Goal: Information Seeking & Learning: Learn about a topic

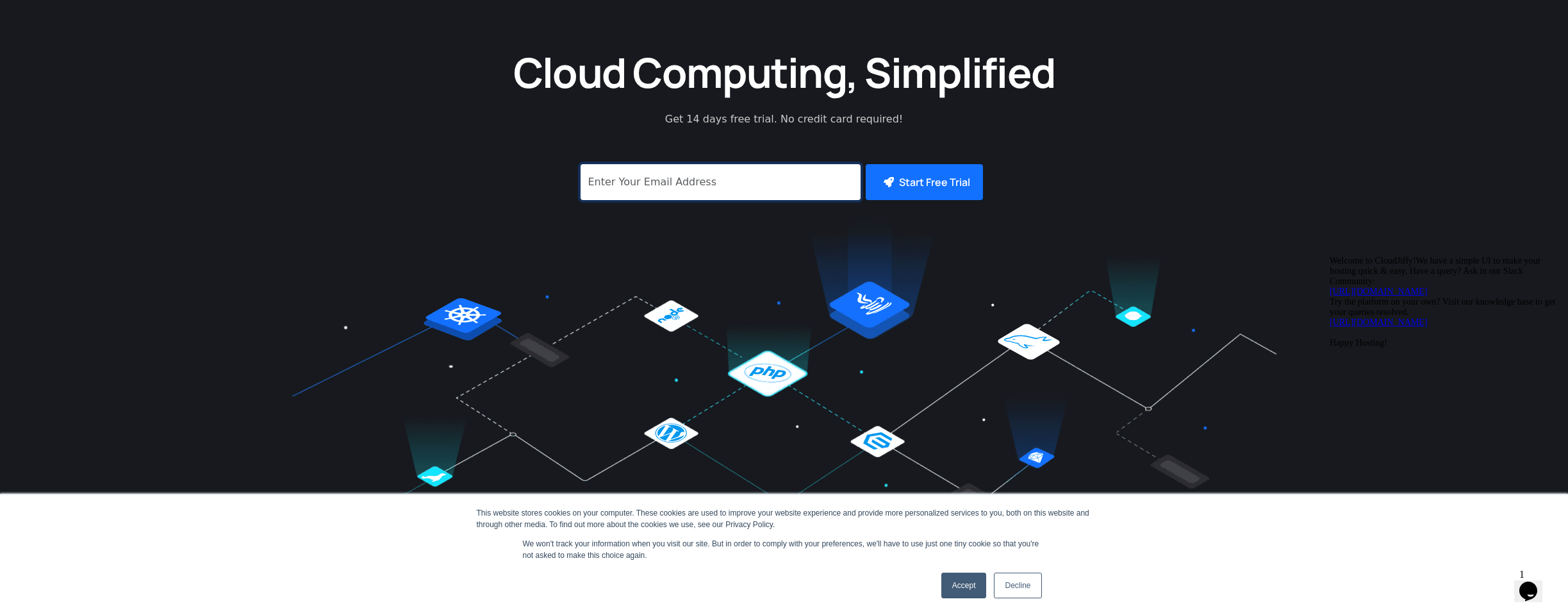
click at [695, 165] on input "signup" at bounding box center [720, 183] width 280 height 36
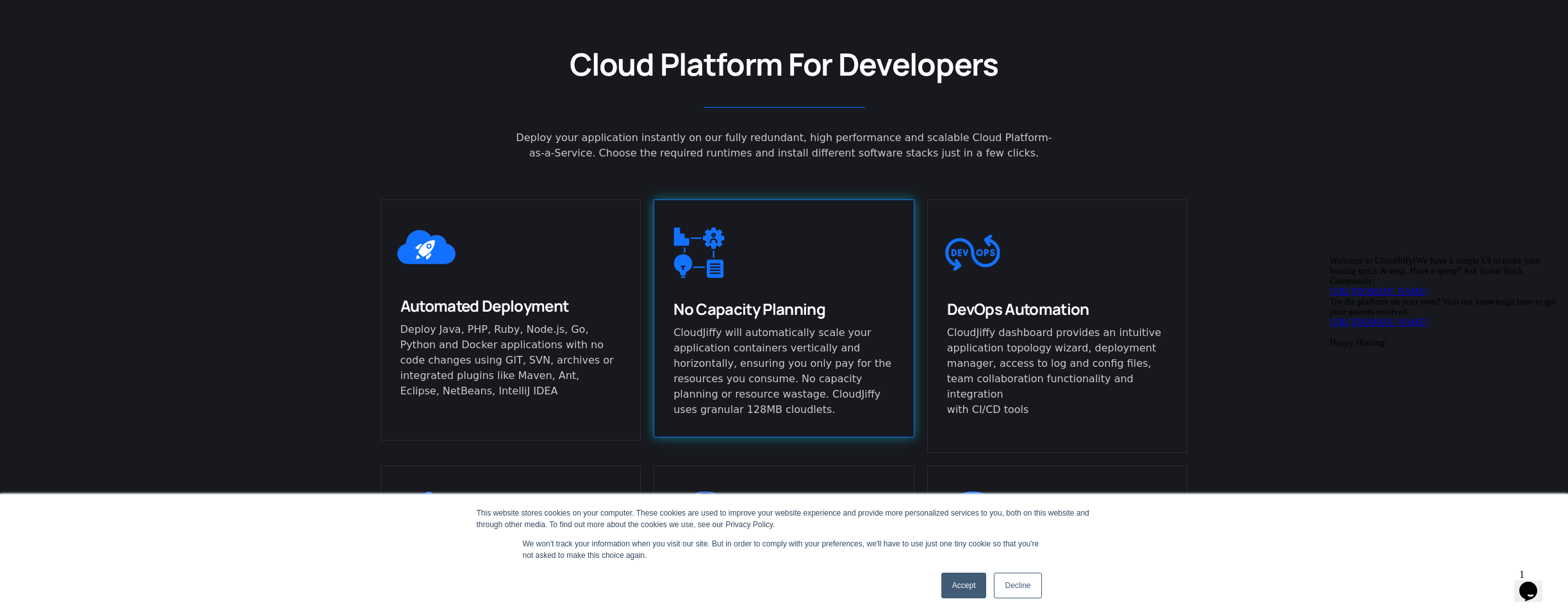
scroll to position [722, 0]
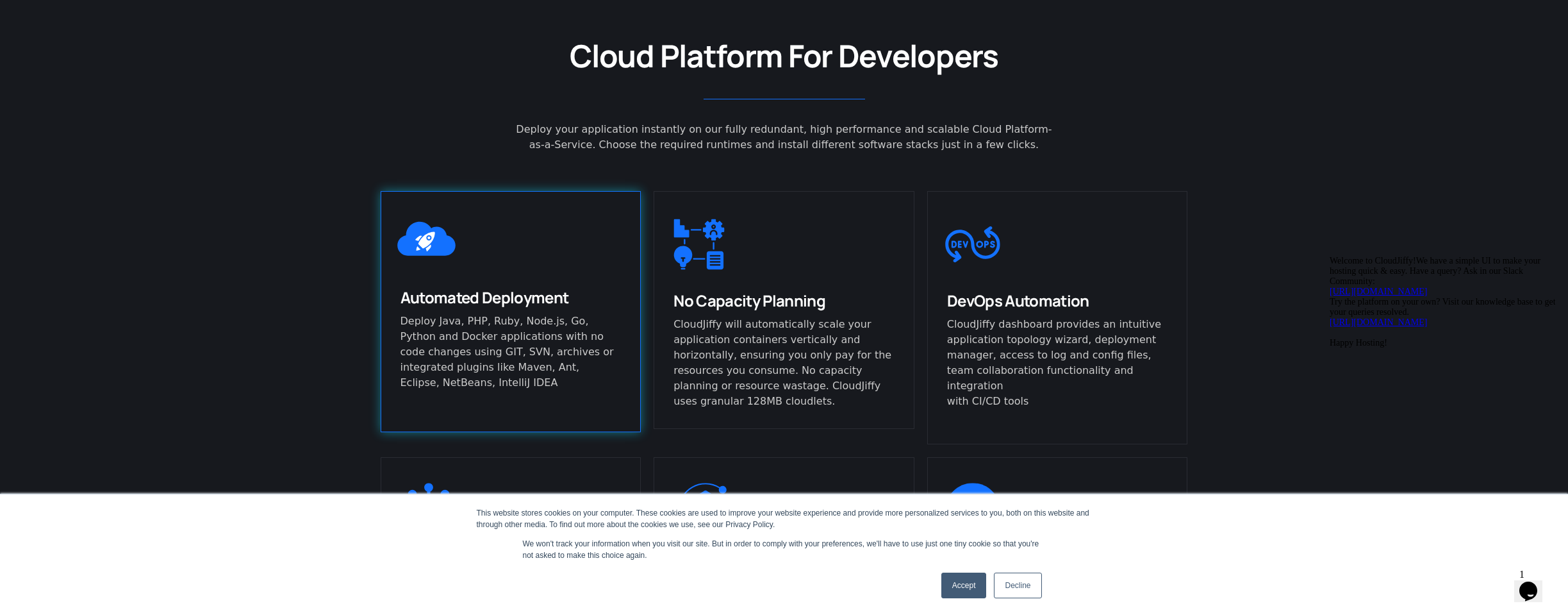
click at [500, 336] on p "Deploy Java, PHP, Ruby, Node.js, Go, Python and Docker applications with no cod…" at bounding box center [511, 352] width 221 height 77
drag, startPoint x: 532, startPoint y: 336, endPoint x: 580, endPoint y: 382, distance: 66.5
click at [580, 382] on div "Automated Deployment Deploy Java, PHP, Ruby, Node.js, Go, Python and Docker app…" at bounding box center [511, 348] width 259 height 122
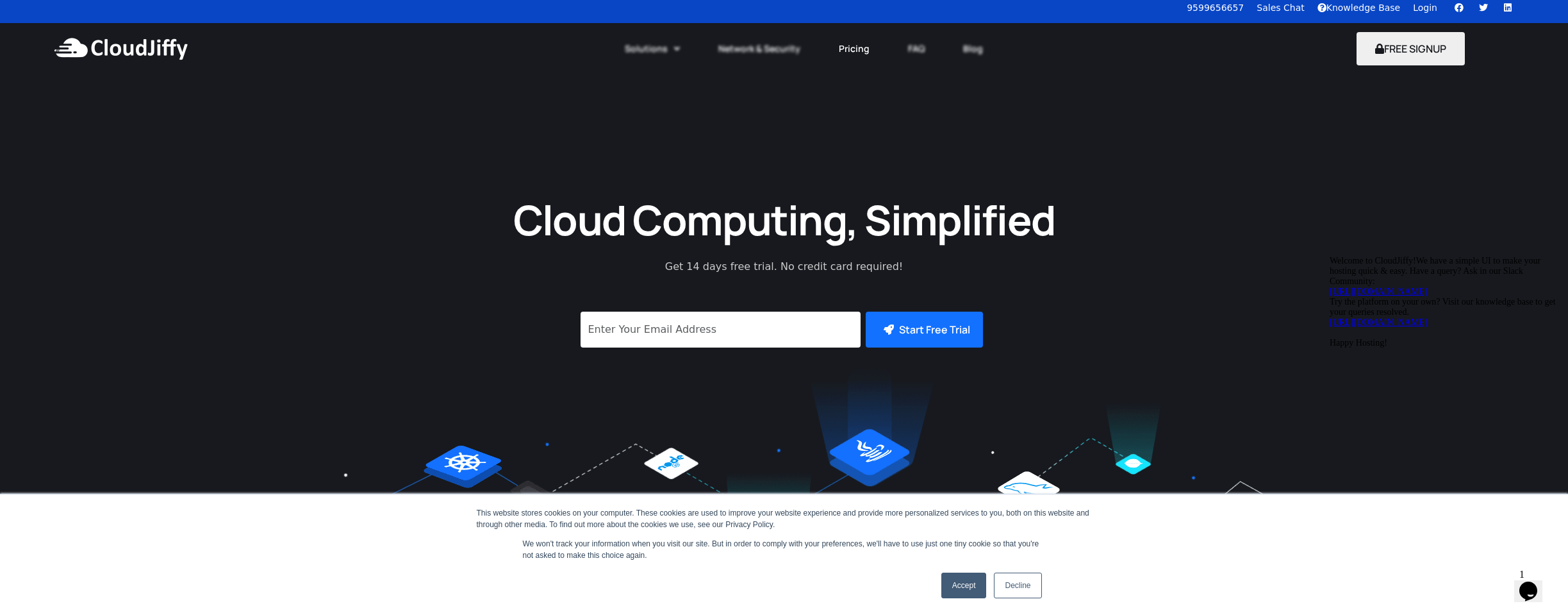
scroll to position [16, 0]
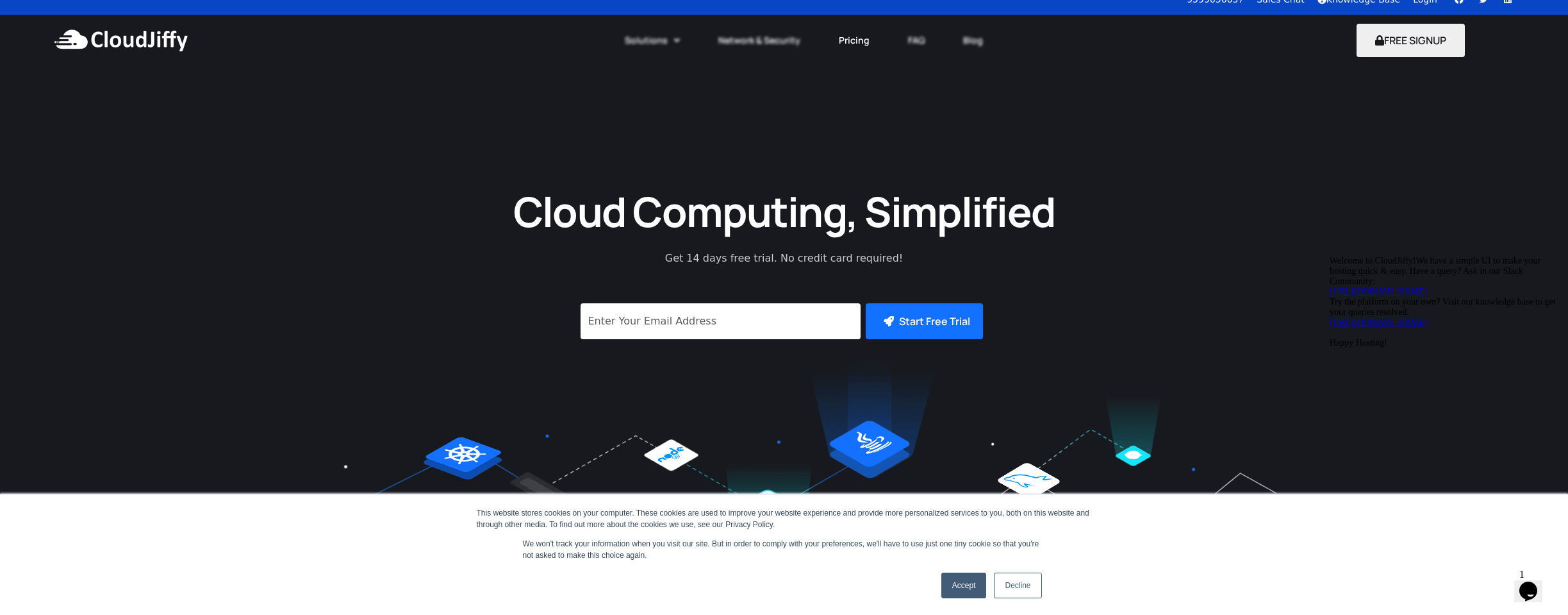
click at [863, 44] on link "Pricing" at bounding box center [854, 39] width 69 height 28
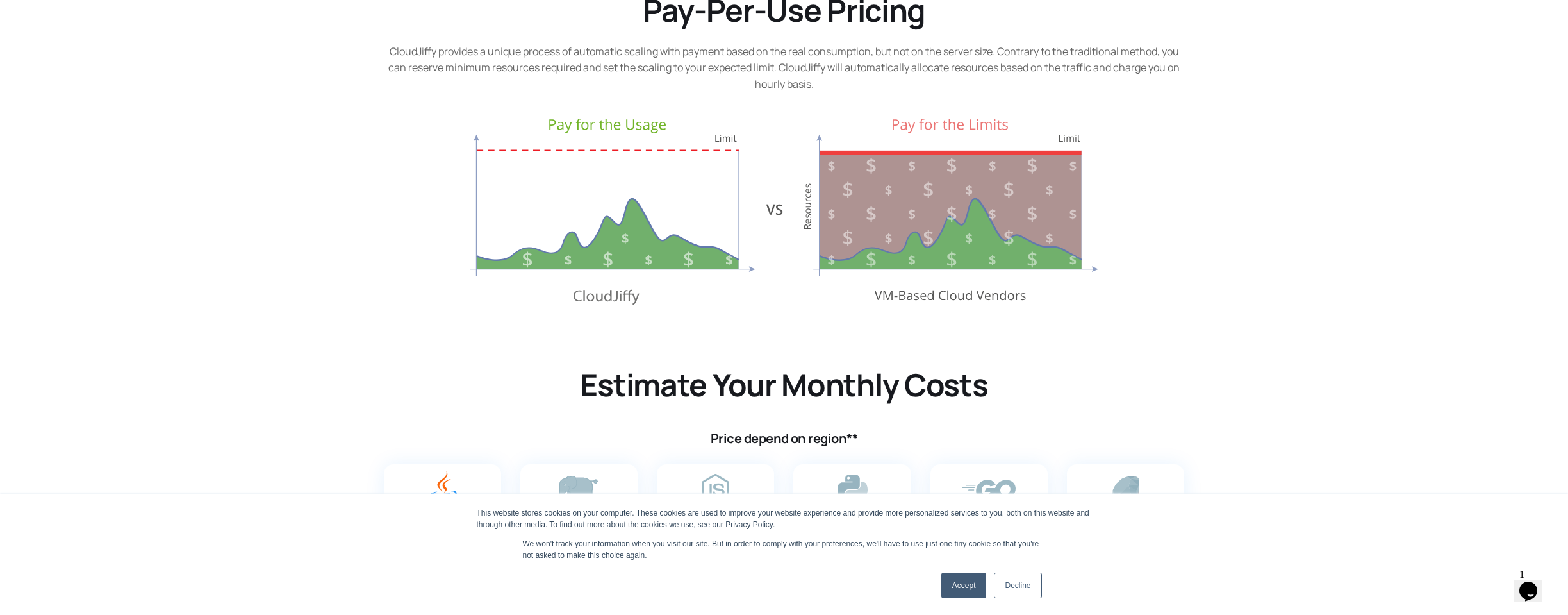
scroll to position [299, 0]
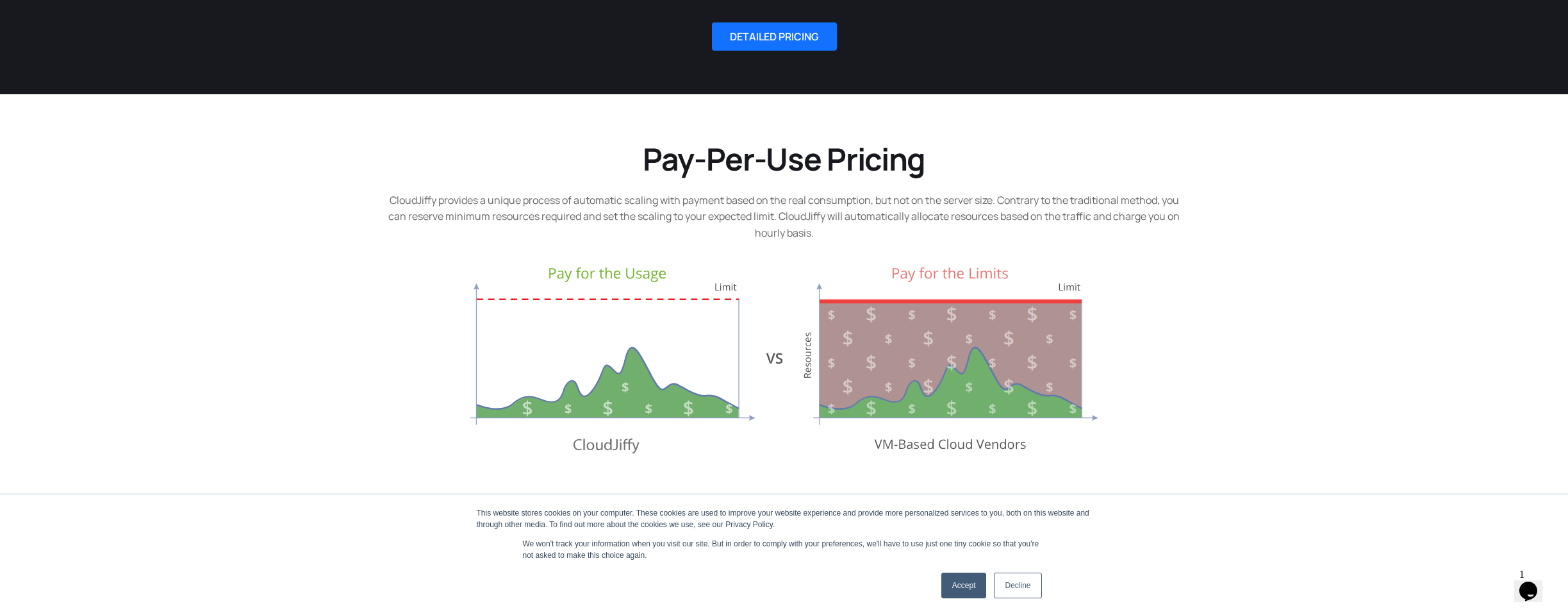
click at [656, 165] on h2 "Pay-Per-Use Pricing" at bounding box center [784, 159] width 807 height 40
click at [580, 287] on img at bounding box center [784, 361] width 628 height 187
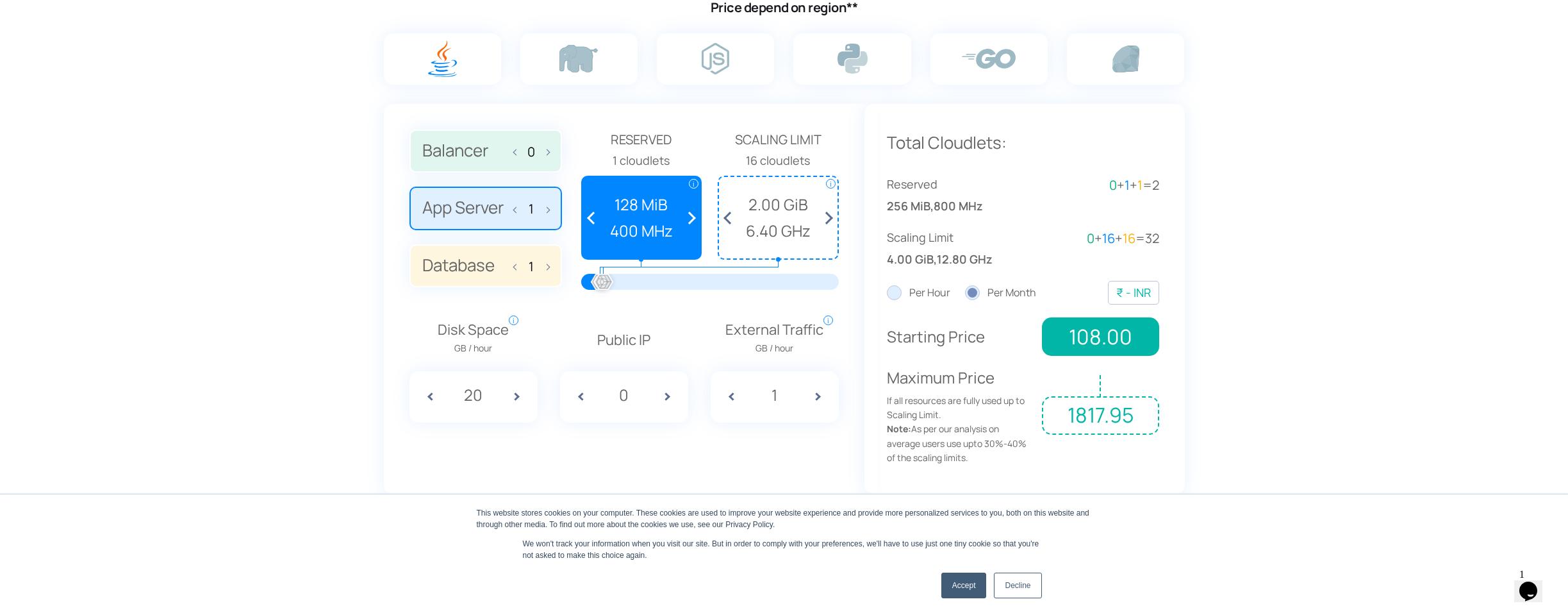
scroll to position [809, 0]
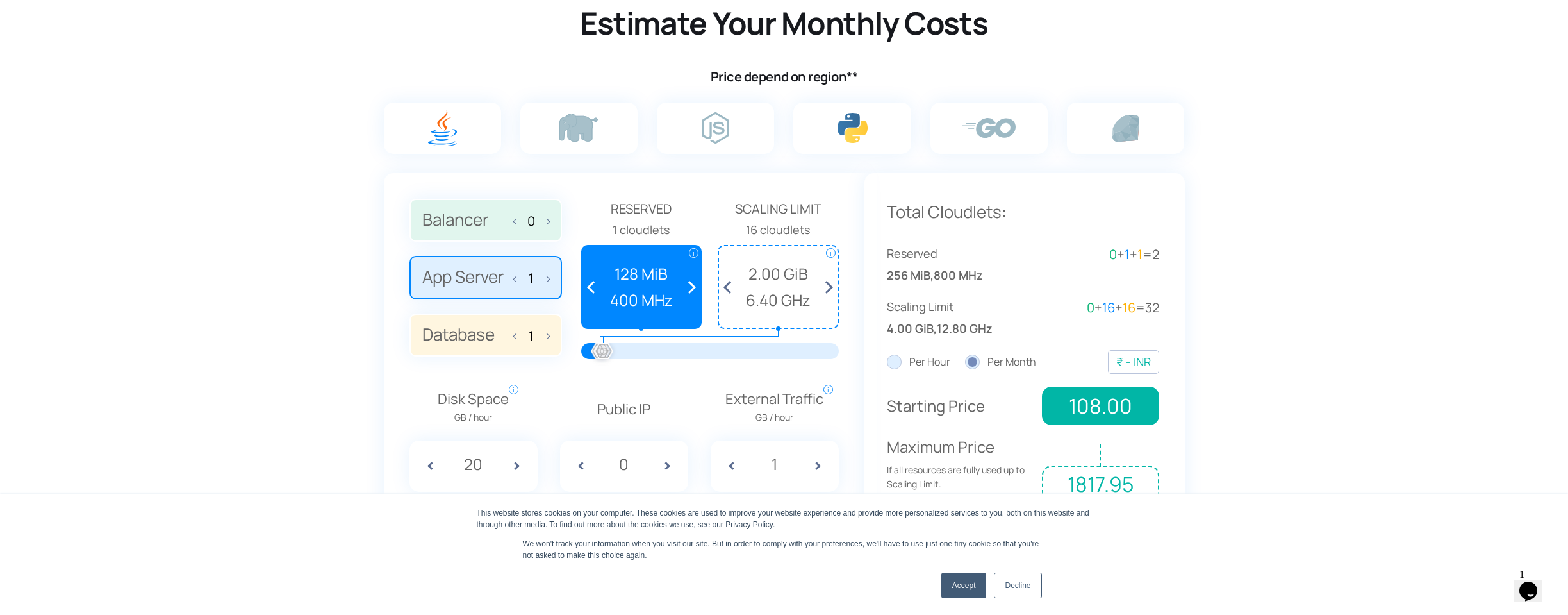
click at [875, 127] on label at bounding box center [852, 128] width 118 height 52
click at [0, 0] on input "radio" at bounding box center [0, 0] width 0 height 0
click at [858, 115] on img at bounding box center [852, 127] width 30 height 30
click at [0, 0] on input "radio" at bounding box center [0, 0] width 0 height 0
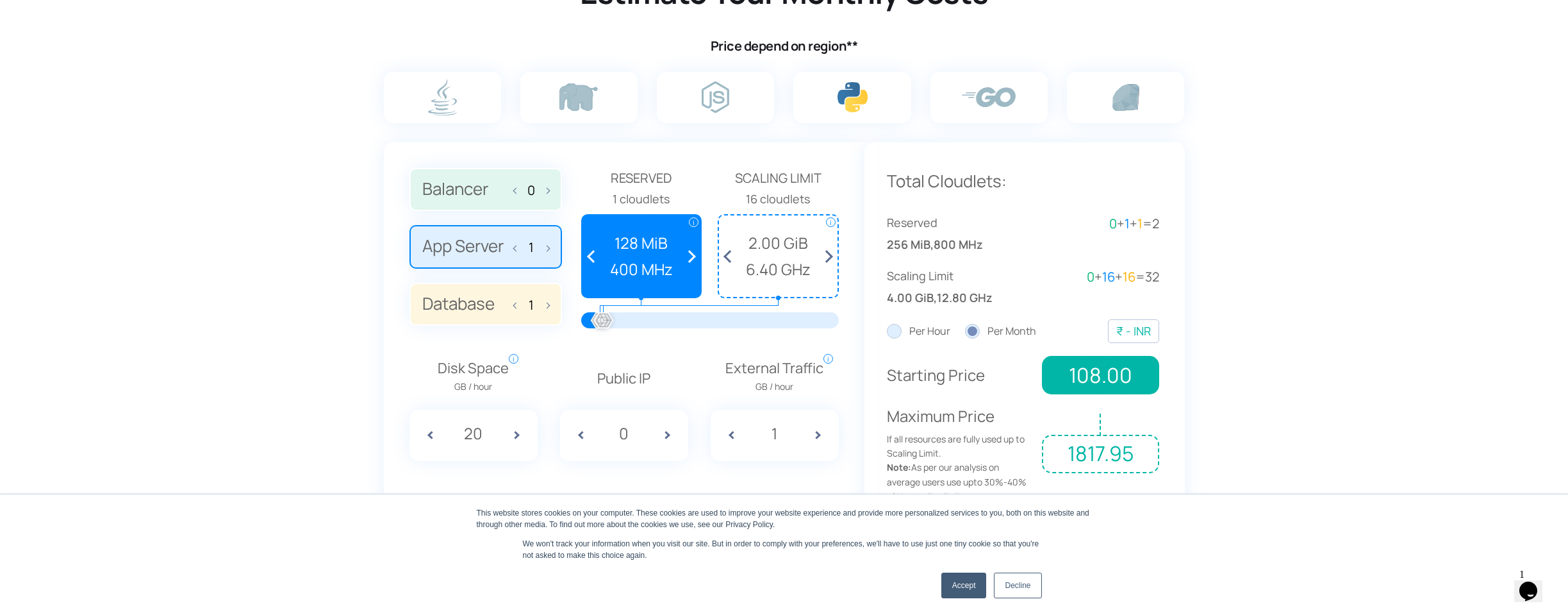
scroll to position [683, 0]
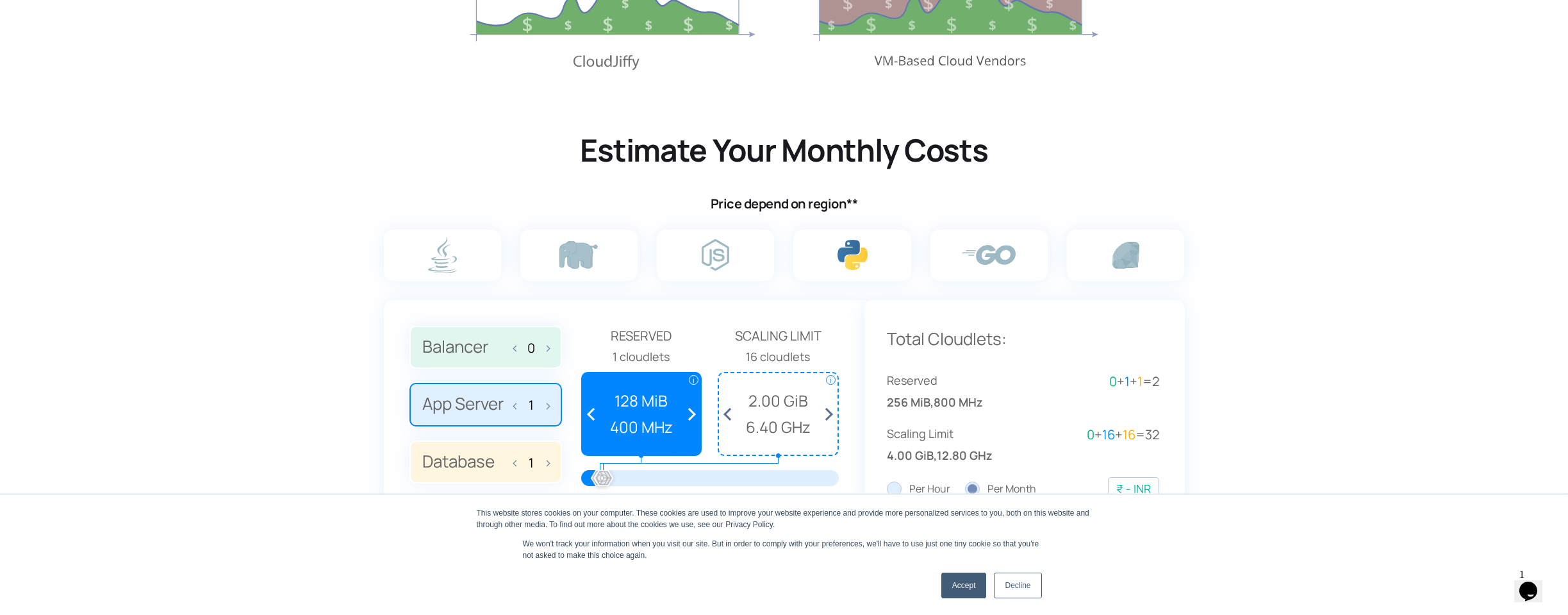
click at [219, 167] on section "Estimate Your Monthly Costs Price depend on region** 0" at bounding box center [784, 407] width 1568 height 650
click at [854, 261] on img at bounding box center [852, 254] width 30 height 30
click at [0, 0] on input "radio" at bounding box center [0, 0] width 0 height 0
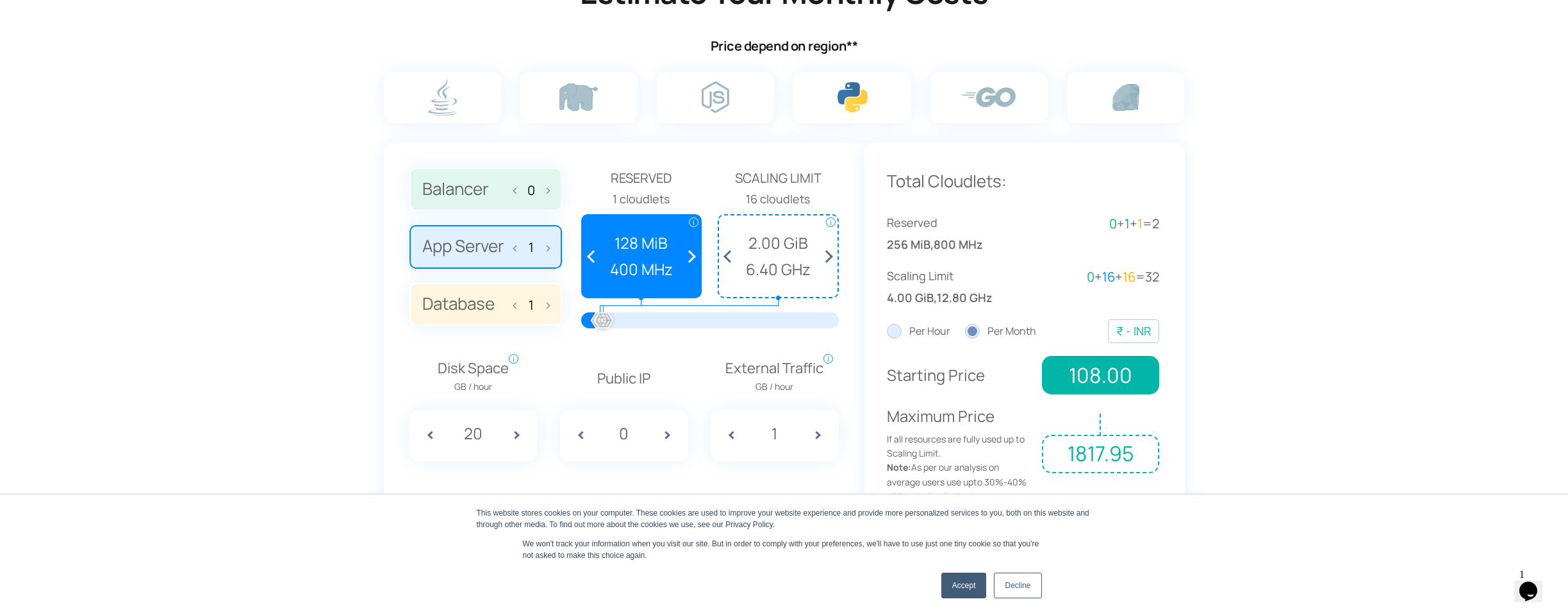
scroll to position [848, 0]
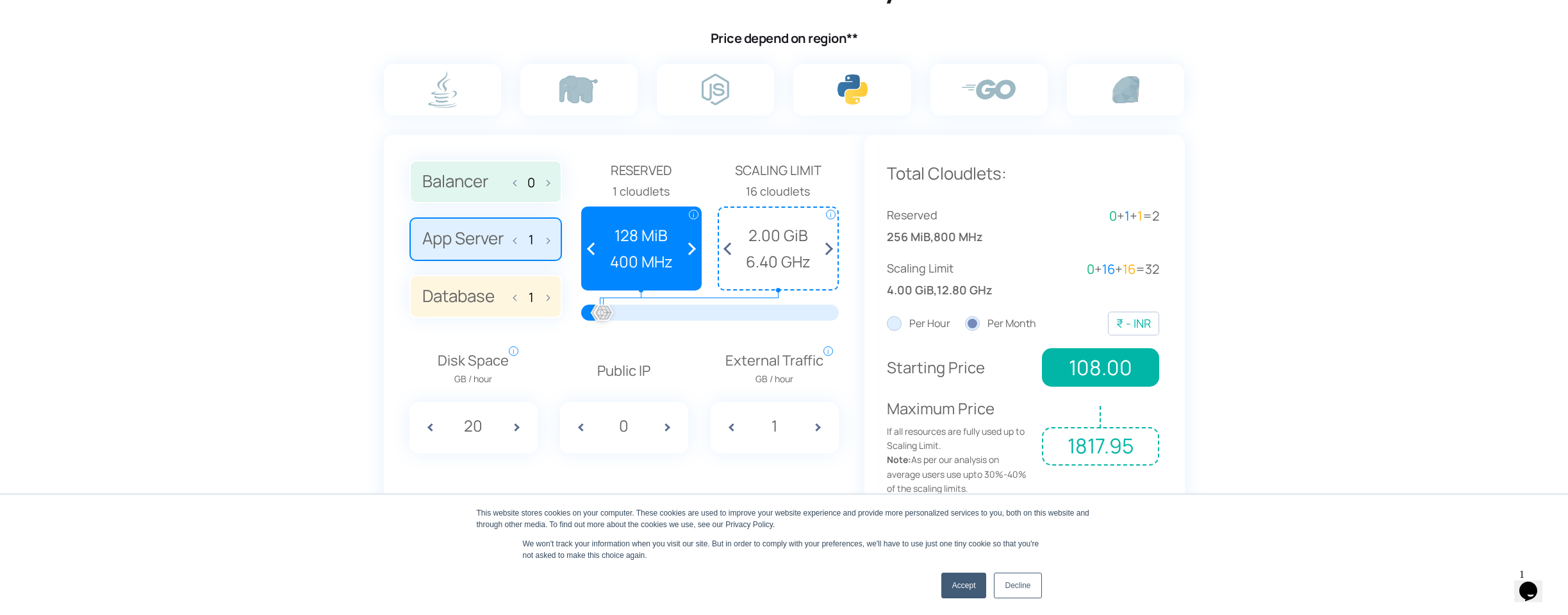
click at [521, 182] on span at bounding box center [518, 182] width 9 height 27
click at [545, 293] on span at bounding box center [544, 297] width 9 height 27
click at [518, 296] on span at bounding box center [518, 297] width 9 height 27
type input "1"
click at [478, 360] on span "Disk Space GB / hour i Amount of disk space consumed per hour. While checking p…" at bounding box center [473, 367] width 71 height 37
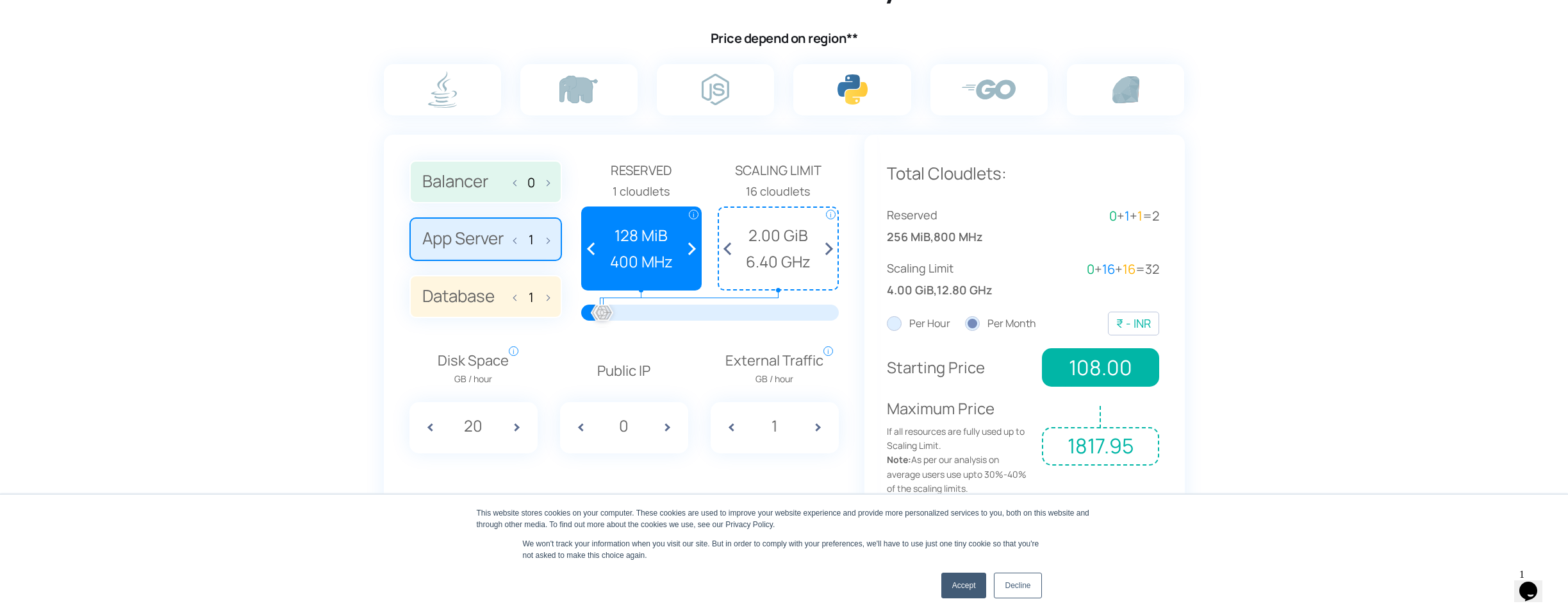
scroll to position [938, 0]
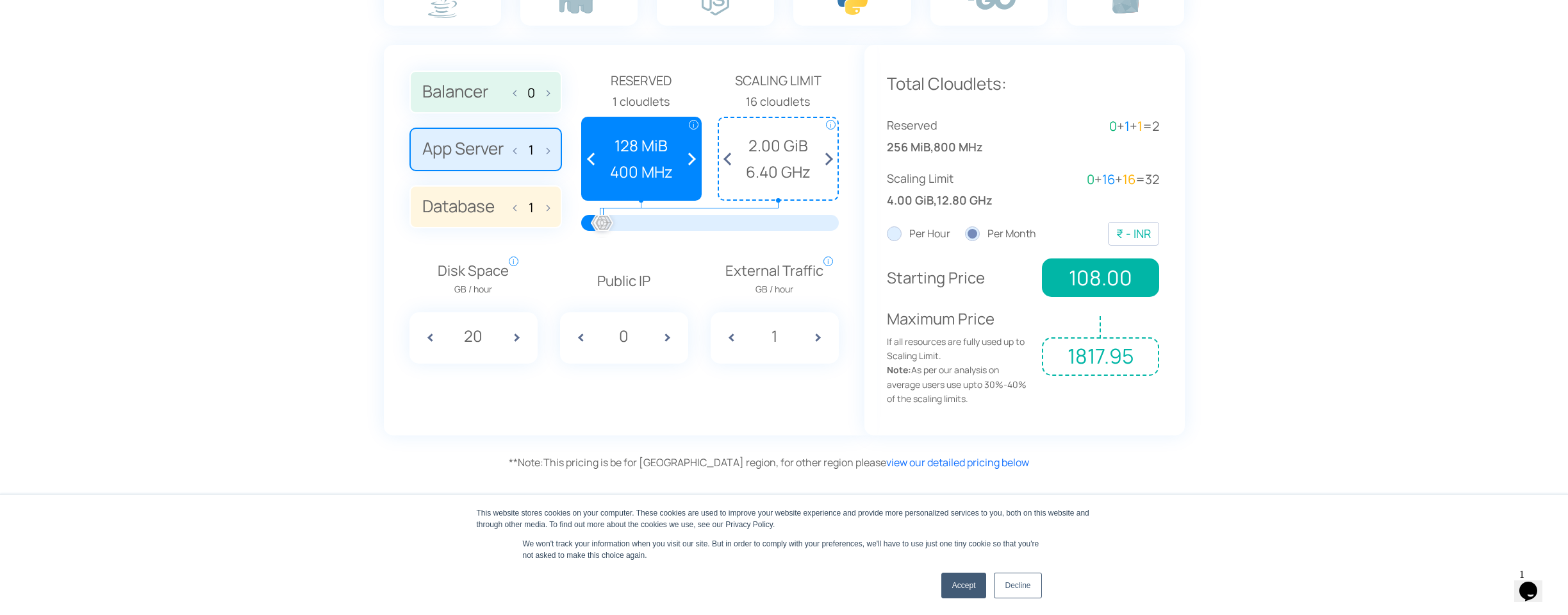
click at [478, 332] on input "20" at bounding box center [473, 335] width 48 height 24
type input "200"
click at [357, 287] on section "Estimate Your Monthly Costs Price depend on region** 0" at bounding box center [784, 152] width 1568 height 650
click at [373, 285] on section "Estimate Your Monthly Costs Price depend on region** 0" at bounding box center [784, 152] width 1568 height 650
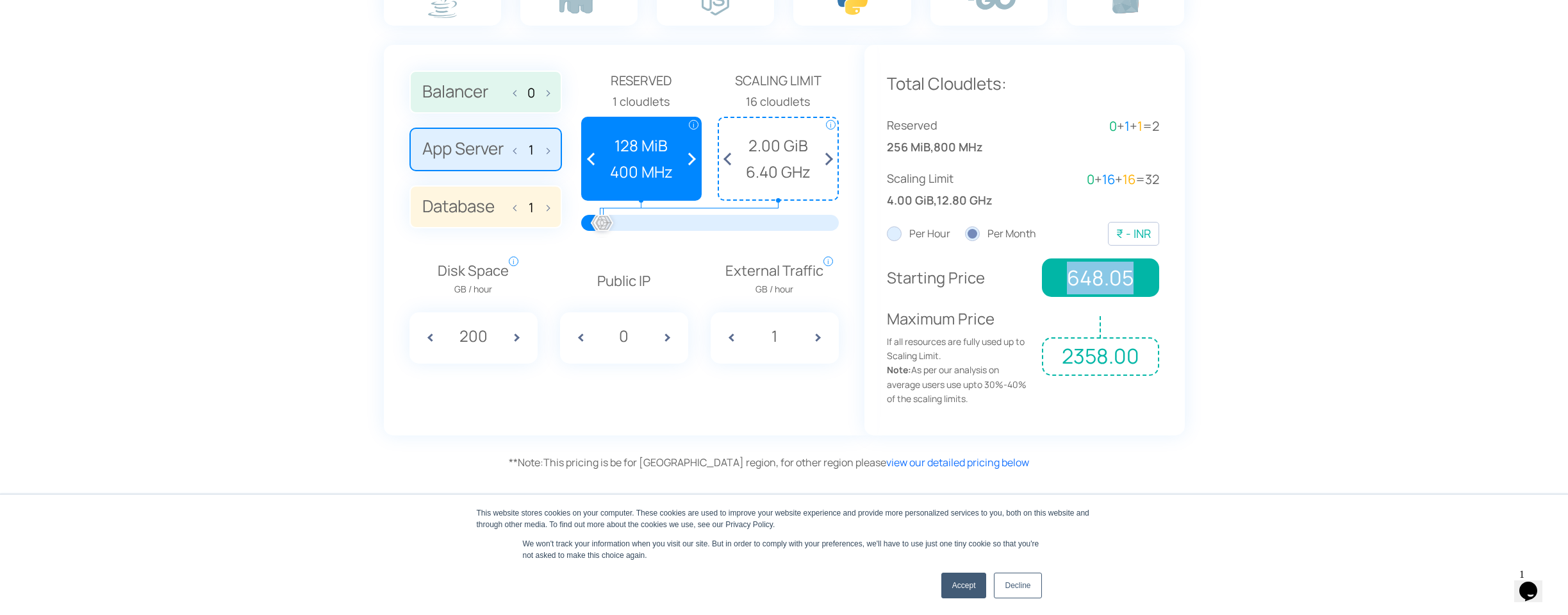
drag, startPoint x: 1052, startPoint y: 271, endPoint x: 1150, endPoint y: 279, distance: 98.3
click at [1150, 279] on span "648.05" at bounding box center [1100, 277] width 117 height 38
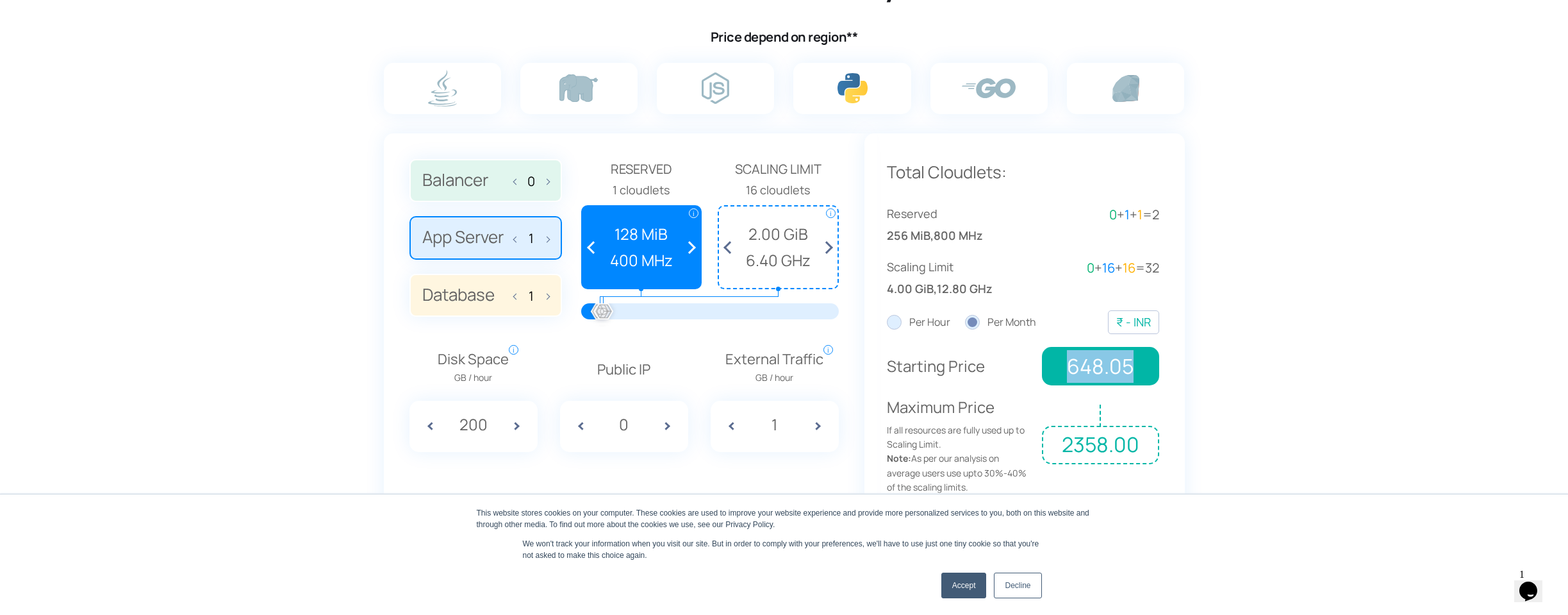
scroll to position [841, 0]
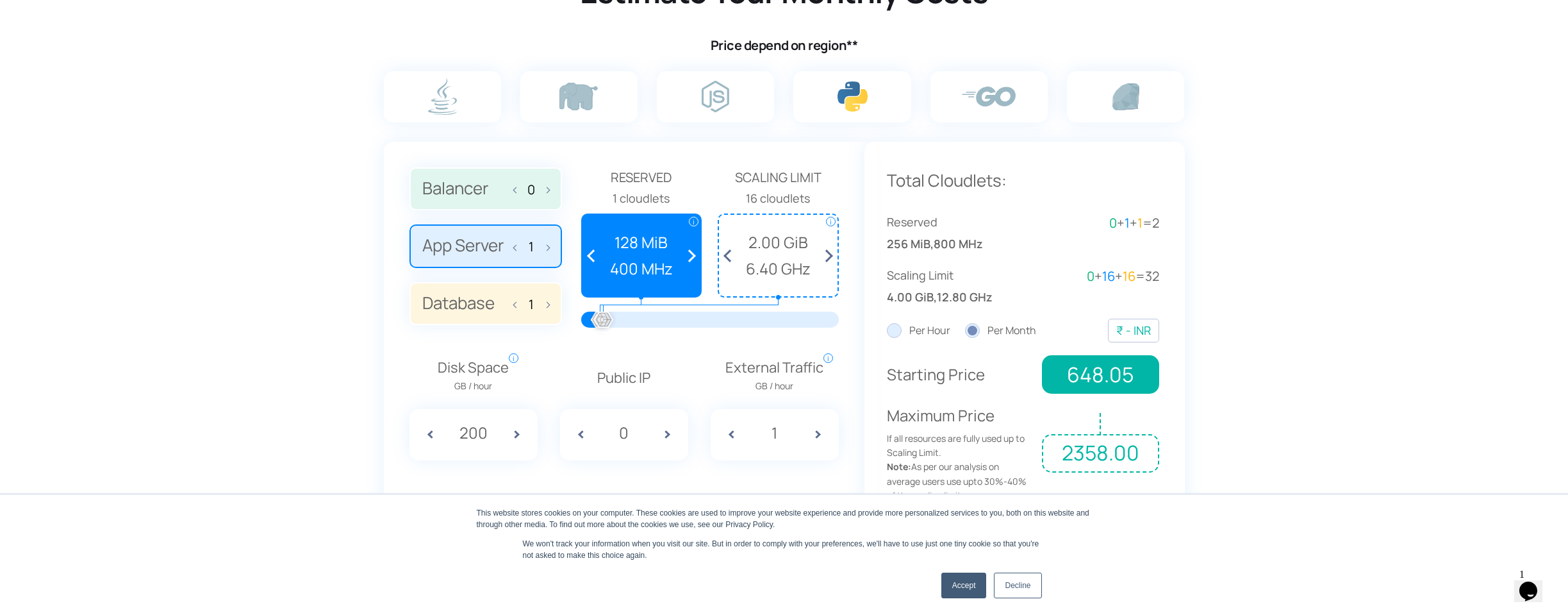
click at [901, 322] on label "Per Hour" at bounding box center [919, 330] width 63 height 16
click at [0, 0] on input "Per Hour" at bounding box center [0, 0] width 0 height 0
click at [988, 325] on label "Per Month" at bounding box center [1000, 330] width 71 height 16
click at [0, 0] on input "Per Month" at bounding box center [0, 0] width 0 height 0
click at [882, 331] on div "Total Cloudlets: Reserved 256 MiB , 800 MHz 0 + 1 + 1 = 2 Scaling Limit 4.00 Gi…" at bounding box center [1024, 337] width 320 height 390
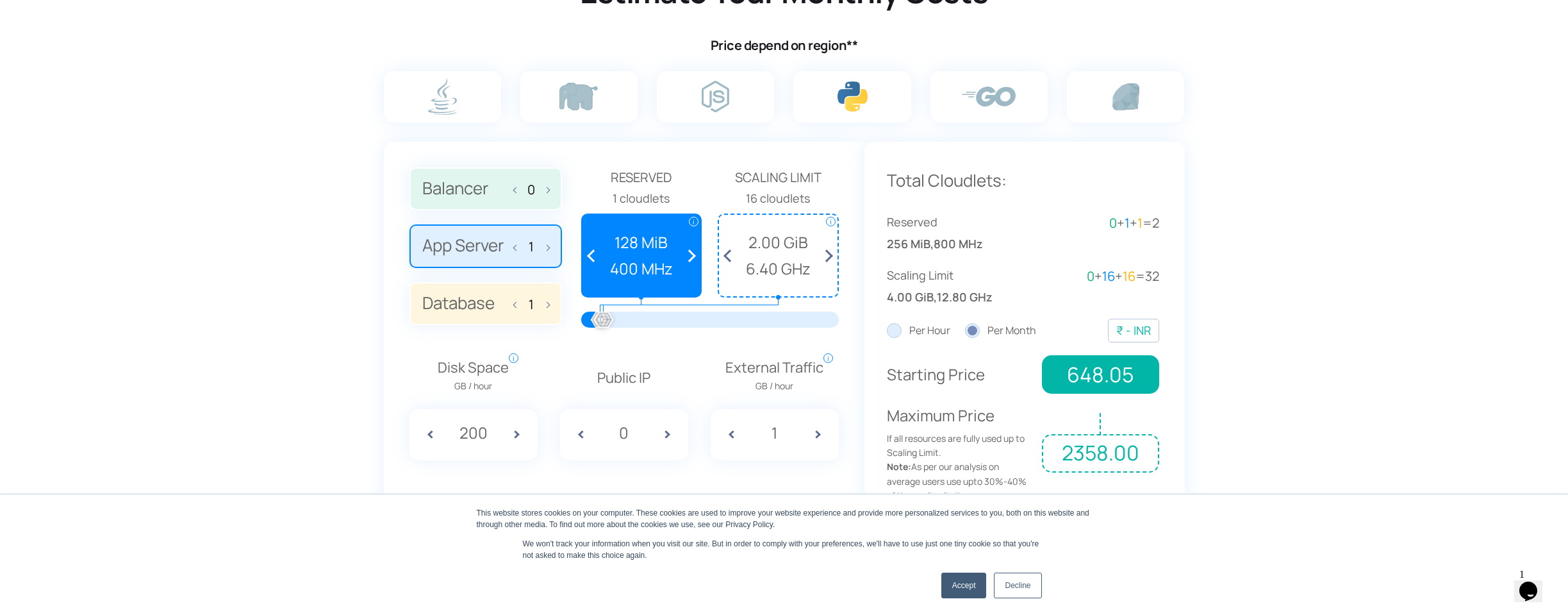
click at [912, 336] on div "Per Hour Per Month USD EUR AUD BRL BYN CAD CHF CNY DKK GBP HKD IDR ILS INR JPY …" at bounding box center [1023, 330] width 272 height 24
click at [918, 327] on label "Per Hour" at bounding box center [919, 330] width 63 height 16
click at [0, 0] on input "Per Hour" at bounding box center [0, 0] width 0 height 0
click at [1004, 322] on label "Per Month" at bounding box center [1000, 330] width 71 height 16
click at [0, 0] on input "Per Month" at bounding box center [0, 0] width 0 height 0
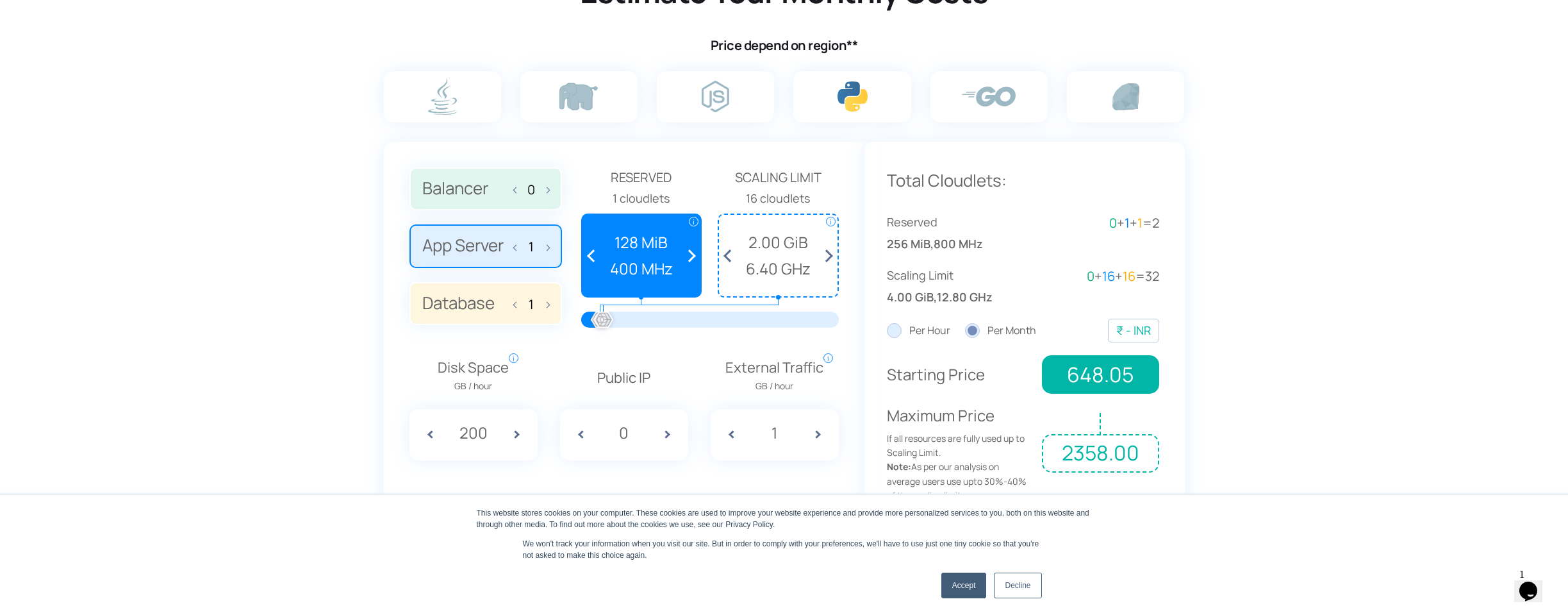
click at [1007, 322] on label "Per Month" at bounding box center [1000, 330] width 71 height 16
click at [0, 0] on input "Per Month" at bounding box center [0, 0] width 0 height 0
click at [693, 256] on span at bounding box center [688, 255] width 24 height 81
click at [694, 255] on span at bounding box center [688, 255] width 24 height 81
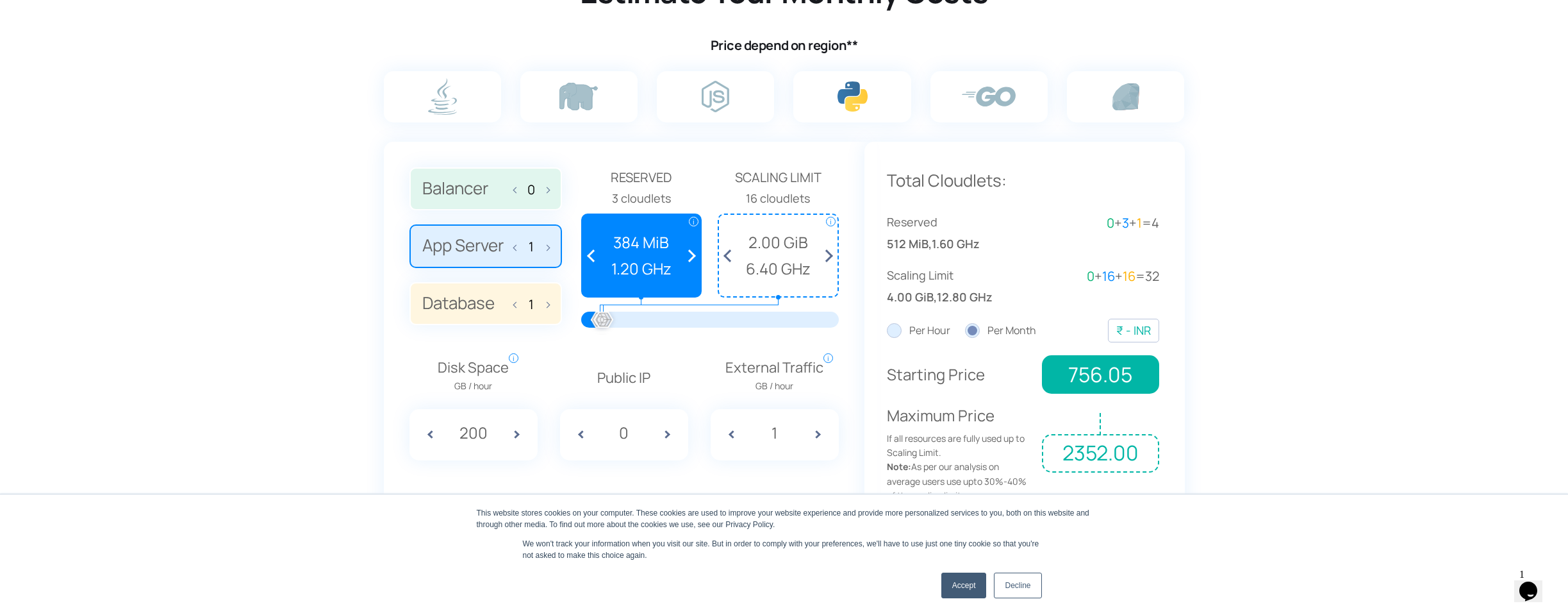
click at [694, 255] on span at bounding box center [688, 255] width 24 height 81
click at [833, 252] on span at bounding box center [825, 255] width 24 height 81
click at [730, 253] on span at bounding box center [730, 255] width 24 height 81
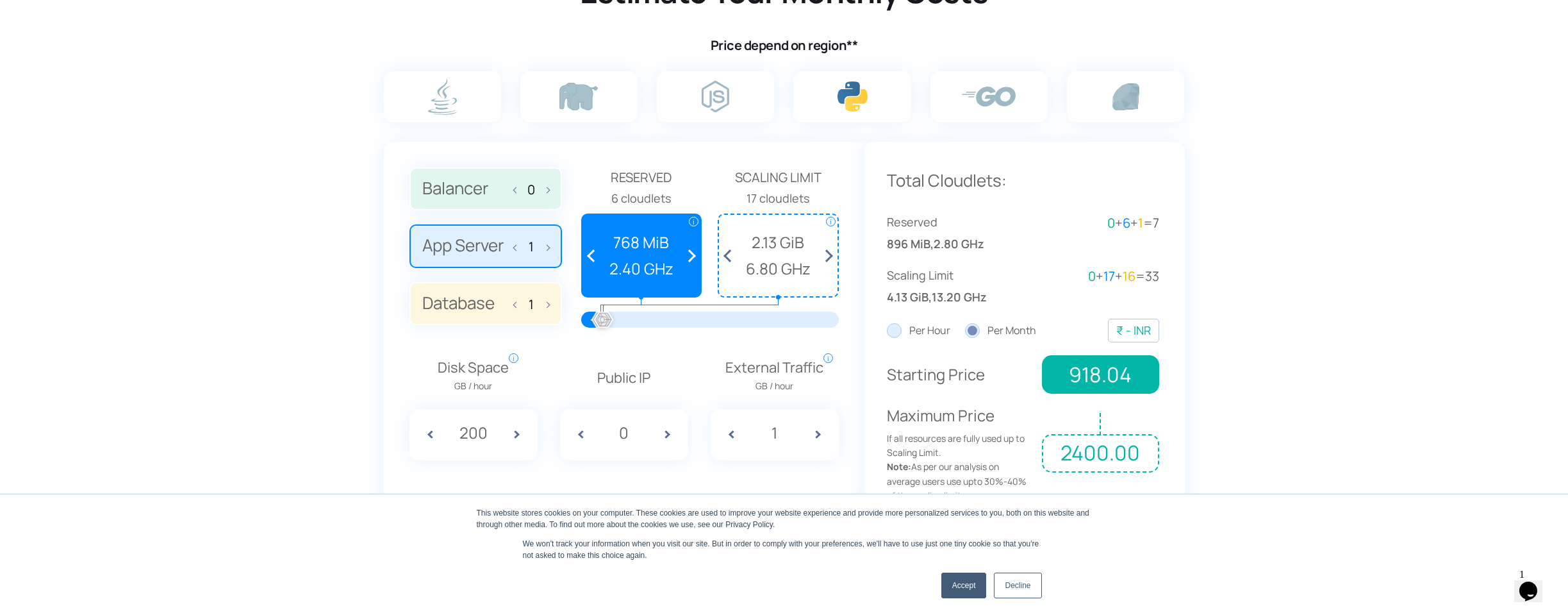
click at [831, 253] on span at bounding box center [825, 255] width 24 height 81
click at [1084, 362] on span "918.04" at bounding box center [1100, 374] width 117 height 38
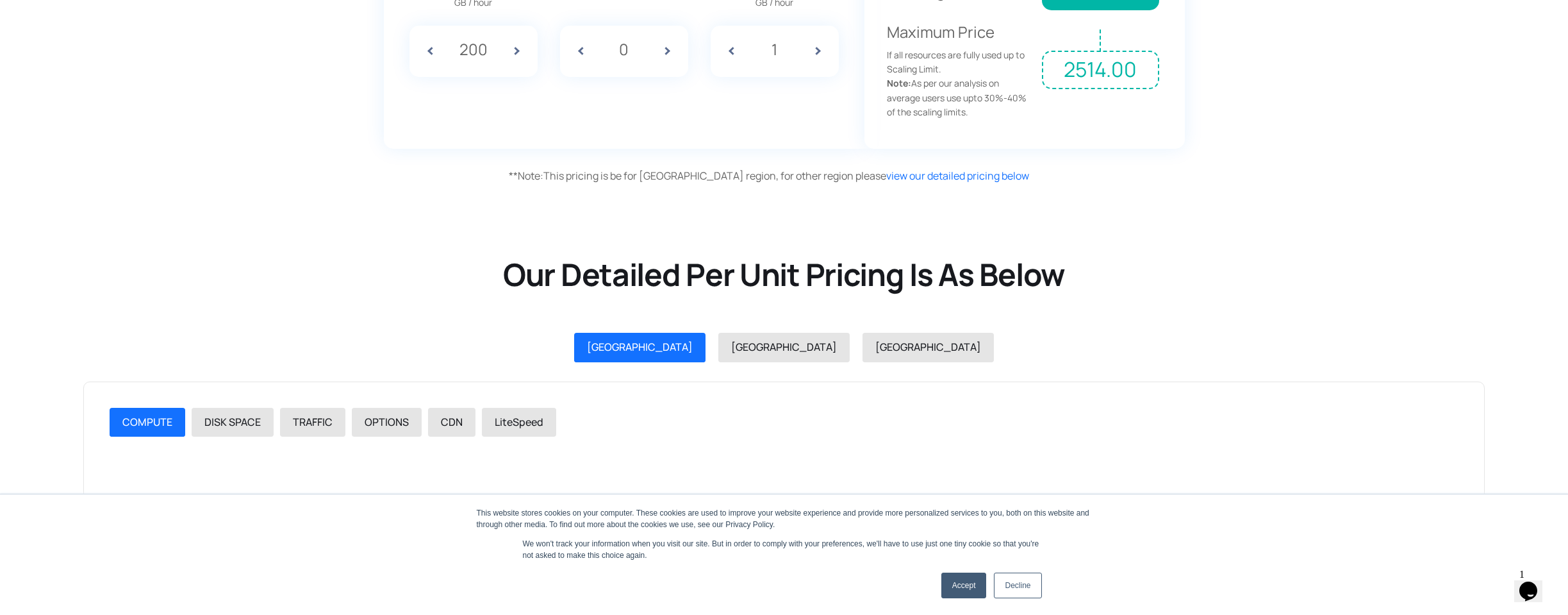
scroll to position [1430, 0]
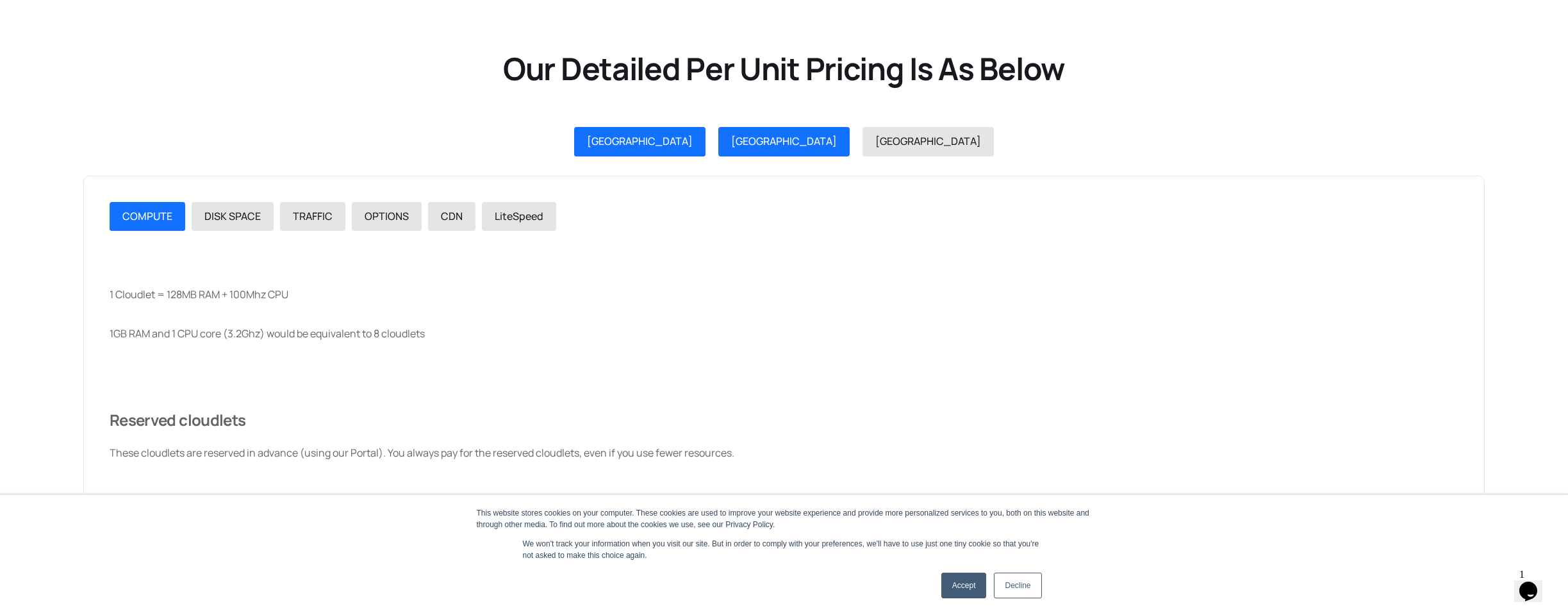
click at [746, 127] on div "[GEOGRAPHIC_DATA]" at bounding box center [777, 142] width 144 height 30
click at [765, 134] on span "[GEOGRAPHIC_DATA]" at bounding box center [784, 141] width 106 height 14
click at [243, 218] on link "DISK SPACE" at bounding box center [232, 216] width 82 height 30
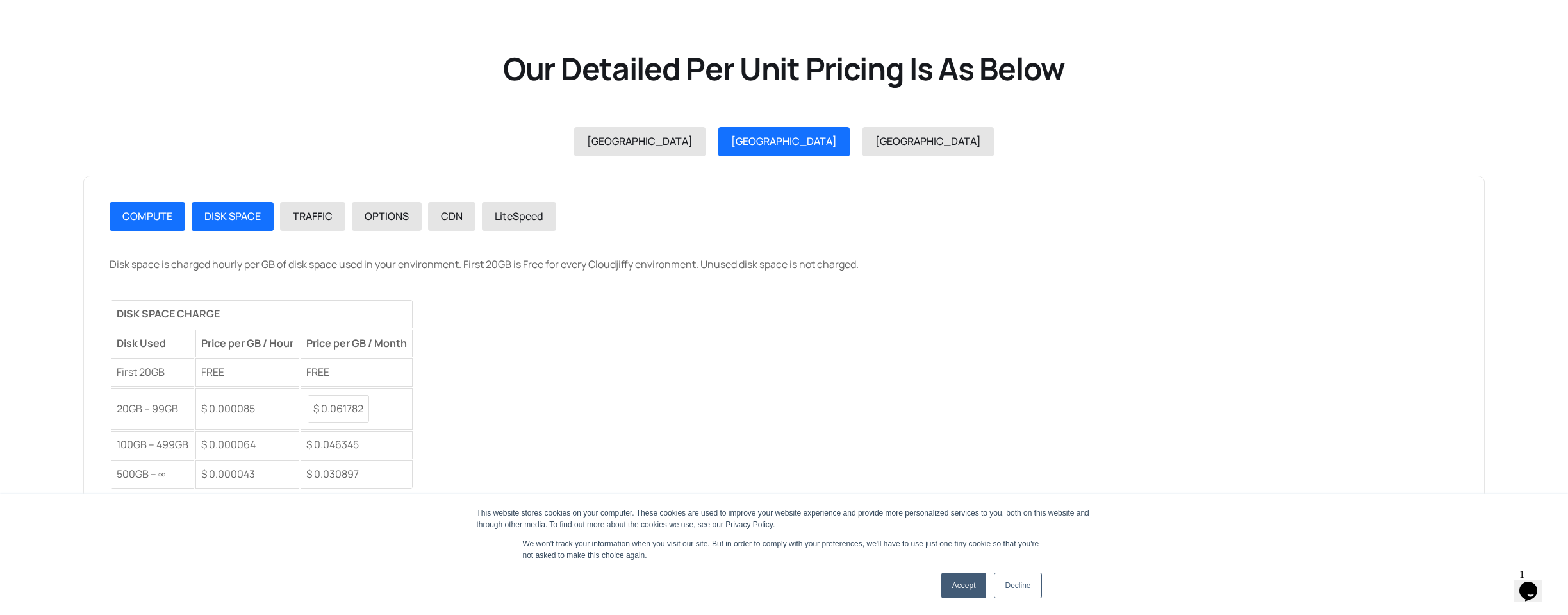
click at [132, 219] on link "COMPUTE" at bounding box center [147, 216] width 76 height 30
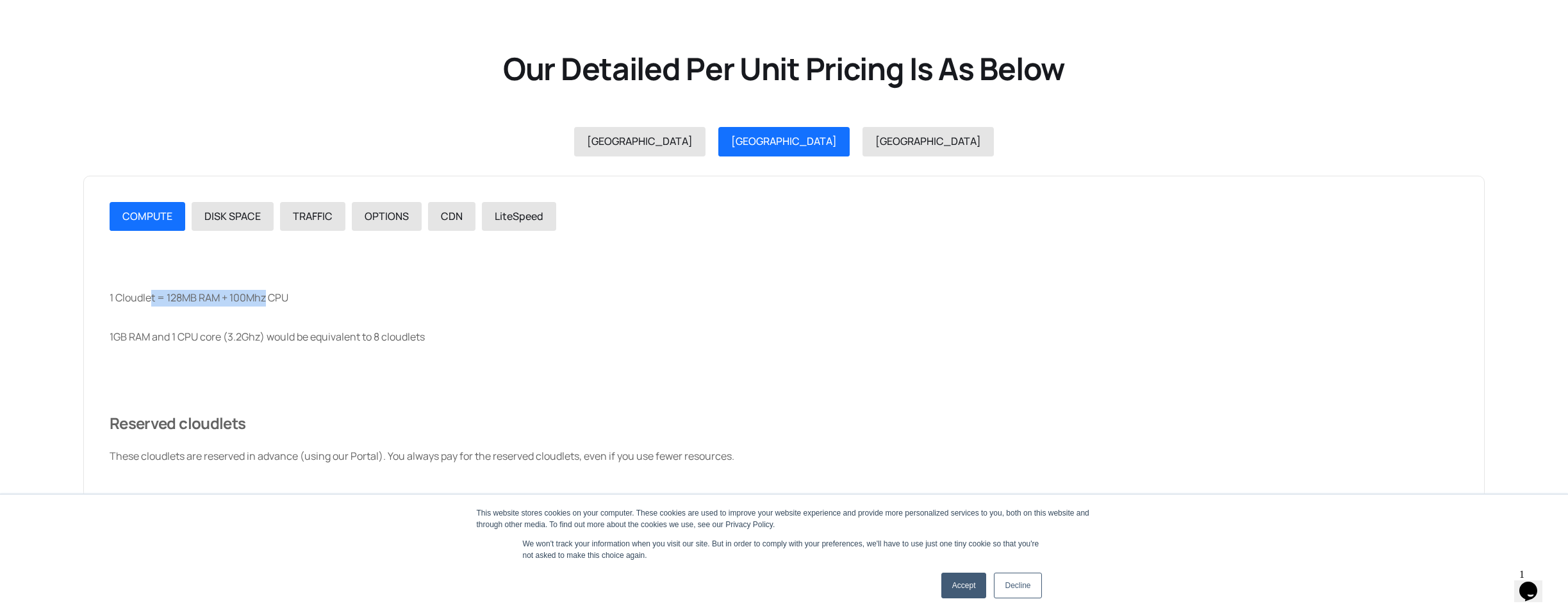
drag, startPoint x: 175, startPoint y: 293, endPoint x: 270, endPoint y: 293, distance: 95.0
click at [270, 293] on p "1 Cloudlet = 128MB RAM + 100Mhz CPU" at bounding box center [784, 297] width 1349 height 16
click at [309, 293] on p "1 Cloudlet = 128MB RAM + 100Mhz CPU" at bounding box center [784, 297] width 1349 height 16
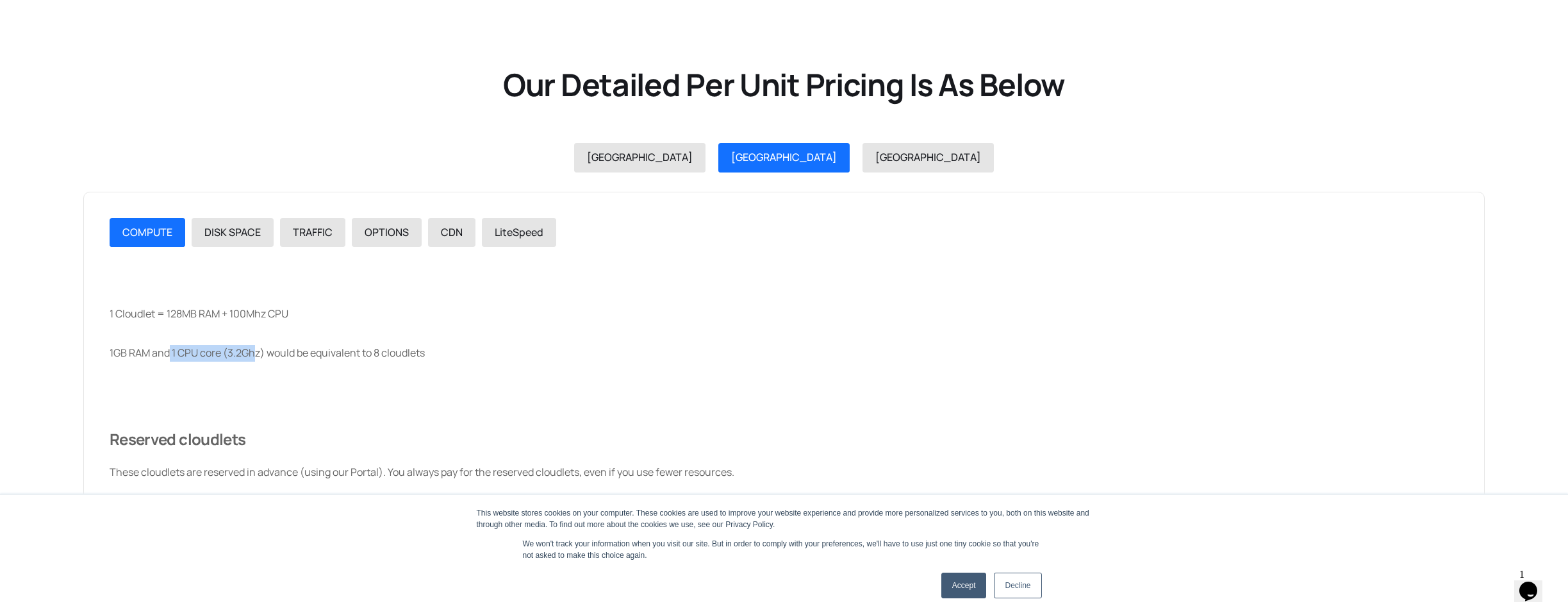
drag, startPoint x: 176, startPoint y: 344, endPoint x: 257, endPoint y: 340, distance: 81.1
click at [257, 345] on p "1GB RAM and 1 CPU core (3.2Ghz) would be equivalent to 8 cloudlets" at bounding box center [784, 353] width 1349 height 16
click at [257, 375] on div "1 Cloudlet = 128MB RAM + 100Mhz CPU 1GB RAM and 1 CPU core (3.2Ghz) would be eq…" at bounding box center [784, 384] width 1349 height 191
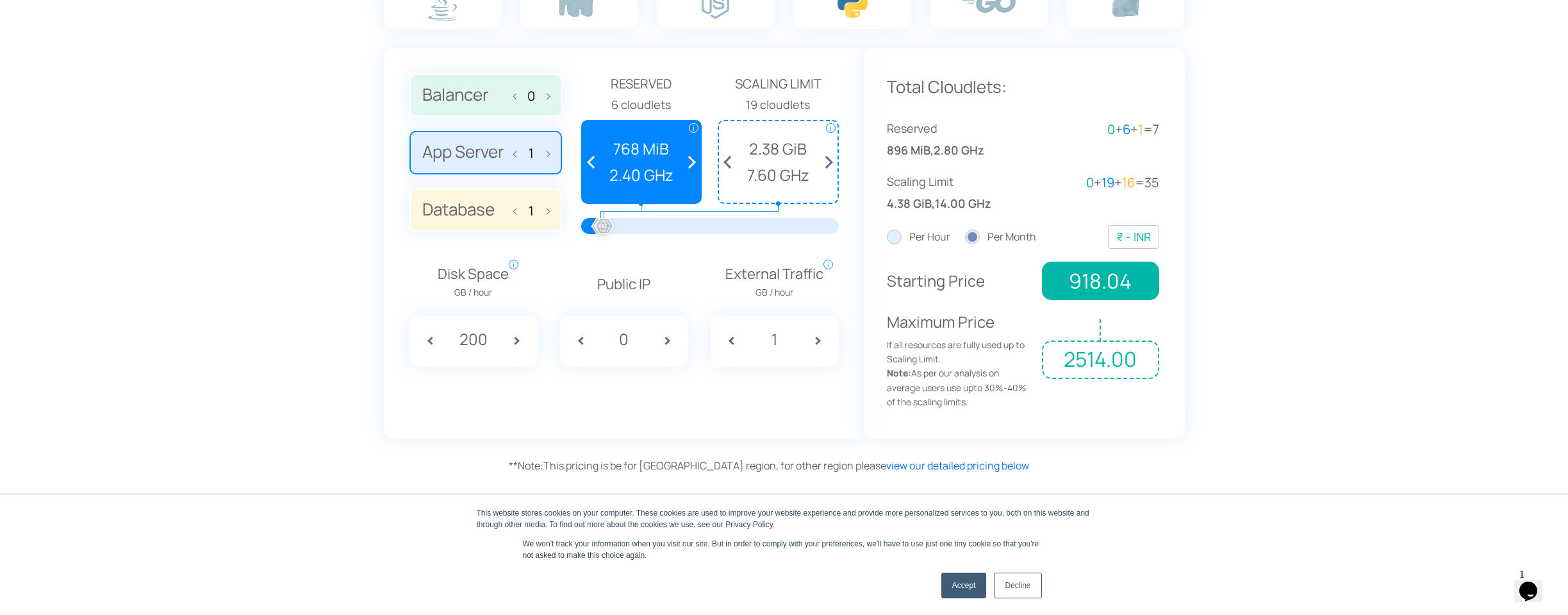
scroll to position [809, 0]
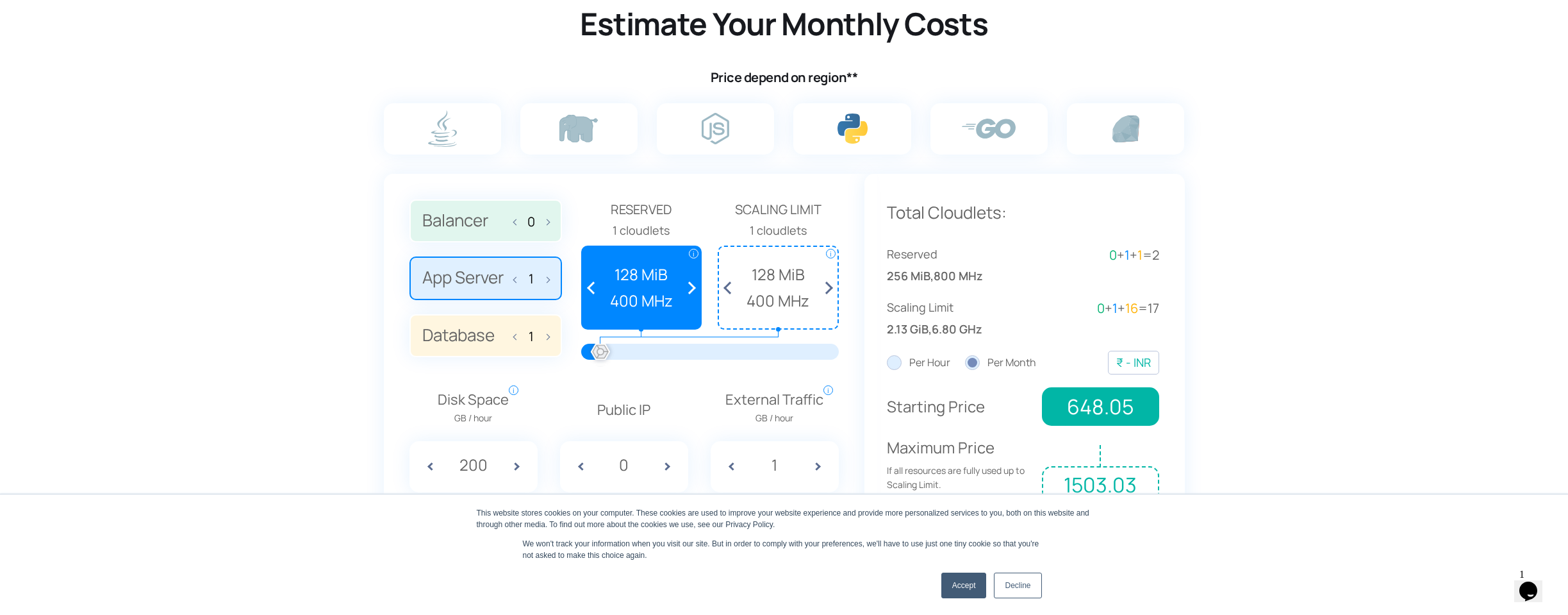
drag, startPoint x: 605, startPoint y: 349, endPoint x: 591, endPoint y: 355, distance: 15.2
click at [591, 355] on div at bounding box center [599, 352] width 28 height 28
drag, startPoint x: 605, startPoint y: 349, endPoint x: 558, endPoint y: 352, distance: 47.1
click at [558, 352] on div "Balancer 0 App Server 1 Database 1 Reserved" at bounding box center [623, 284] width 429 height 170
drag, startPoint x: 605, startPoint y: 350, endPoint x: 536, endPoint y: 353, distance: 69.1
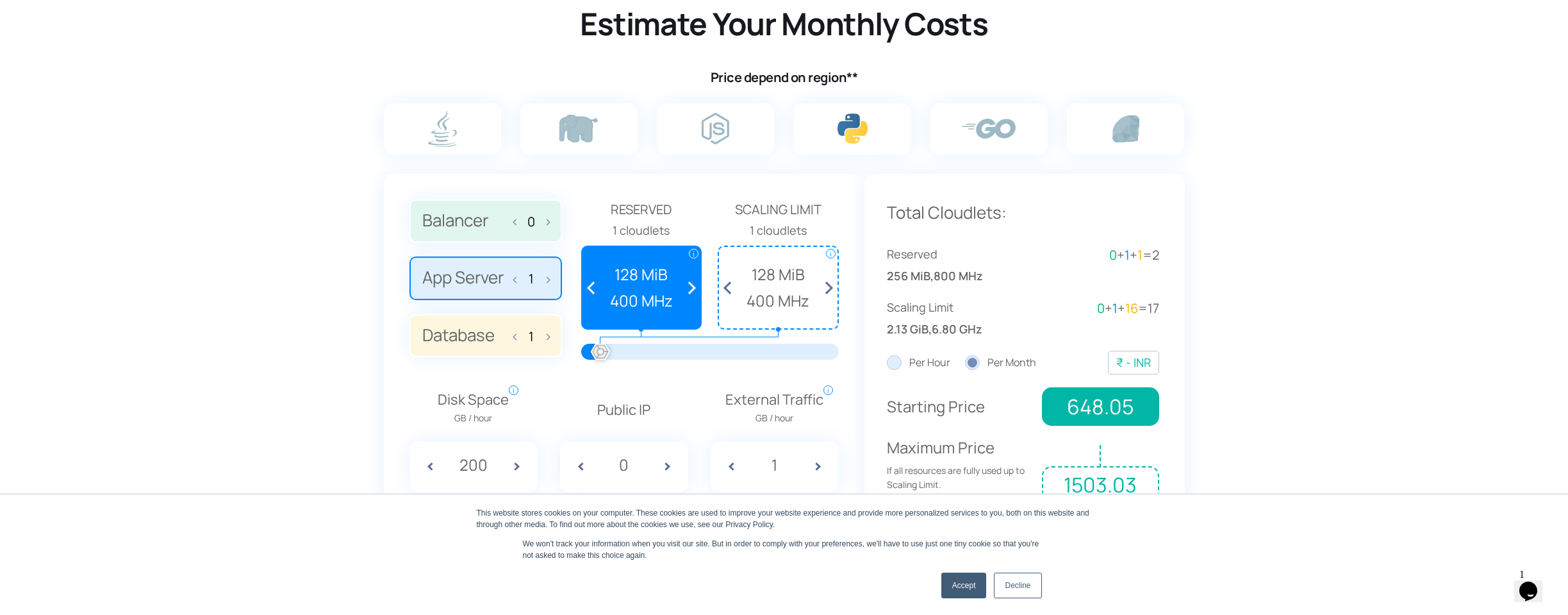
click at [536, 353] on div "Balancer 0 App Server 1 Database 1 Reserved" at bounding box center [623, 284] width 429 height 170
click at [1130, 353] on div "₹ - INR" at bounding box center [1133, 362] width 34 height 18
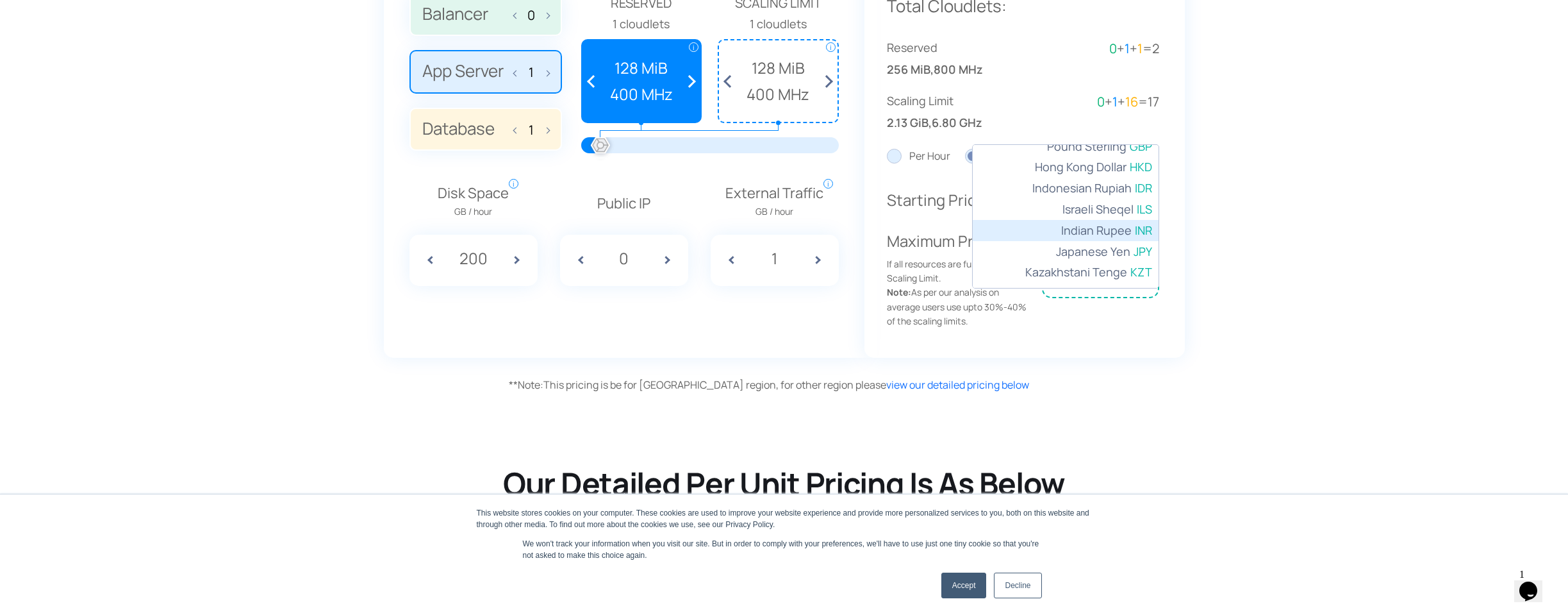
scroll to position [0, 0]
click at [1134, 155] on li "$ - USD US Dollar" at bounding box center [1065, 155] width 185 height 21
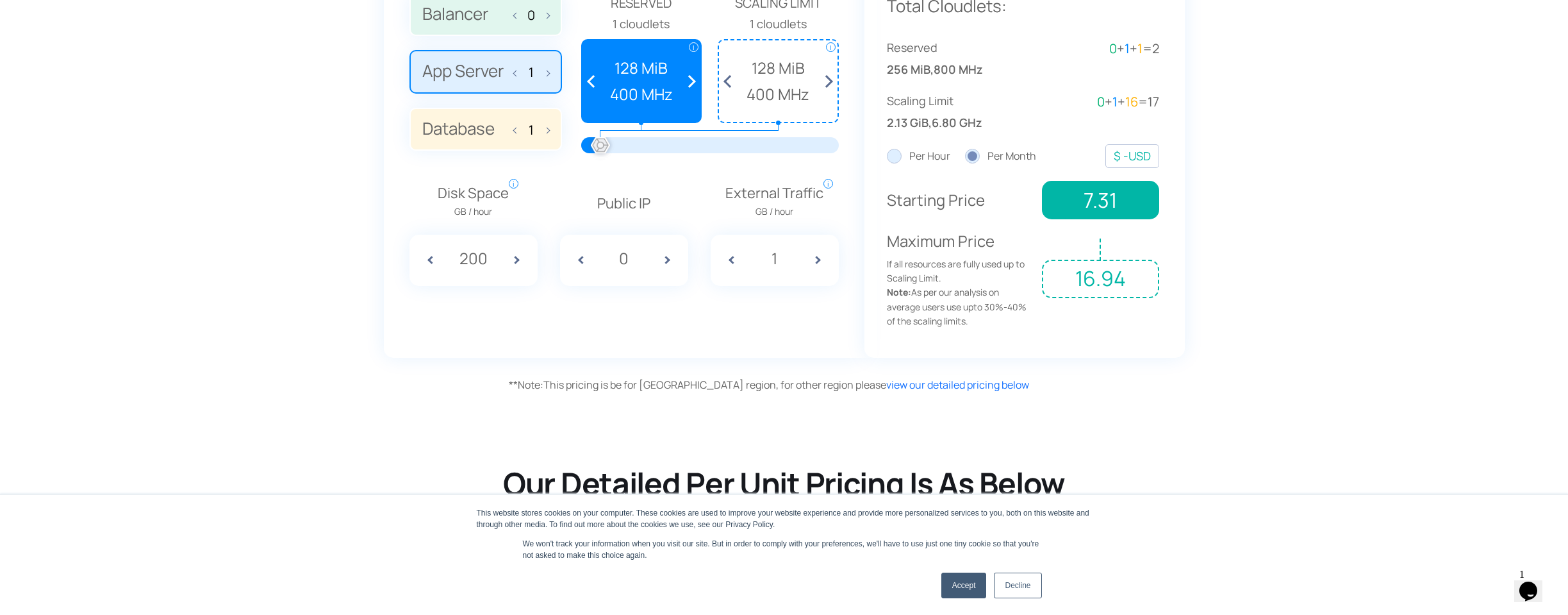
click at [1242, 221] on section "Estimate Your Monthly Costs Price depend on region** 0" at bounding box center [784, 75] width 1568 height 650
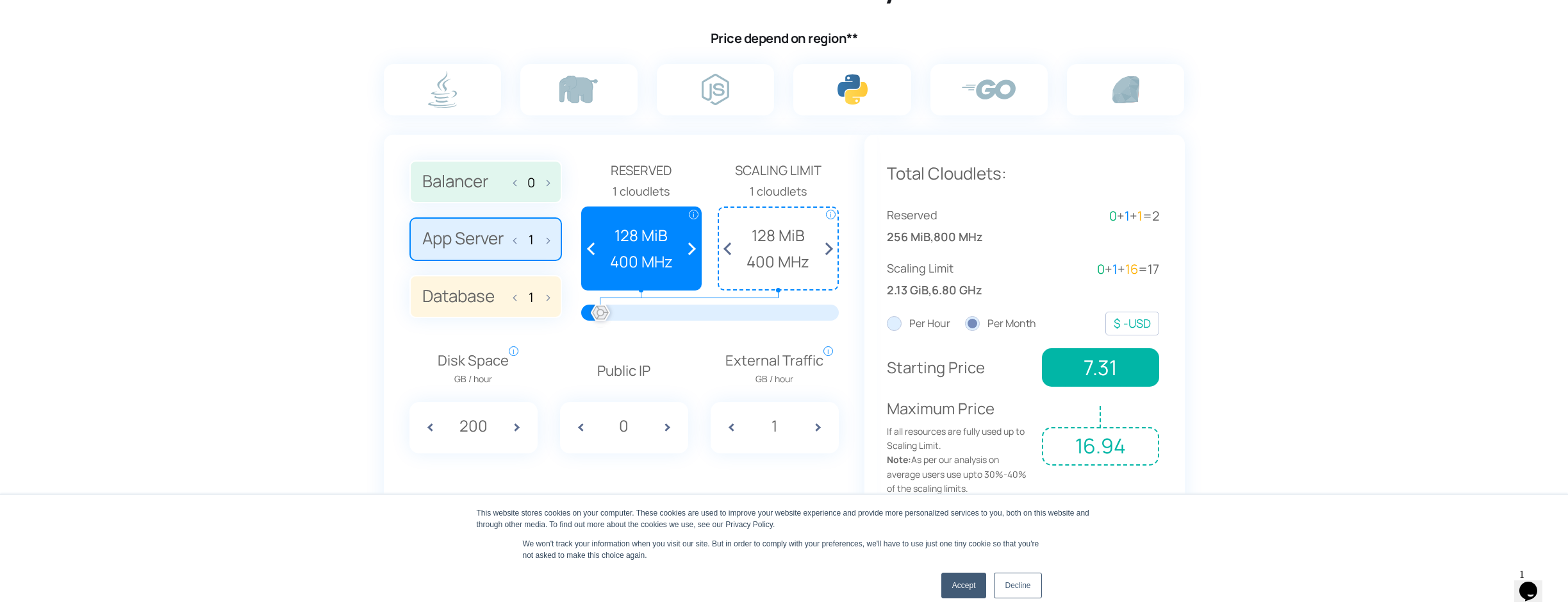
scroll to position [840, 0]
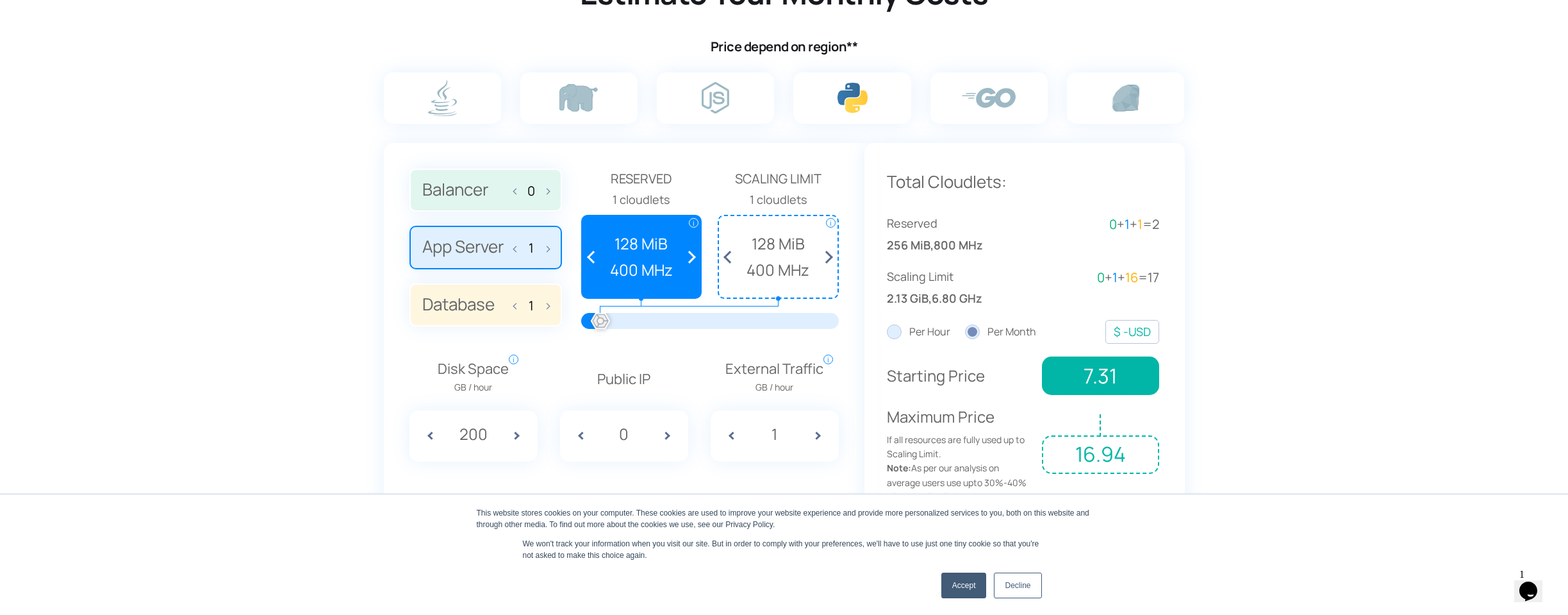
click at [692, 251] on span at bounding box center [688, 256] width 24 height 81
click at [688, 255] on span at bounding box center [688, 256] width 24 height 81
click at [692, 252] on span at bounding box center [688, 256] width 24 height 81
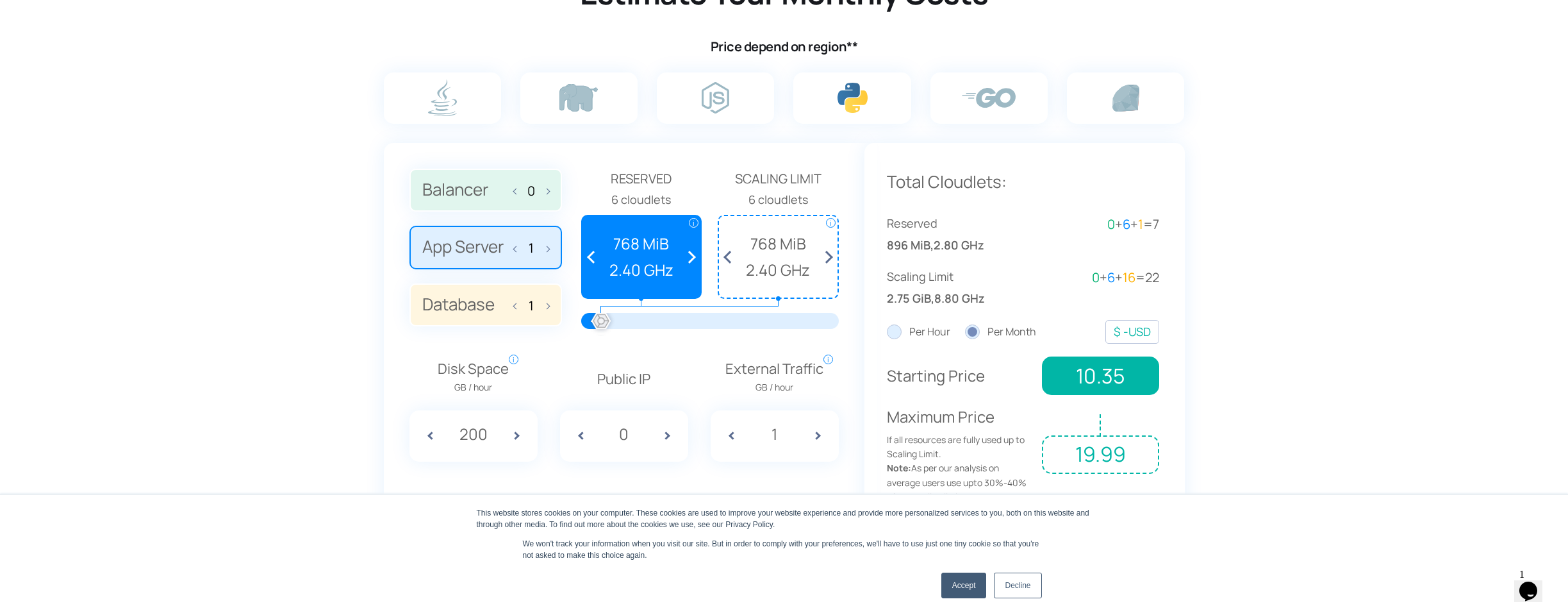
click at [693, 252] on span at bounding box center [688, 256] width 24 height 81
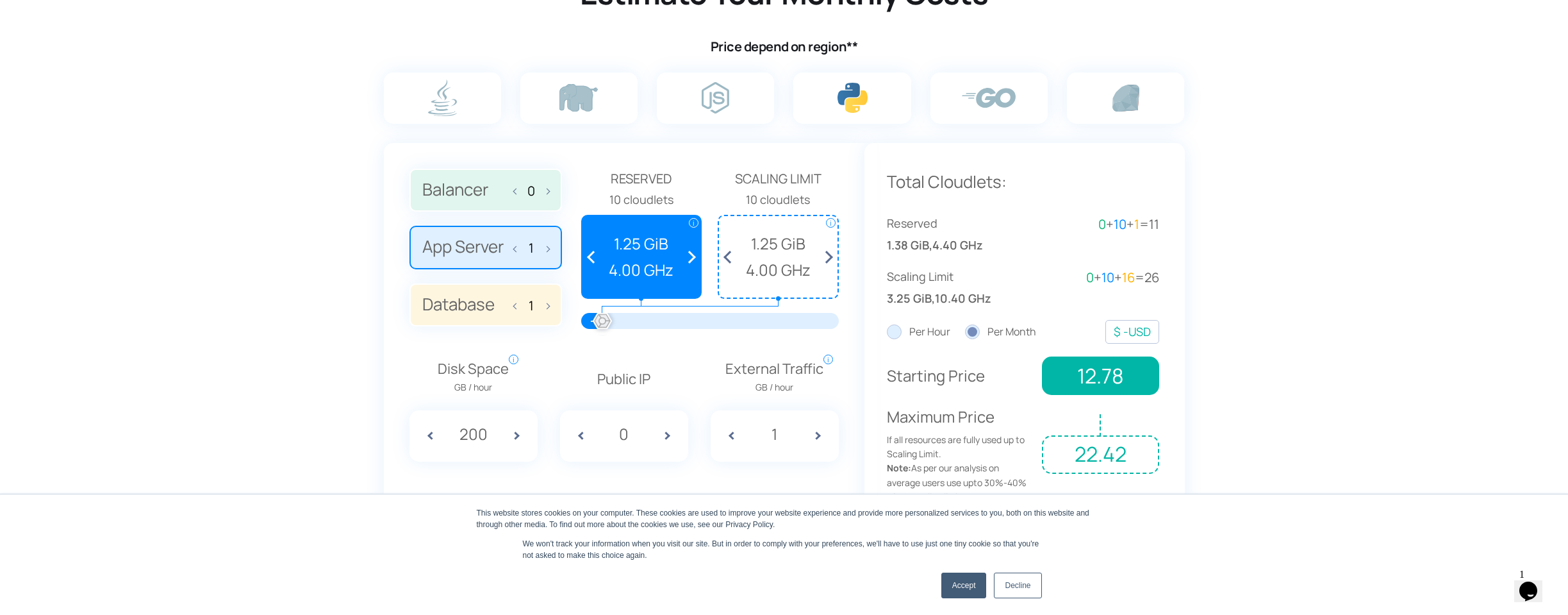
click at [693, 252] on span at bounding box center [688, 256] width 24 height 81
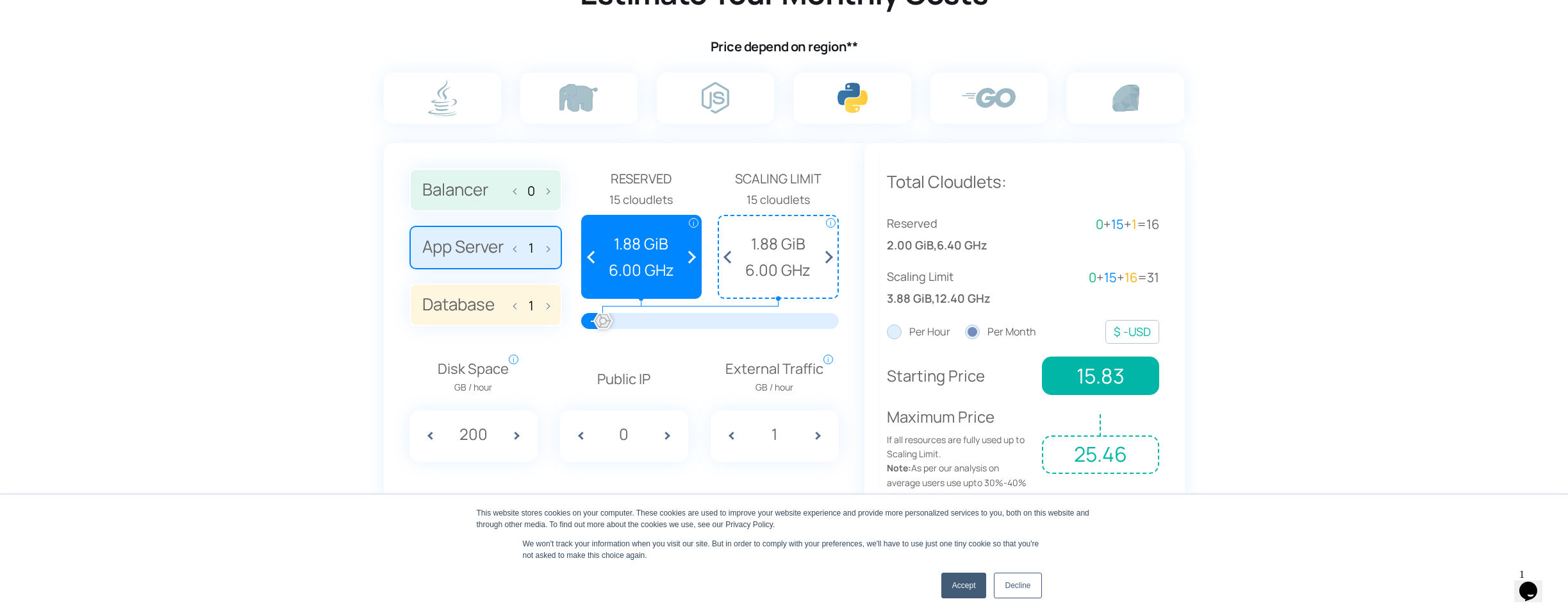
click at [693, 252] on span at bounding box center [688, 256] width 24 height 81
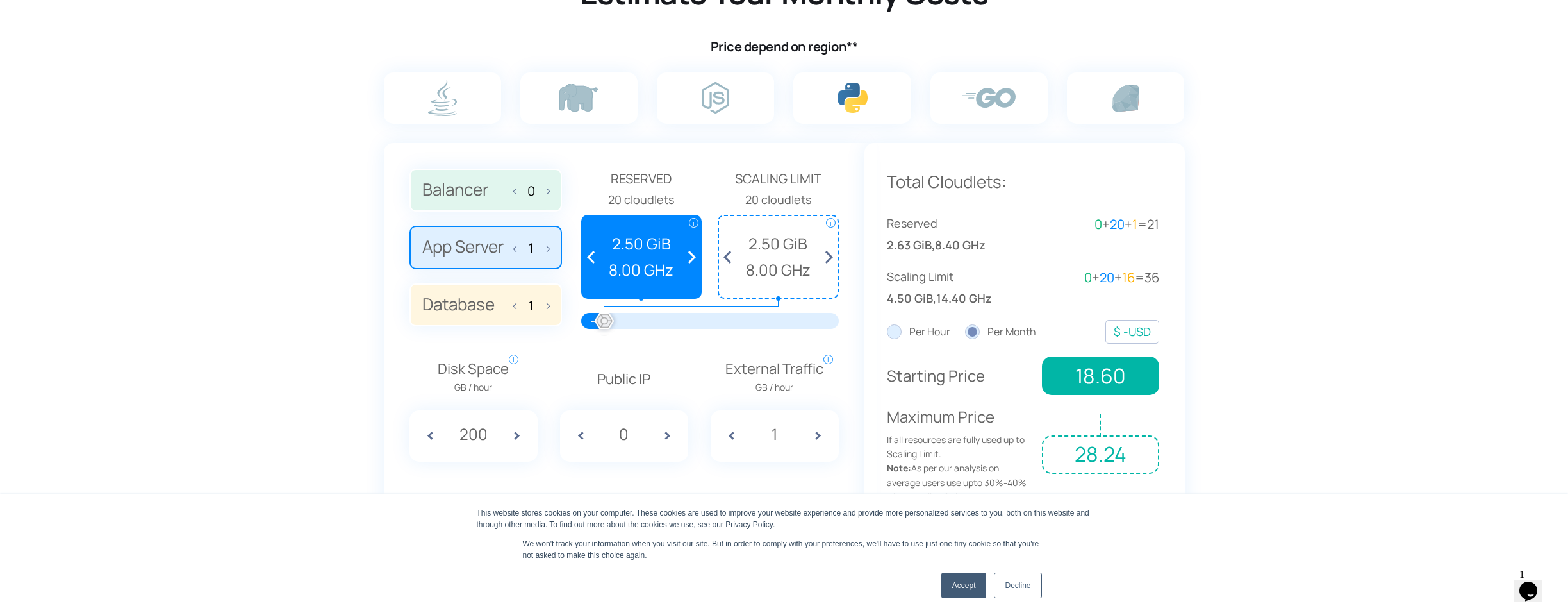
click at [693, 252] on span at bounding box center [688, 256] width 24 height 81
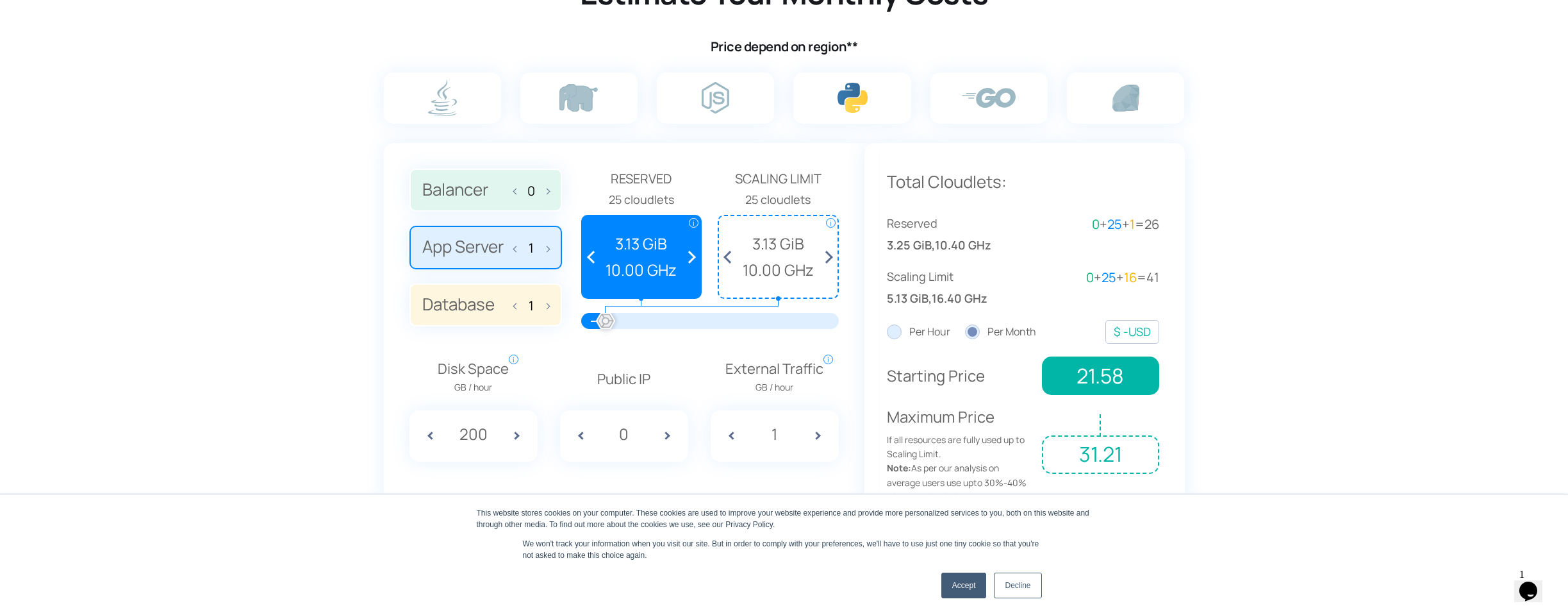
click at [693, 252] on span at bounding box center [688, 256] width 24 height 81
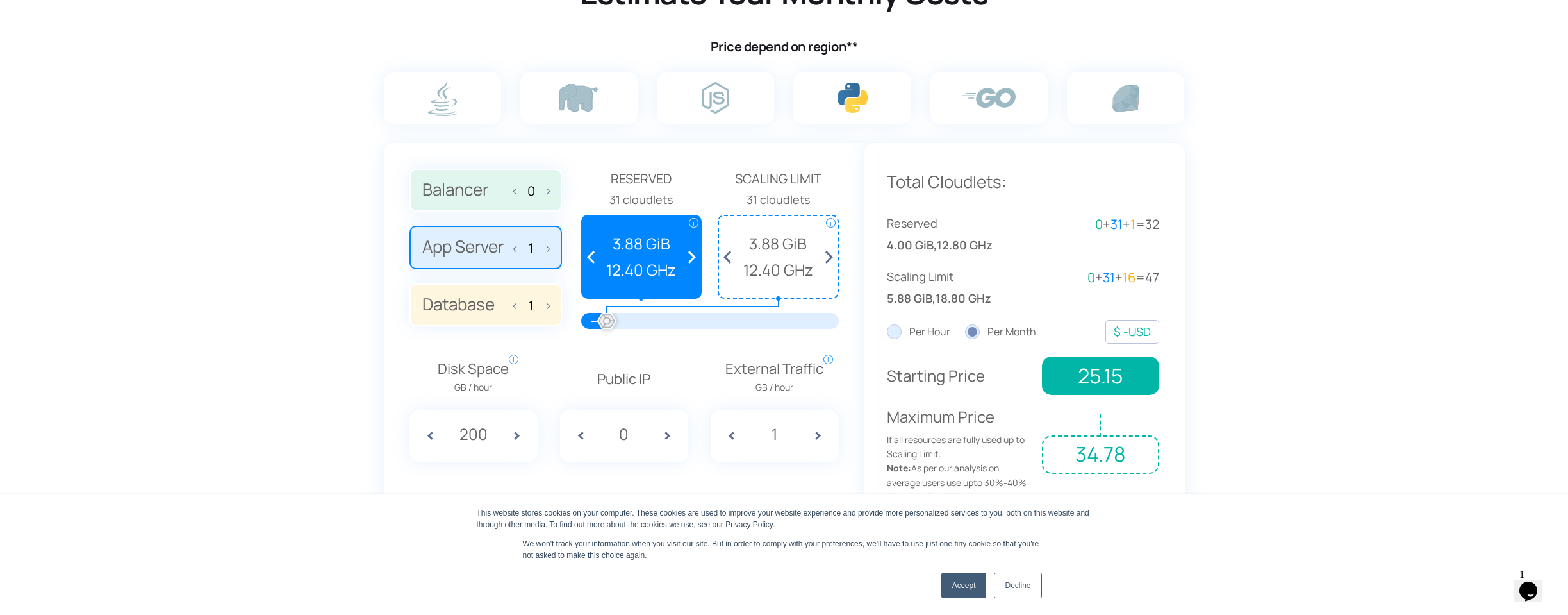
click at [693, 252] on span at bounding box center [688, 256] width 24 height 81
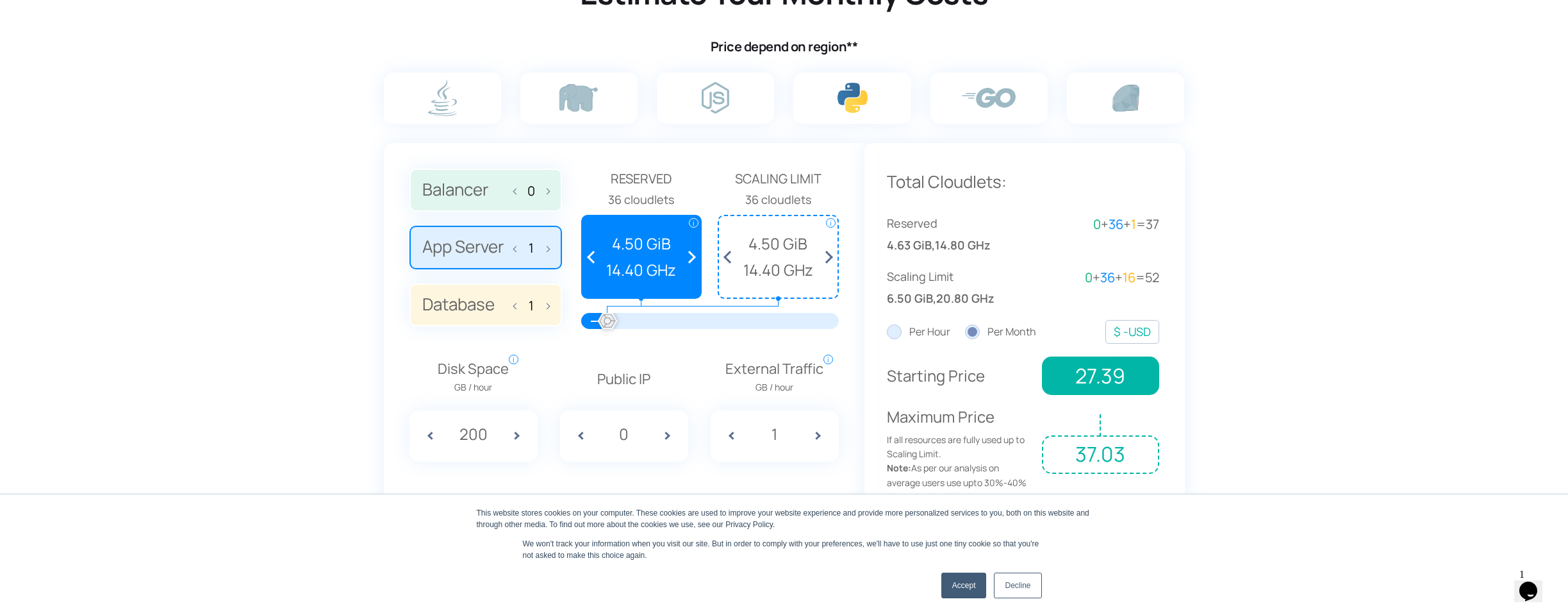
click at [693, 252] on span at bounding box center [688, 256] width 24 height 81
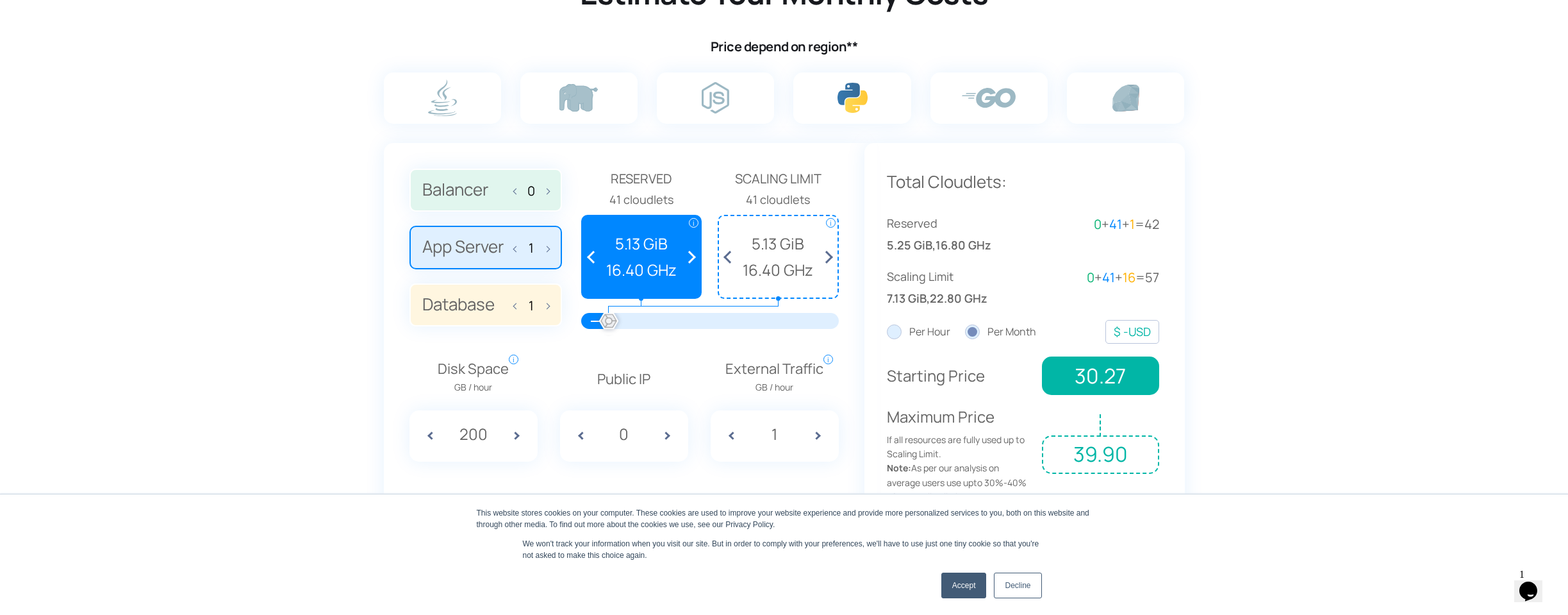
click at [693, 252] on span at bounding box center [688, 256] width 24 height 81
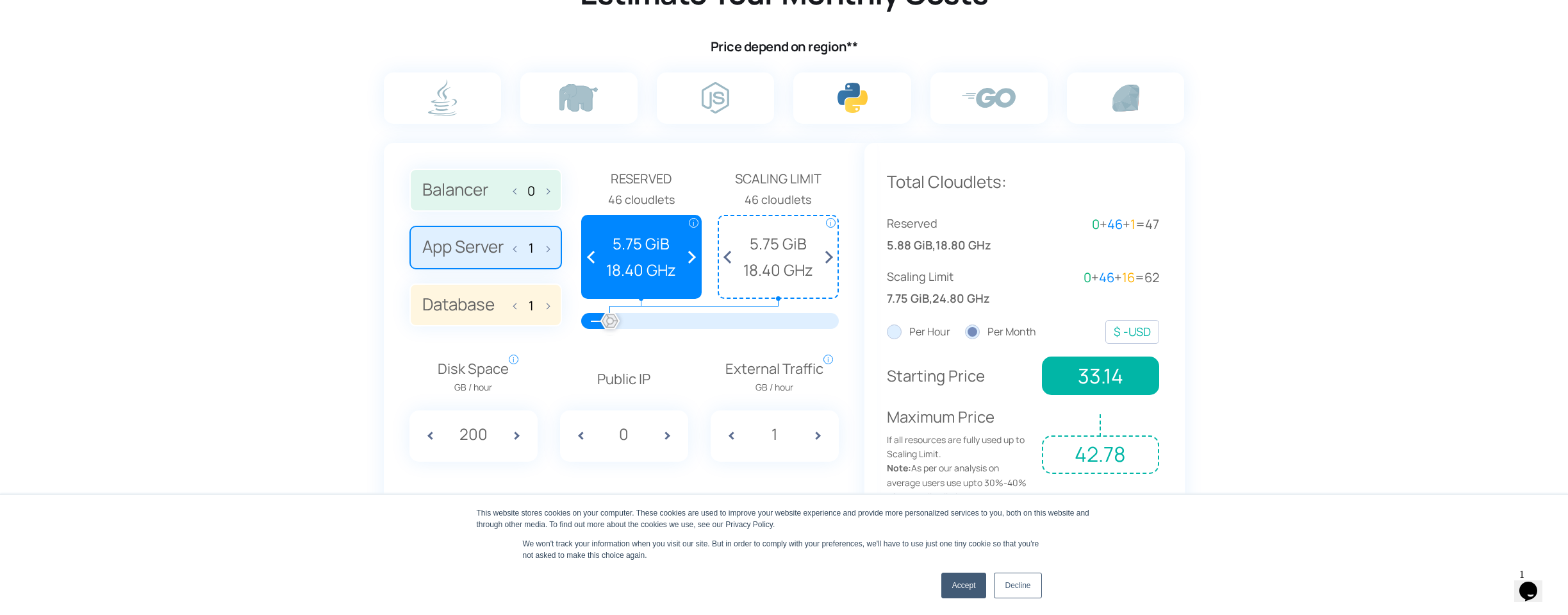
click at [693, 252] on span at bounding box center [688, 256] width 24 height 81
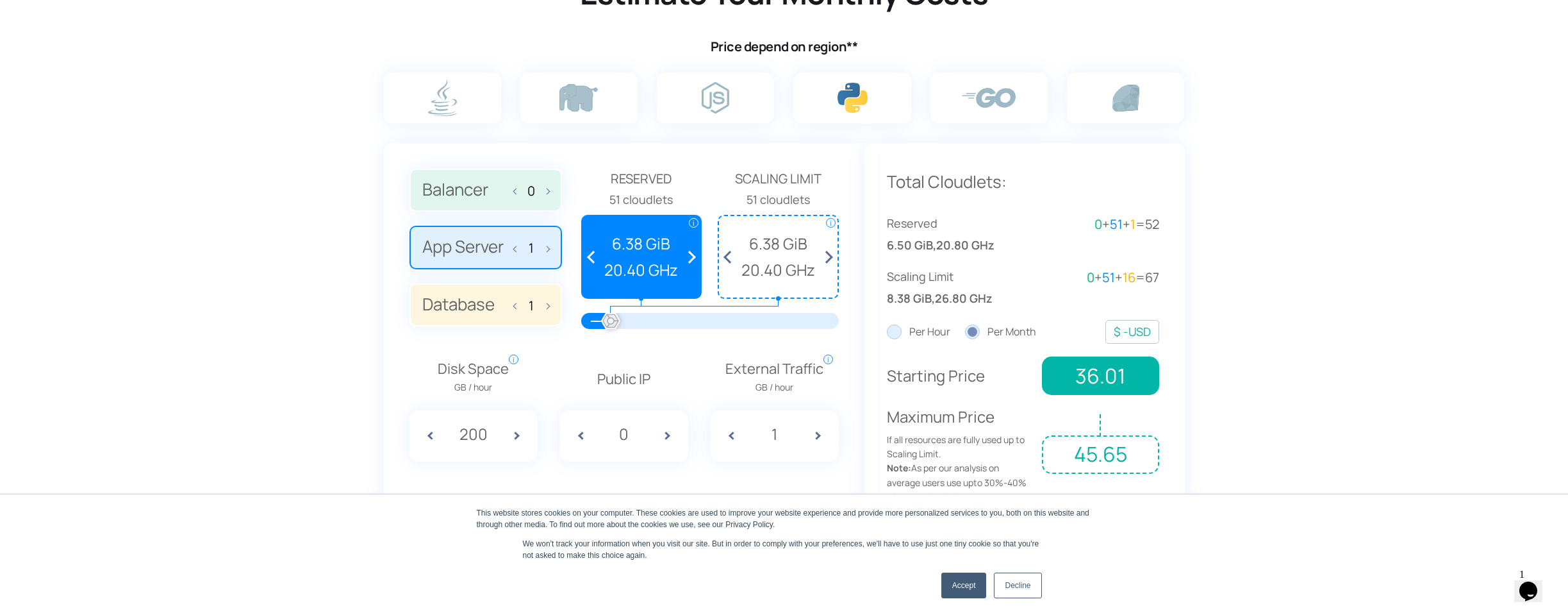
click at [693, 252] on span at bounding box center [688, 256] width 24 height 81
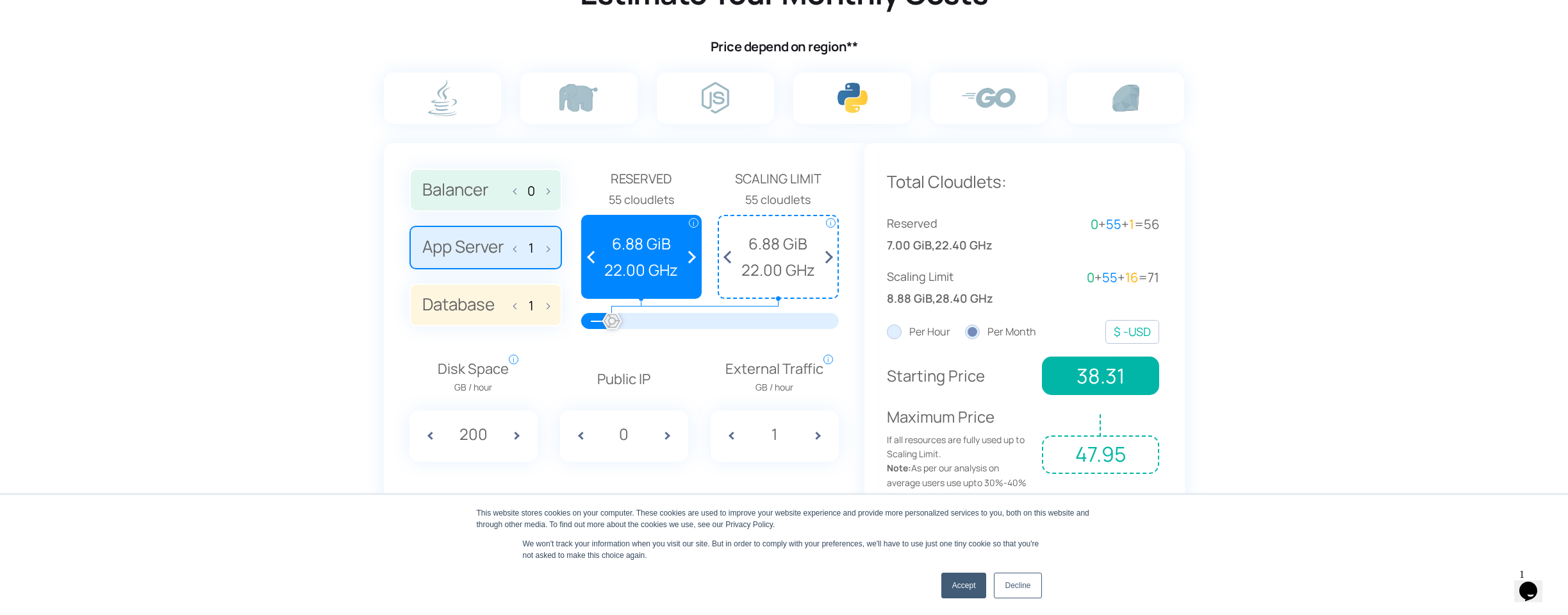
click at [693, 252] on span at bounding box center [688, 256] width 24 height 81
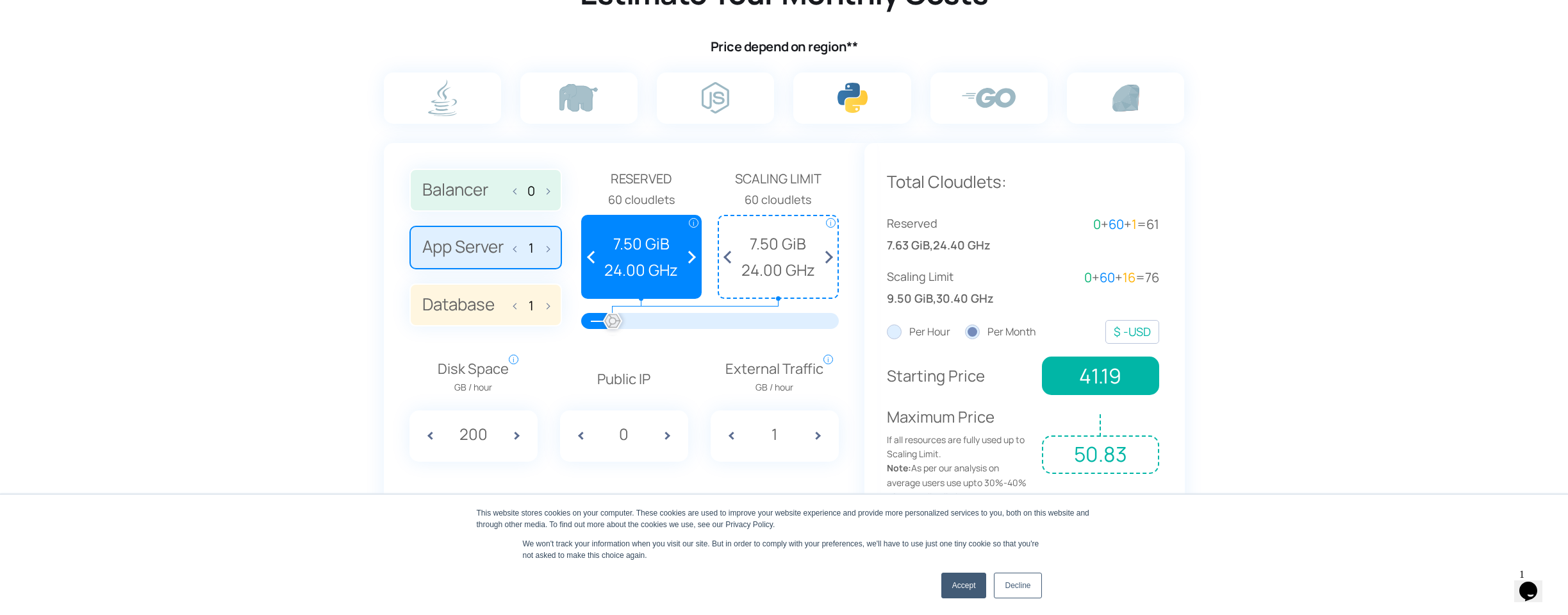
click at [693, 252] on span at bounding box center [688, 256] width 24 height 81
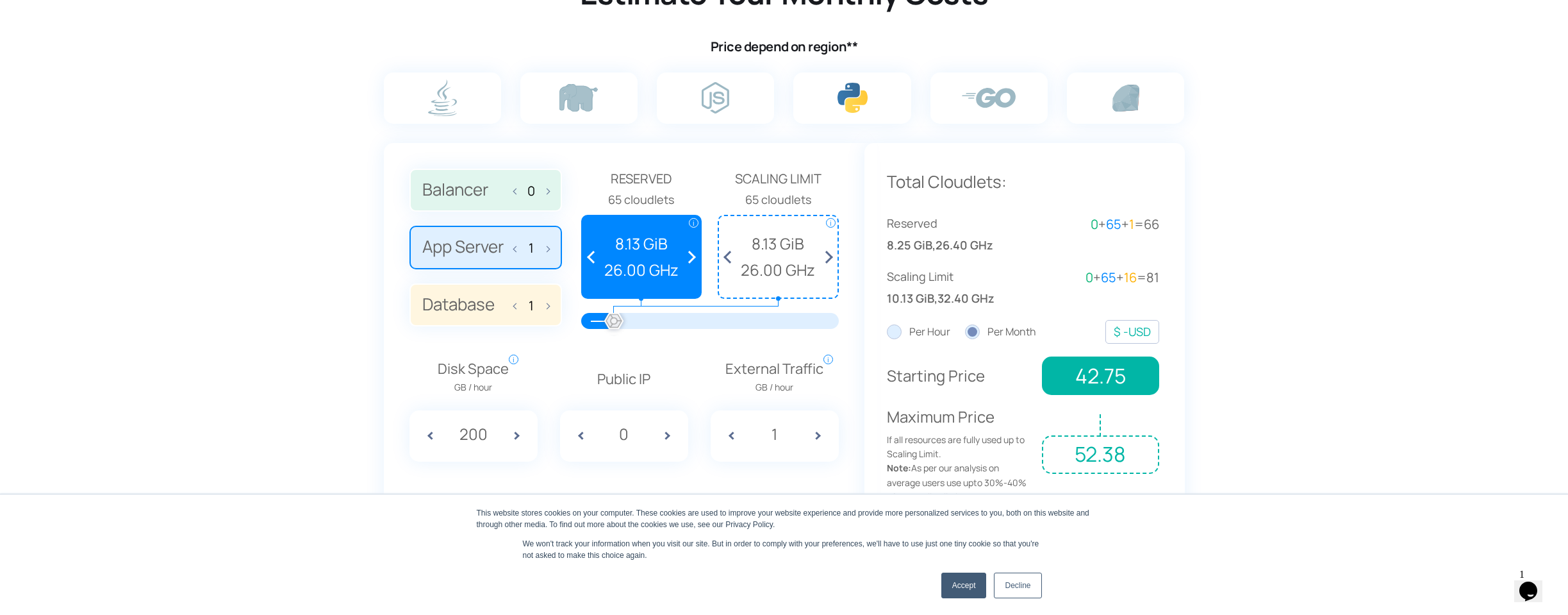
click at [693, 252] on span at bounding box center [688, 256] width 24 height 81
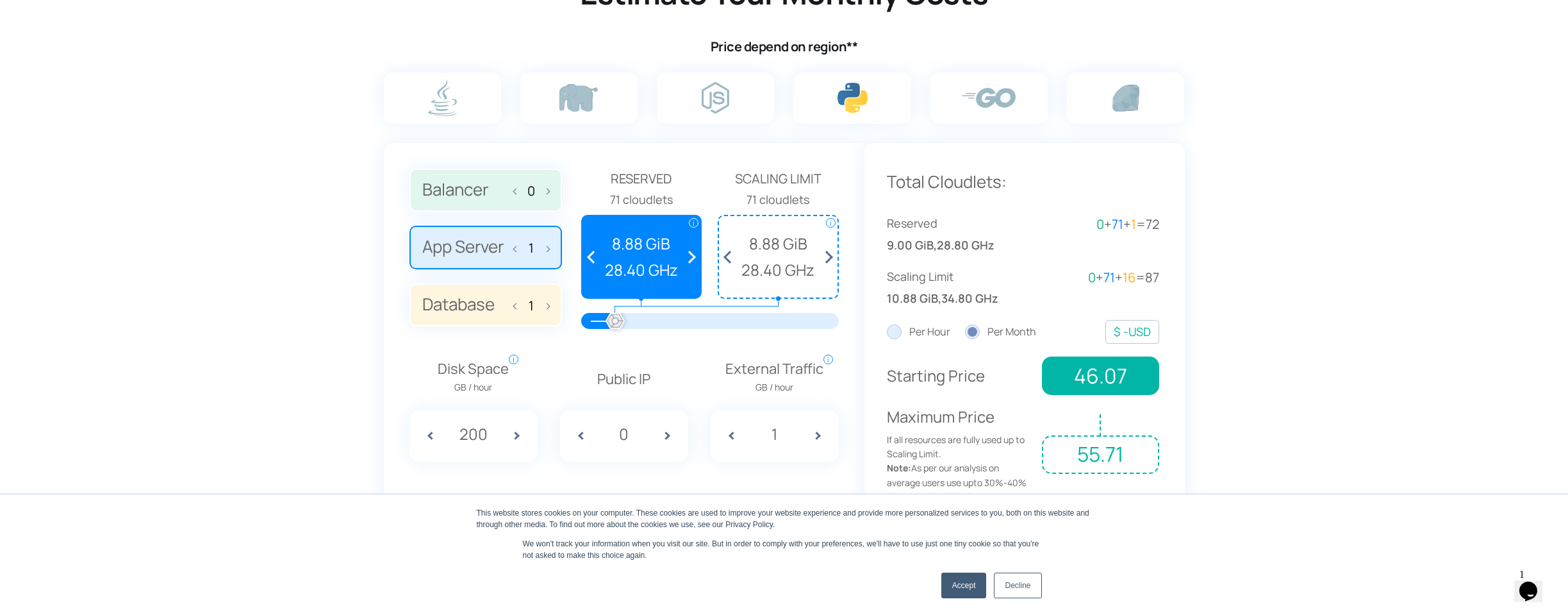
click at [693, 252] on span at bounding box center [688, 256] width 24 height 81
click at [731, 253] on span at bounding box center [730, 256] width 24 height 81
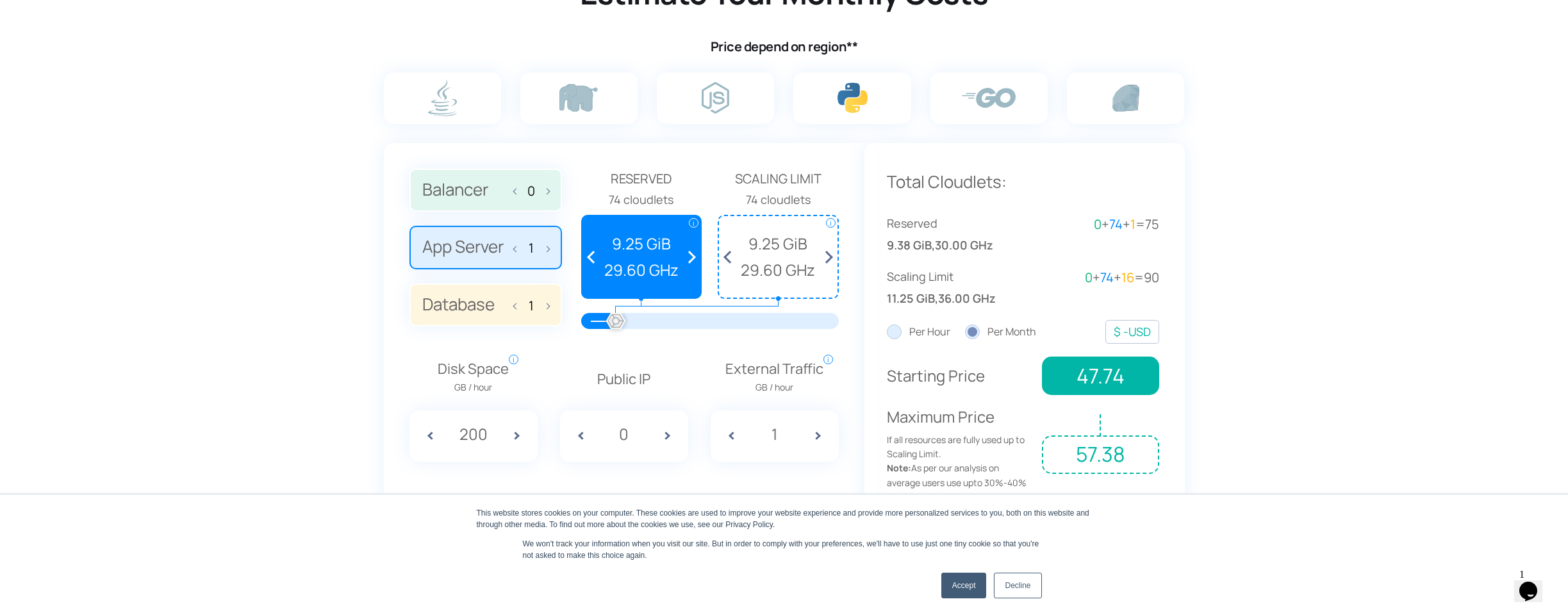
click at [731, 253] on span at bounding box center [730, 256] width 24 height 81
click at [727, 253] on span at bounding box center [730, 256] width 24 height 81
drag, startPoint x: 614, startPoint y: 323, endPoint x: 630, endPoint y: 324, distance: 16.0
click at [630, 324] on div at bounding box center [630, 321] width 28 height 28
click at [601, 323] on div at bounding box center [601, 321] width 28 height 28
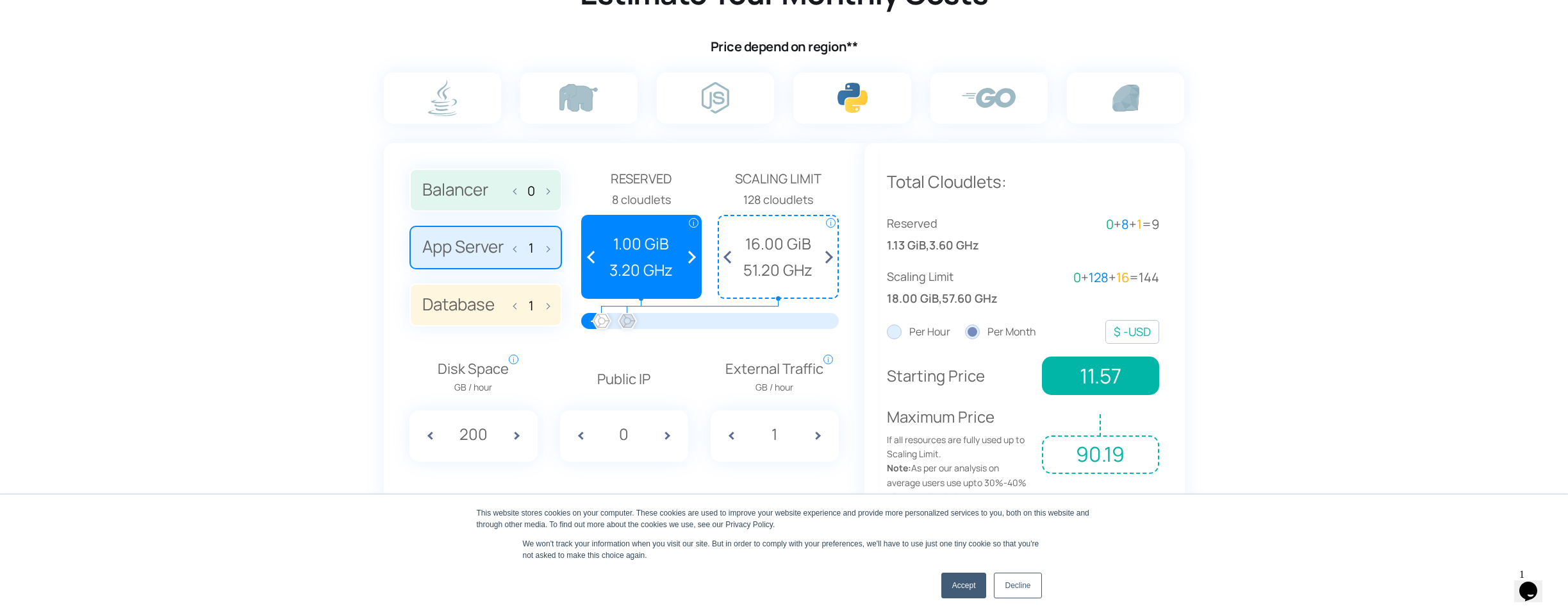
click at [627, 324] on div at bounding box center [626, 321] width 28 height 28
click at [1302, 355] on section "Estimate Your Monthly Costs Price depend on region** 0" at bounding box center [784, 251] width 1568 height 650
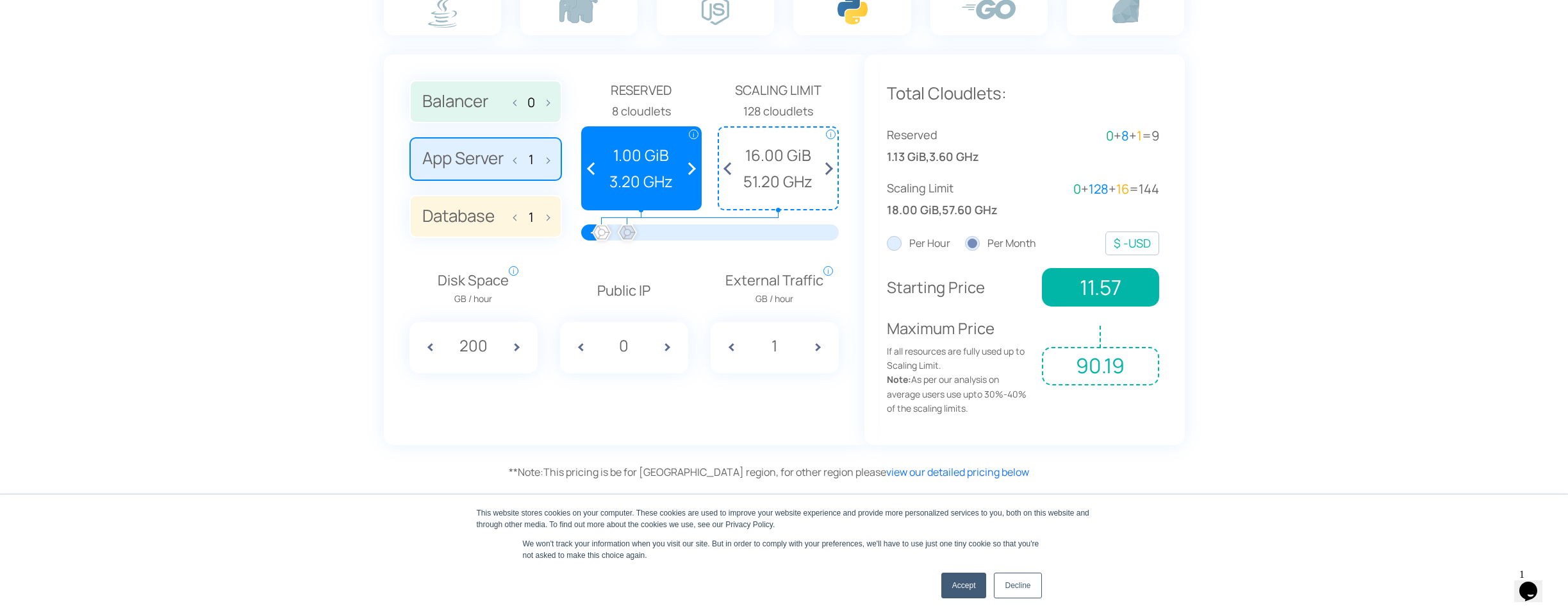
scroll to position [920, 0]
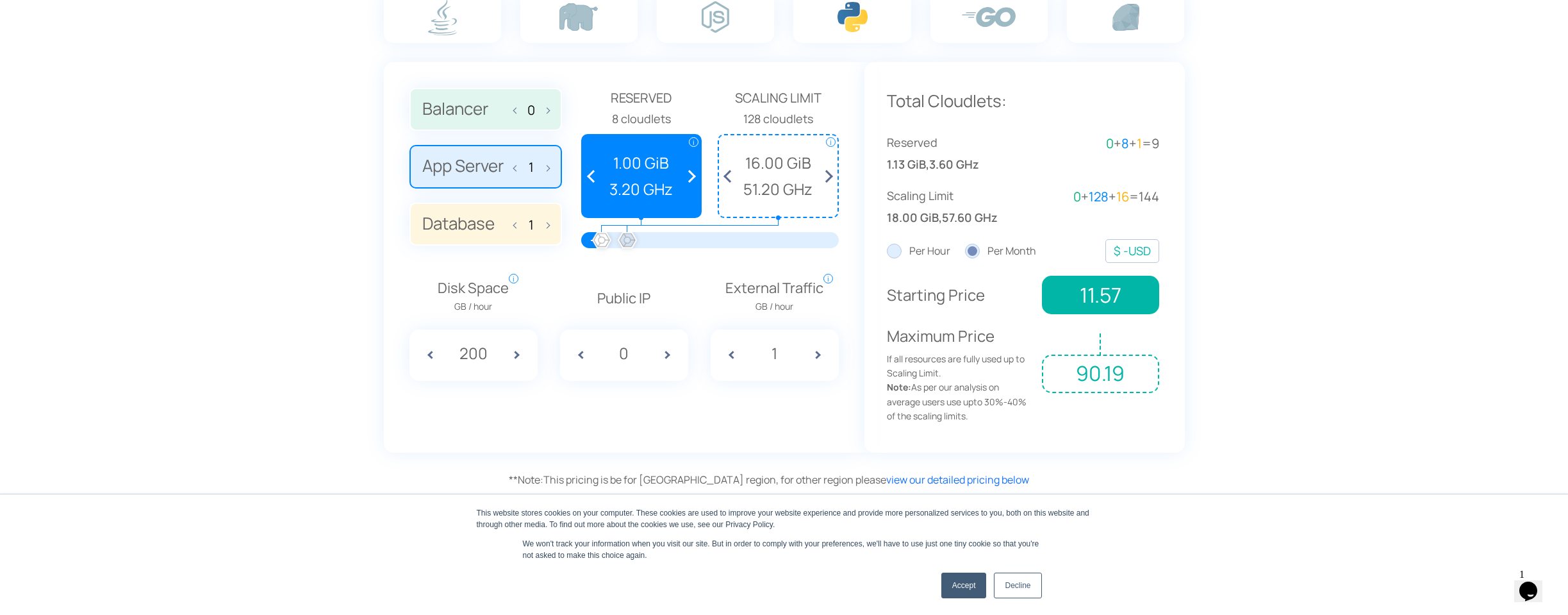
click at [817, 349] on span at bounding box center [823, 355] width 33 height 52
click at [730, 350] on span at bounding box center [727, 355] width 33 height 52
type input "1"
click at [657, 356] on span at bounding box center [672, 355] width 33 height 52
click at [677, 353] on span at bounding box center [672, 355] width 33 height 52
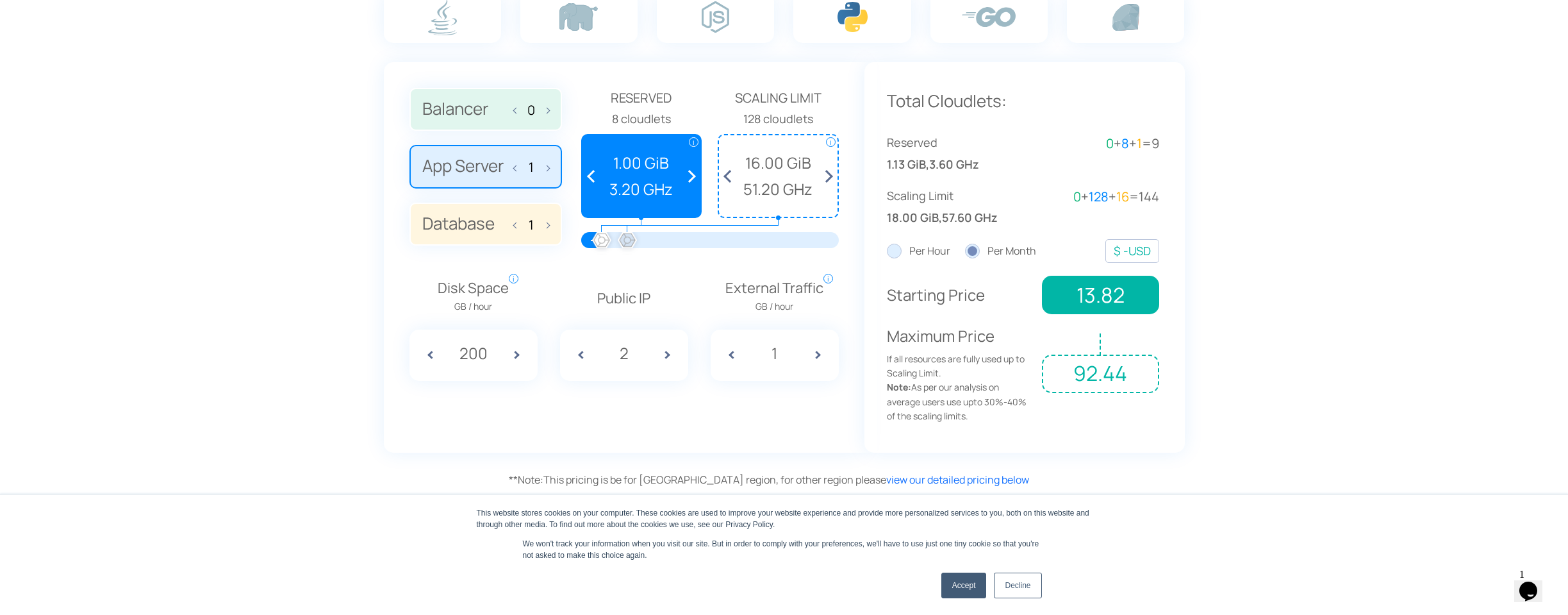
click at [595, 349] on div "2" at bounding box center [624, 355] width 128 height 52
click at [579, 353] on span at bounding box center [577, 355] width 33 height 52
click at [592, 354] on div "1" at bounding box center [624, 355] width 128 height 52
click at [586, 352] on span at bounding box center [577, 355] width 33 height 52
click at [665, 355] on span at bounding box center [672, 355] width 33 height 52
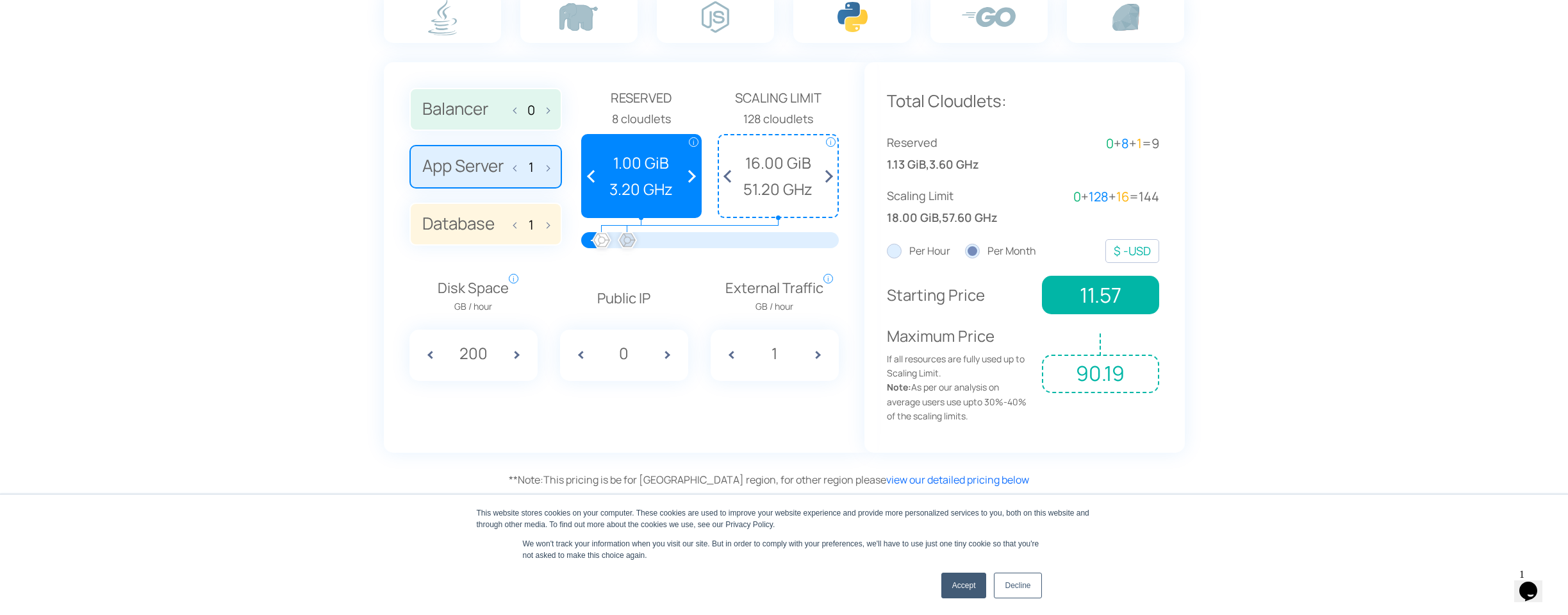
type input "1"
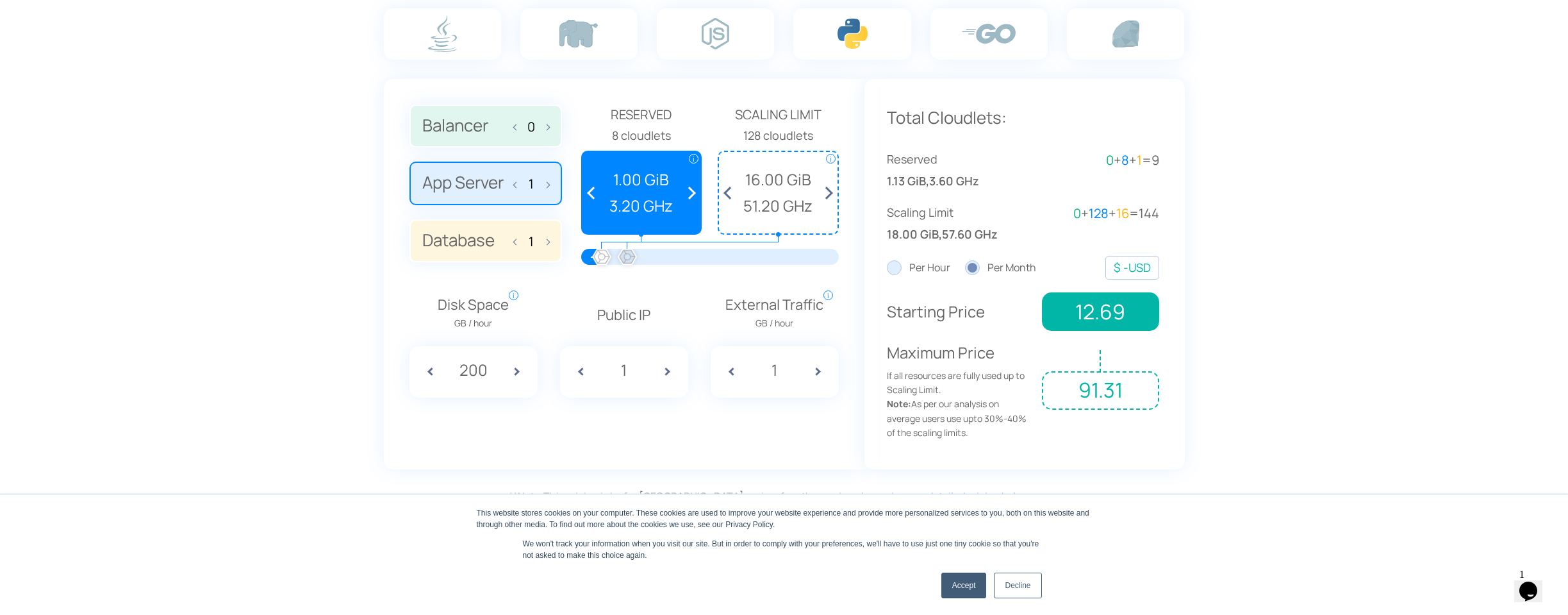
scroll to position [886, 0]
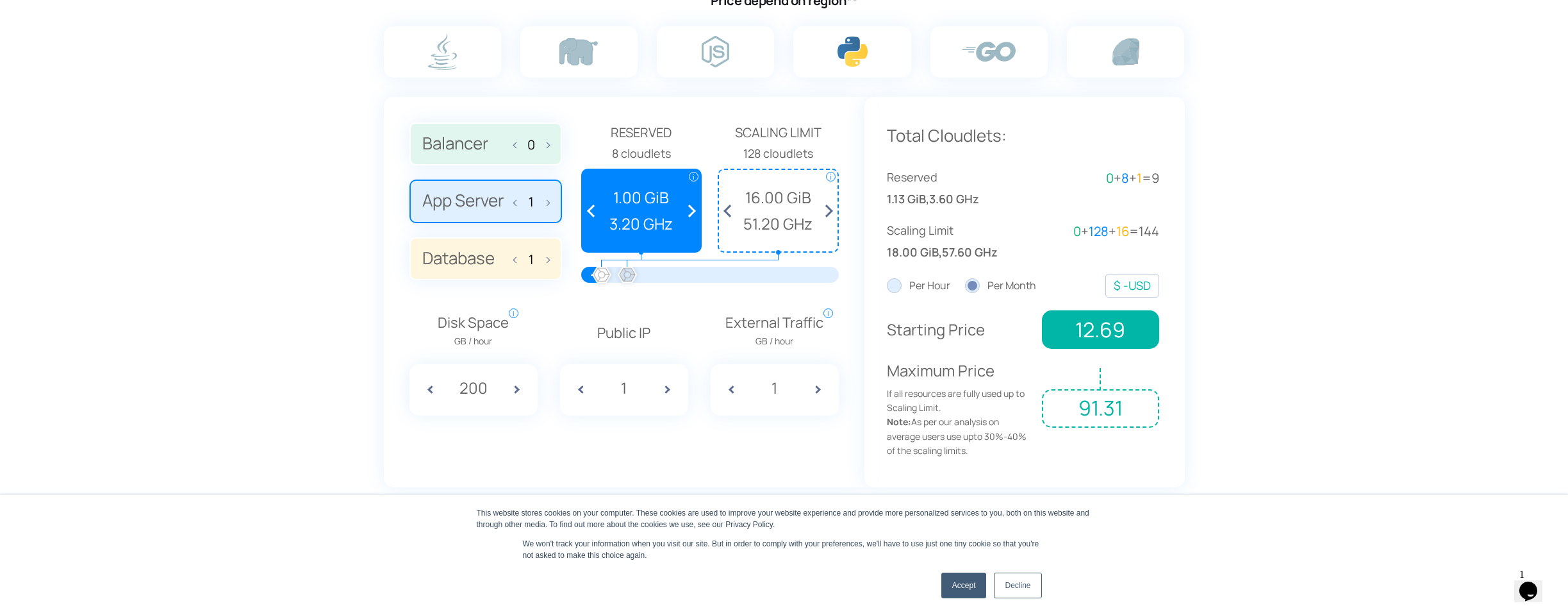
click at [551, 265] on label "Database 1" at bounding box center [486, 259] width 153 height 44
click at [0, 0] on input "Database 1" at bounding box center [0, 0] width 0 height 0
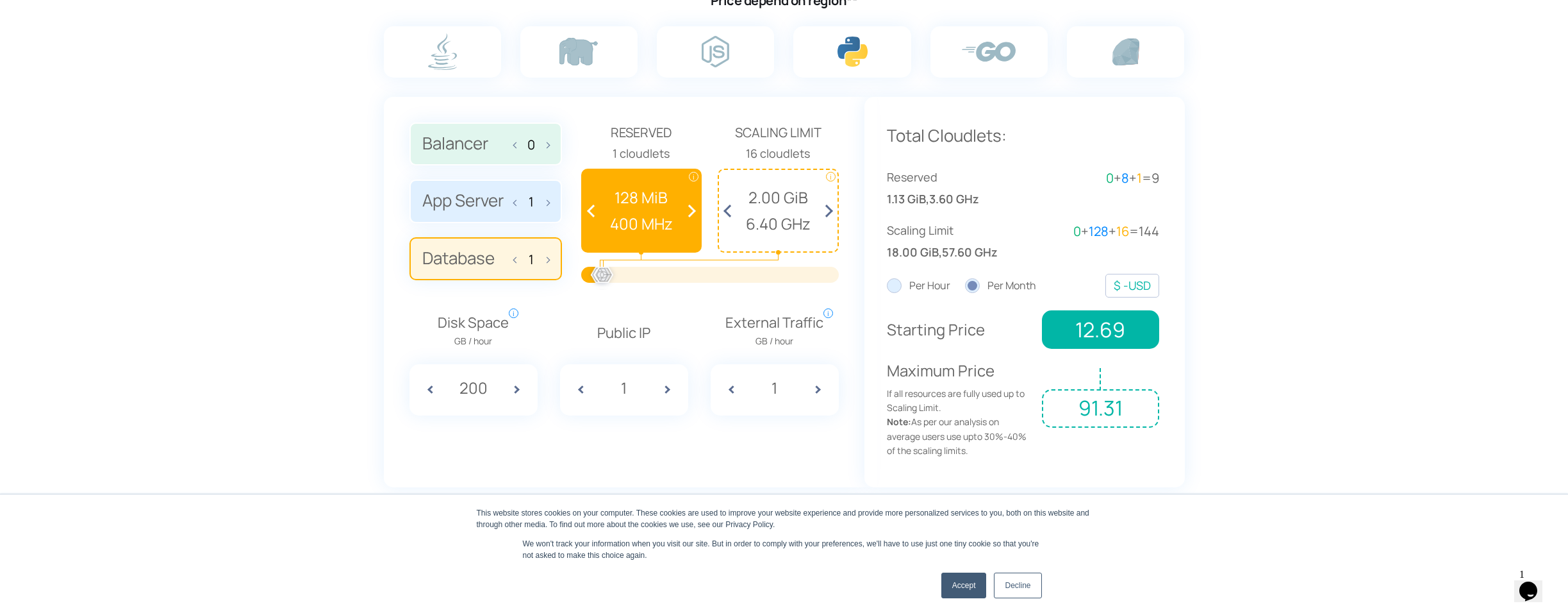
click at [492, 207] on label "App Server 1" at bounding box center [486, 202] width 153 height 44
click at [0, 0] on input "App Server 1" at bounding box center [0, 0] width 0 height 0
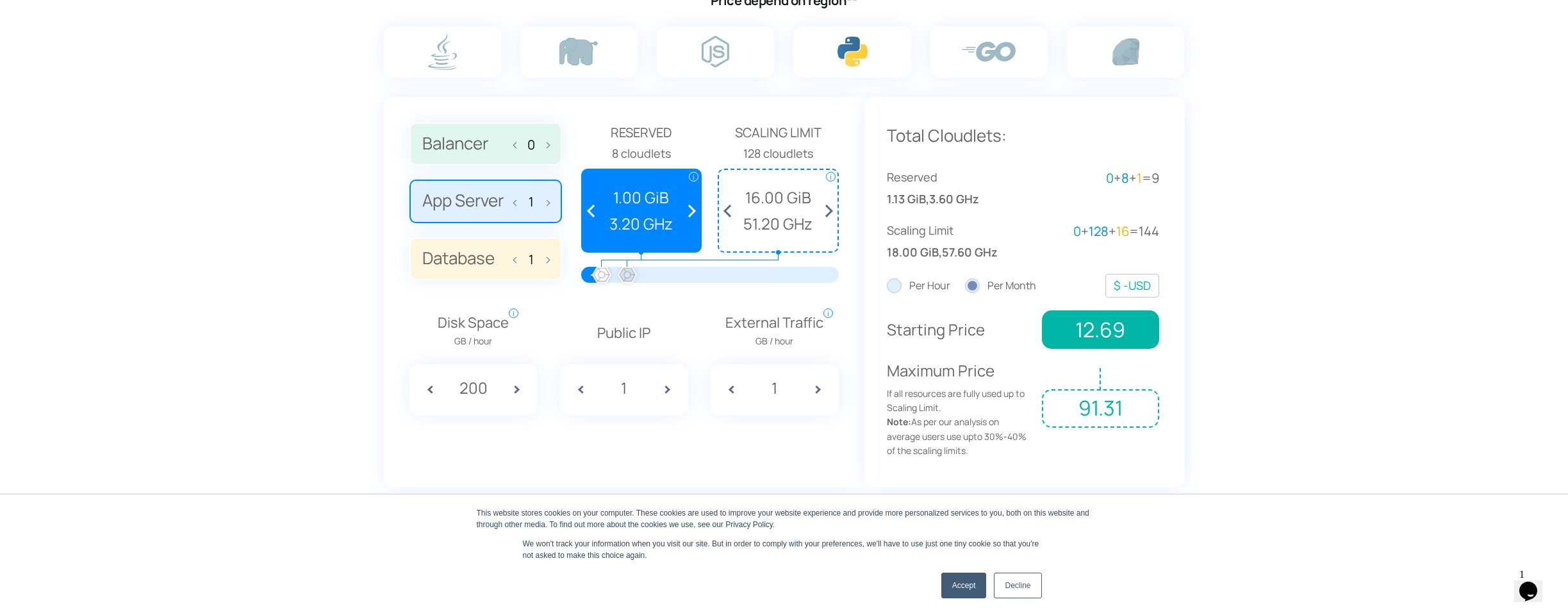
click at [484, 145] on label "Balancer 0" at bounding box center [486, 144] width 153 height 44
click at [0, 0] on input "Balancer 0" at bounding box center [0, 0] width 0 height 0
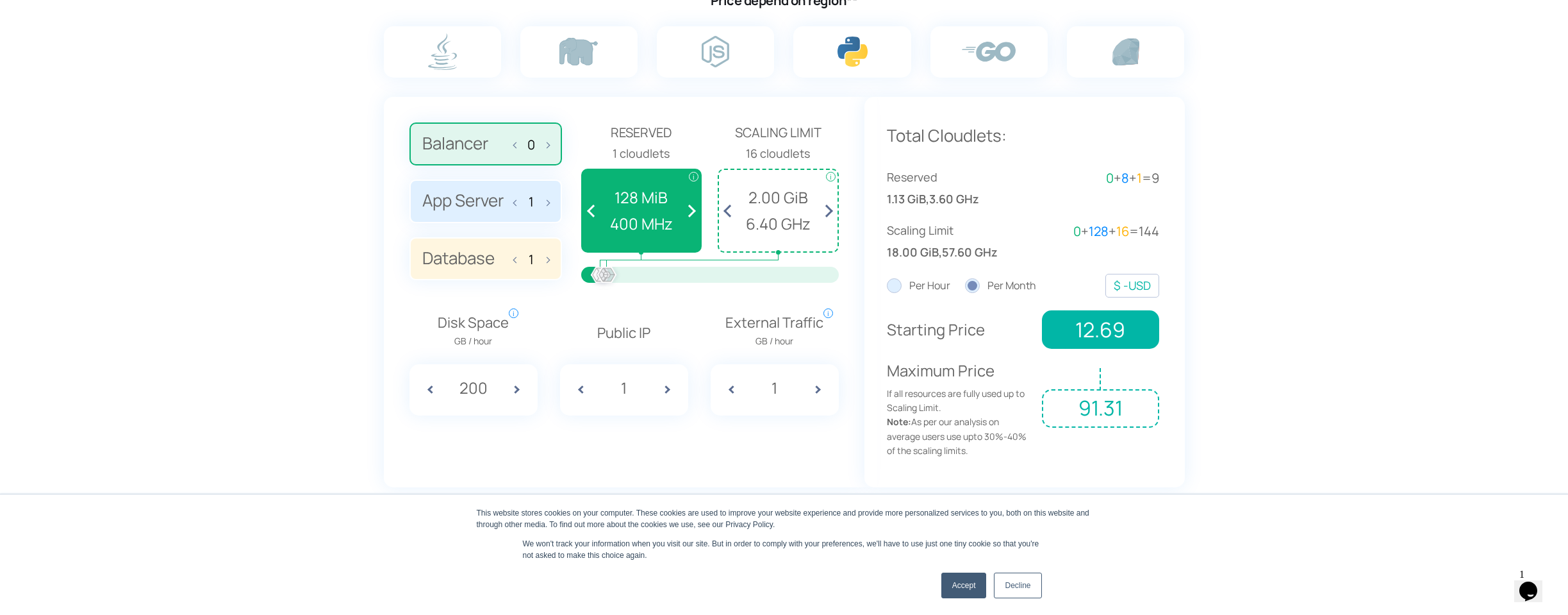
click at [479, 191] on label "App Server 1" at bounding box center [486, 202] width 153 height 44
click at [0, 0] on input "App Server 1" at bounding box center [0, 0] width 0 height 0
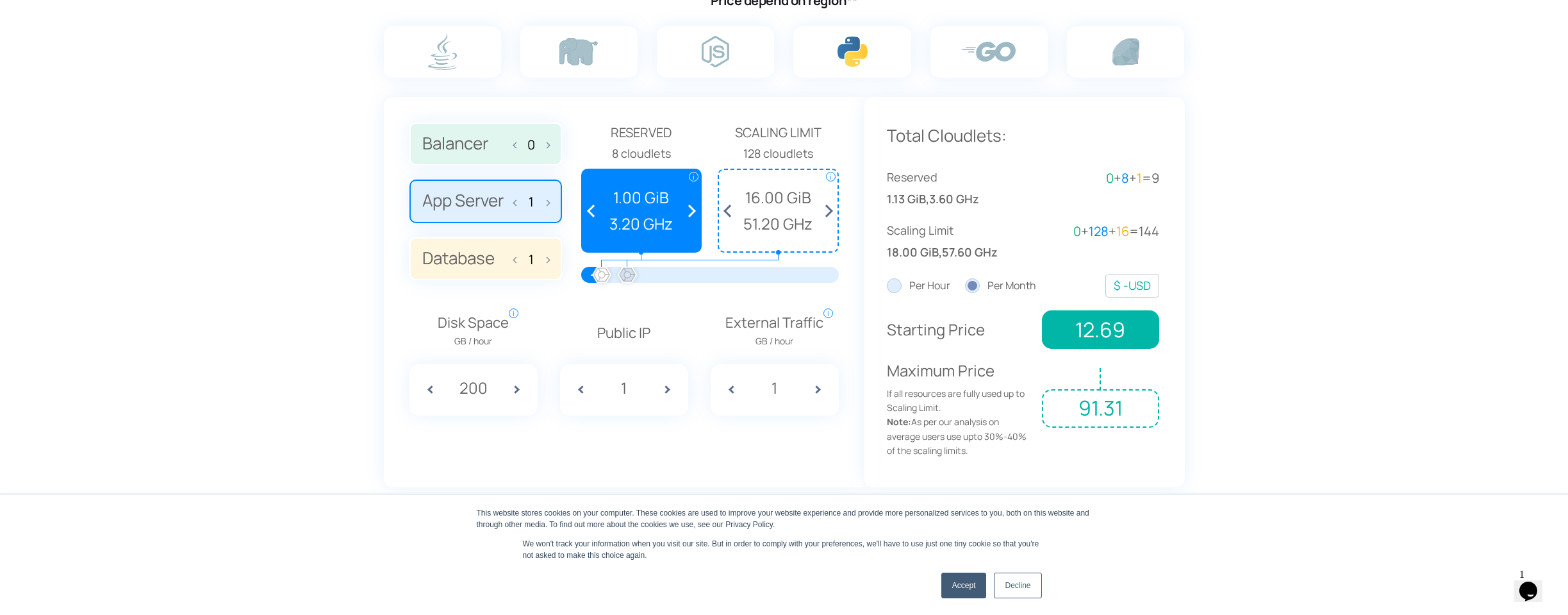
click at [490, 145] on label "Balancer 0" at bounding box center [486, 144] width 153 height 44
click at [0, 0] on input "Balancer 0" at bounding box center [0, 0] width 0 height 0
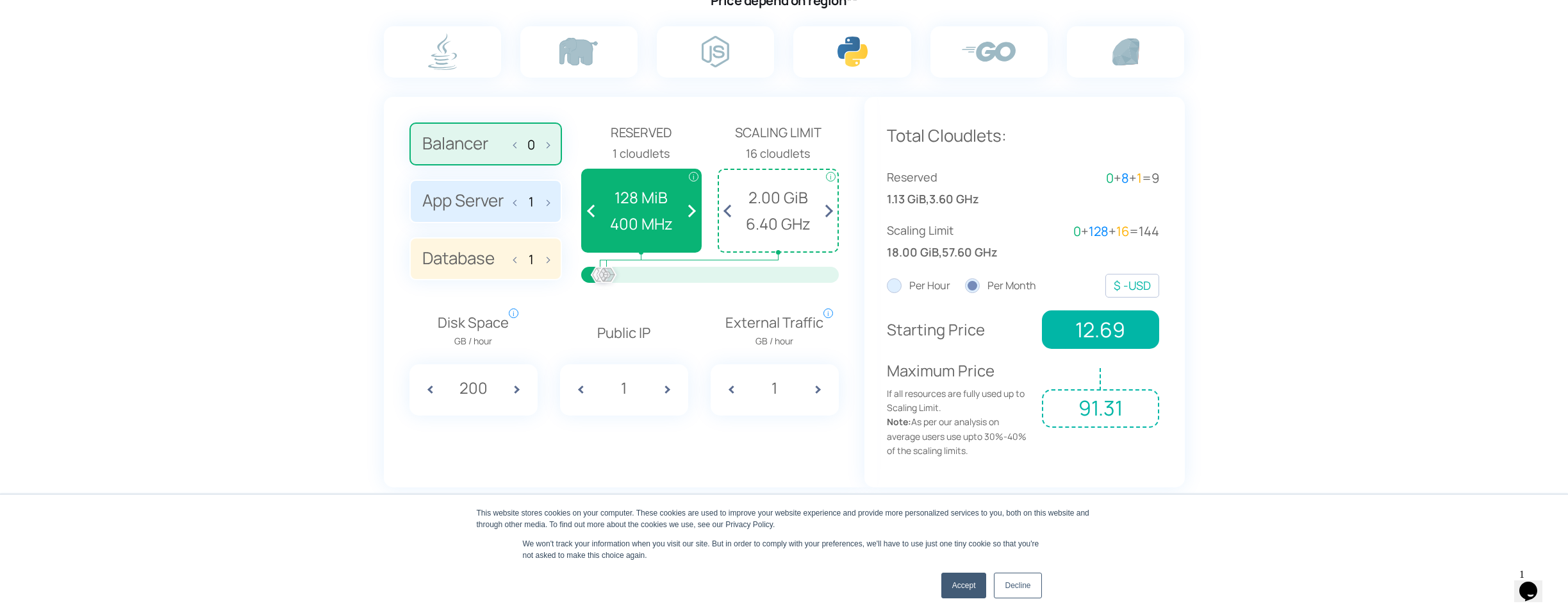
click at [493, 141] on label "Balancer 0" at bounding box center [486, 144] width 153 height 44
click at [0, 0] on input "Balancer 0" at bounding box center [0, 0] width 0 height 0
click at [484, 199] on label "App Server 1" at bounding box center [486, 202] width 153 height 44
click at [0, 0] on input "App Server 1" at bounding box center [0, 0] width 0 height 0
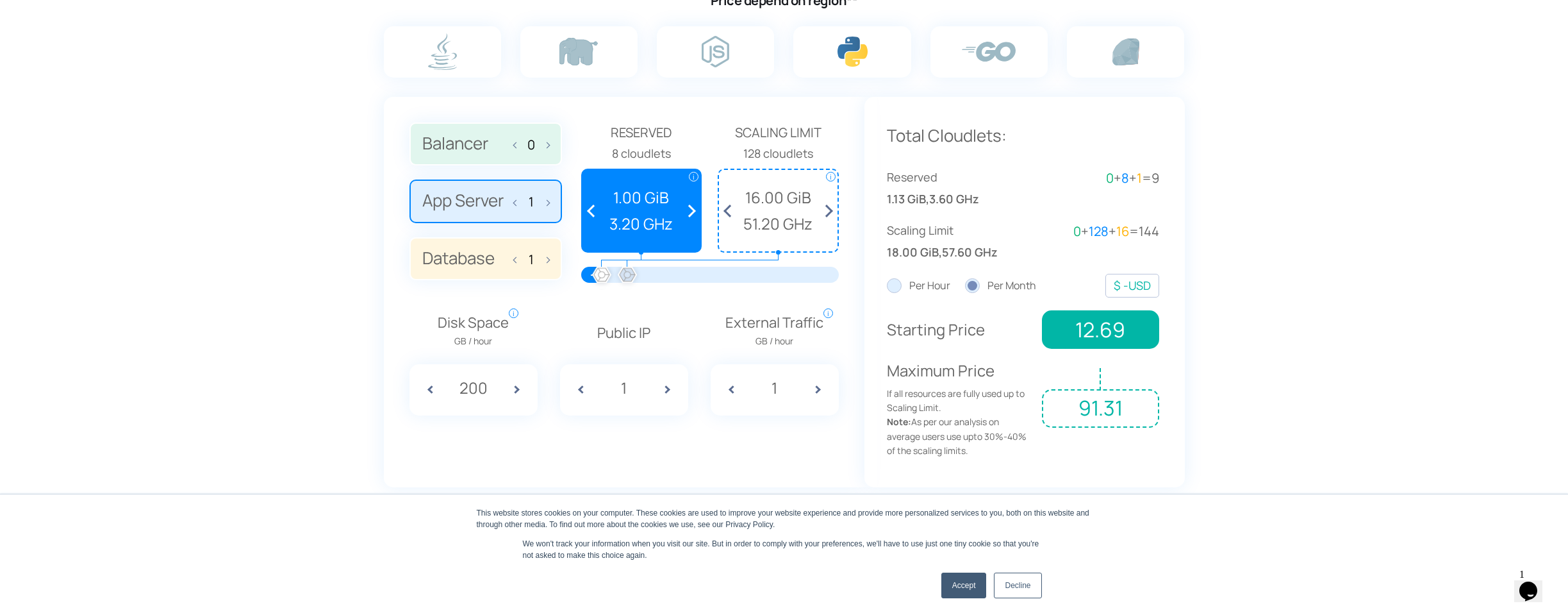
click at [484, 199] on label "App Server 1" at bounding box center [486, 202] width 153 height 44
click at [0, 0] on input "App Server 1" at bounding box center [0, 0] width 0 height 0
click at [494, 148] on label "Balancer 0" at bounding box center [486, 144] width 153 height 44
click at [0, 0] on input "Balancer 0" at bounding box center [0, 0] width 0 height 0
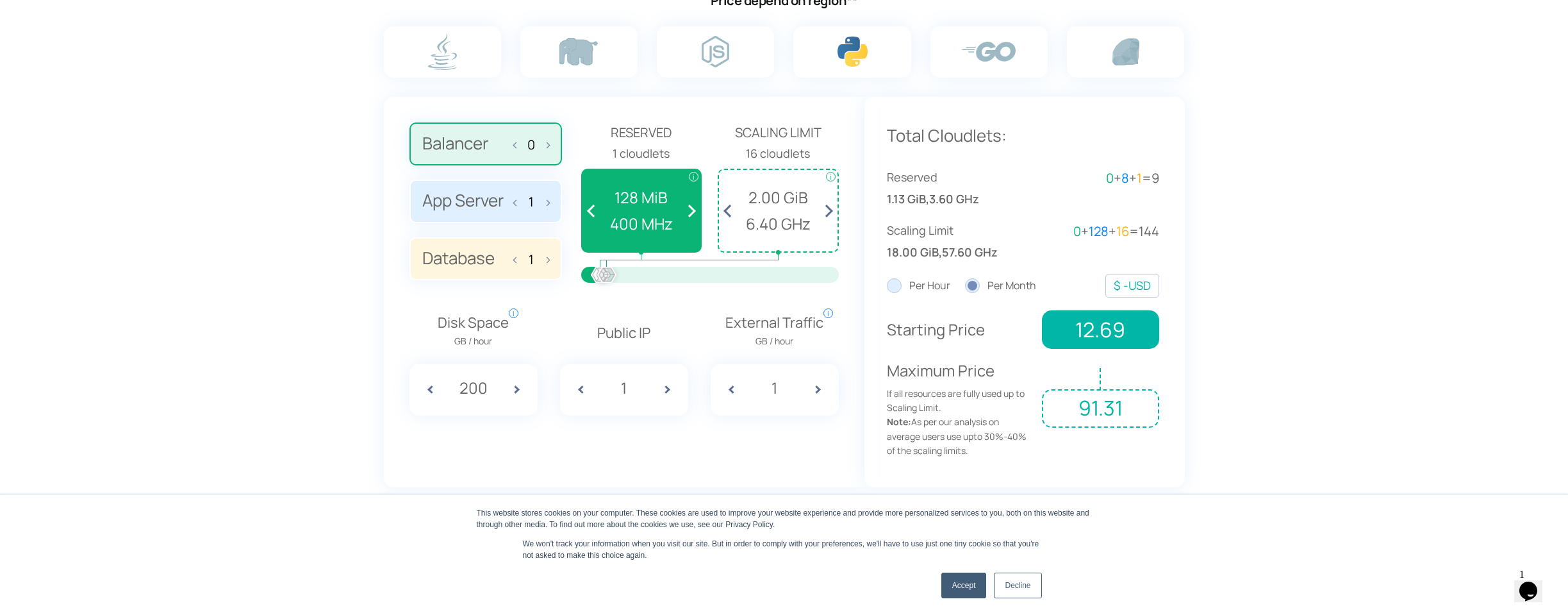
click at [497, 143] on label "Balancer 0" at bounding box center [486, 144] width 153 height 44
click at [0, 0] on input "Balancer 0" at bounding box center [0, 0] width 0 height 0
click at [606, 274] on div at bounding box center [606, 275] width 28 height 28
click at [497, 253] on label "Database 1" at bounding box center [486, 259] width 153 height 44
click at [0, 0] on input "Database 1" at bounding box center [0, 0] width 0 height 0
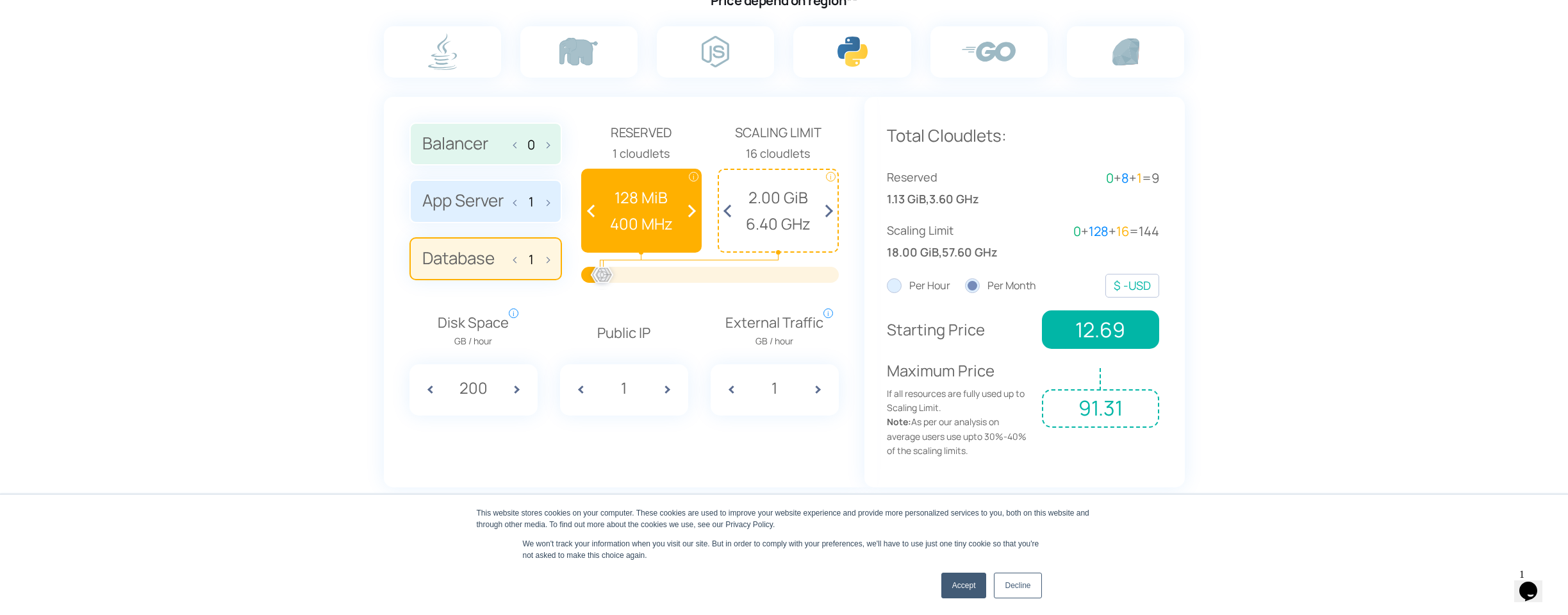
click at [485, 257] on label "Database 1" at bounding box center [486, 259] width 153 height 44
click at [0, 0] on input "Database 1" at bounding box center [0, 0] width 0 height 0
drag, startPoint x: 604, startPoint y: 273, endPoint x: 627, endPoint y: 274, distance: 23.0
click at [627, 274] on div at bounding box center [626, 275] width 28 height 28
click at [628, 293] on div "Disk Space GB / hour i Amount of disk space consumed per hour. While checking p…" at bounding box center [624, 354] width 442 height 122
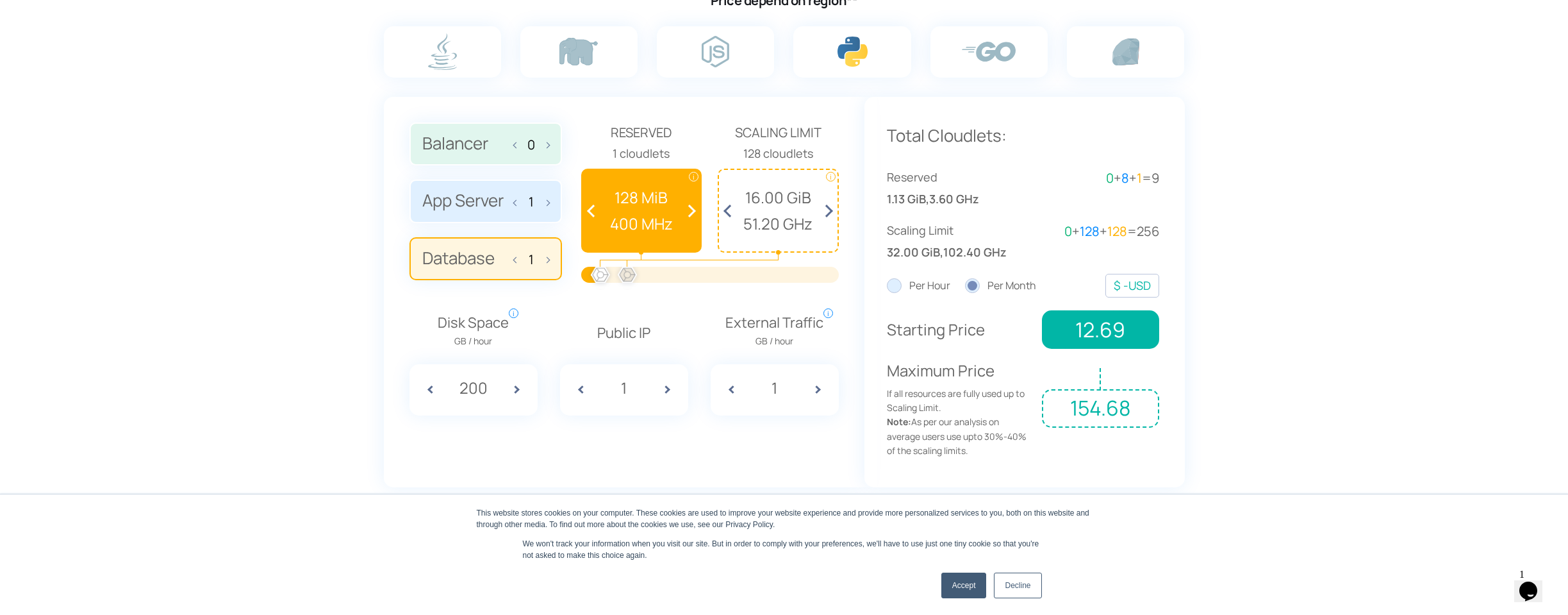
click at [479, 259] on label "Database 1" at bounding box center [486, 259] width 153 height 44
click at [0, 0] on input "Database 1" at bounding box center [0, 0] width 0 height 0
click at [601, 274] on div at bounding box center [601, 275] width 28 height 28
click at [596, 293] on div "Disk Space GB / hour i Amount of disk space consumed per hour. While checking p…" at bounding box center [624, 354] width 442 height 122
click at [496, 195] on label "App Server 1" at bounding box center [486, 202] width 153 height 44
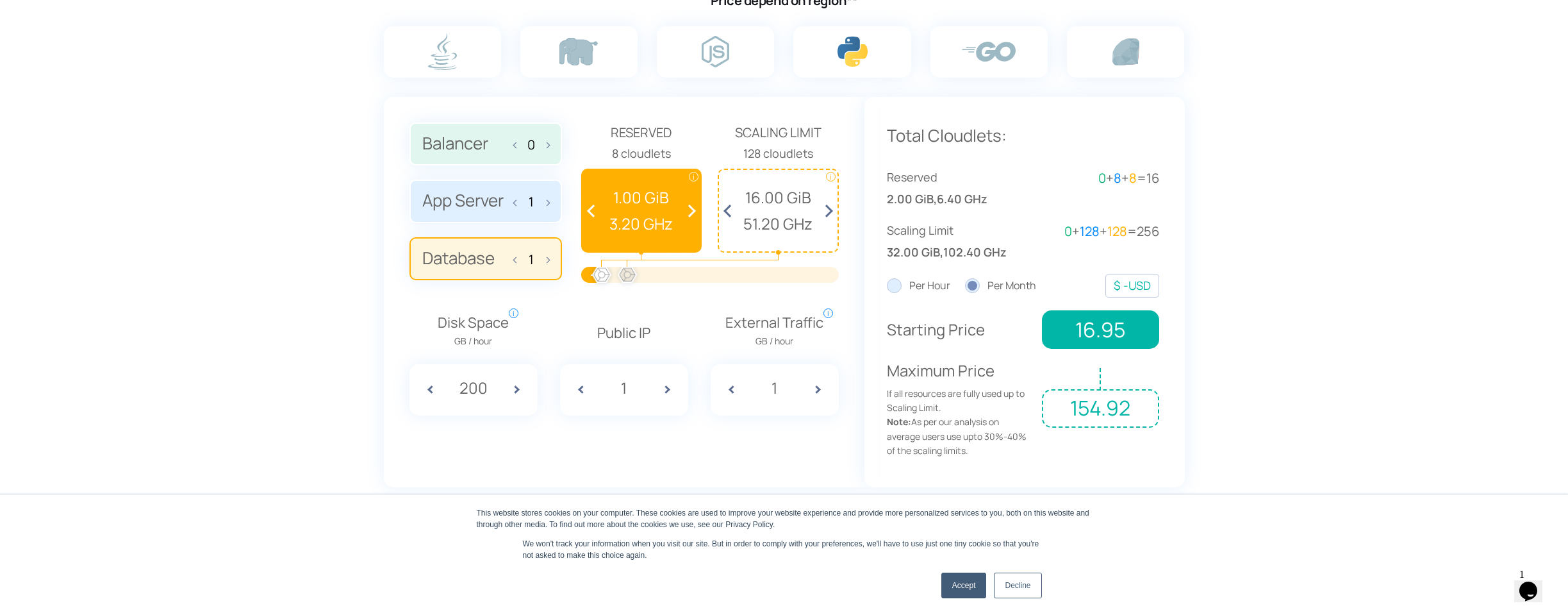
click at [0, 0] on input "App Server 1" at bounding box center [0, 0] width 0 height 0
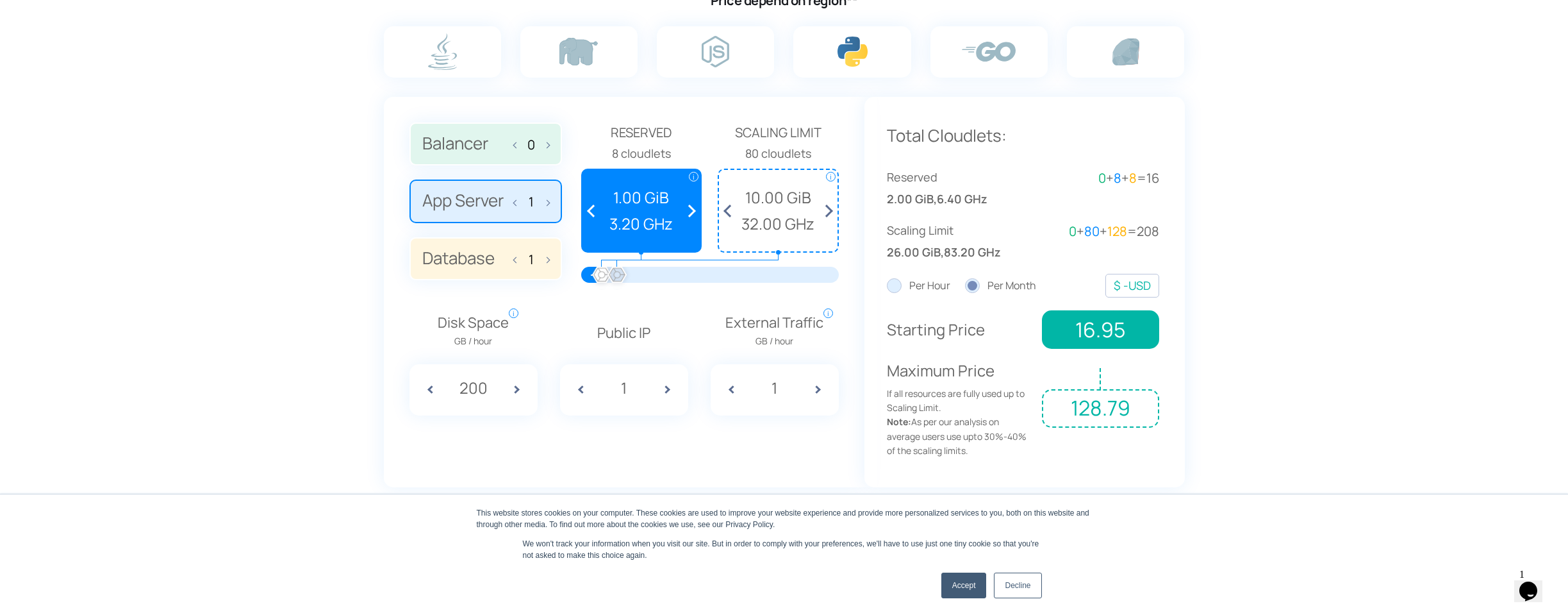
drag, startPoint x: 624, startPoint y: 276, endPoint x: 617, endPoint y: 278, distance: 7.3
click at [617, 278] on div at bounding box center [617, 275] width 28 height 28
click at [632, 296] on div "Disk Space GB / hour i Amount of disk space consumed per hour. While checking p…" at bounding box center [624, 354] width 442 height 122
drag, startPoint x: 619, startPoint y: 274, endPoint x: 609, endPoint y: 277, distance: 10.4
click at [609, 277] on div at bounding box center [608, 275] width 28 height 28
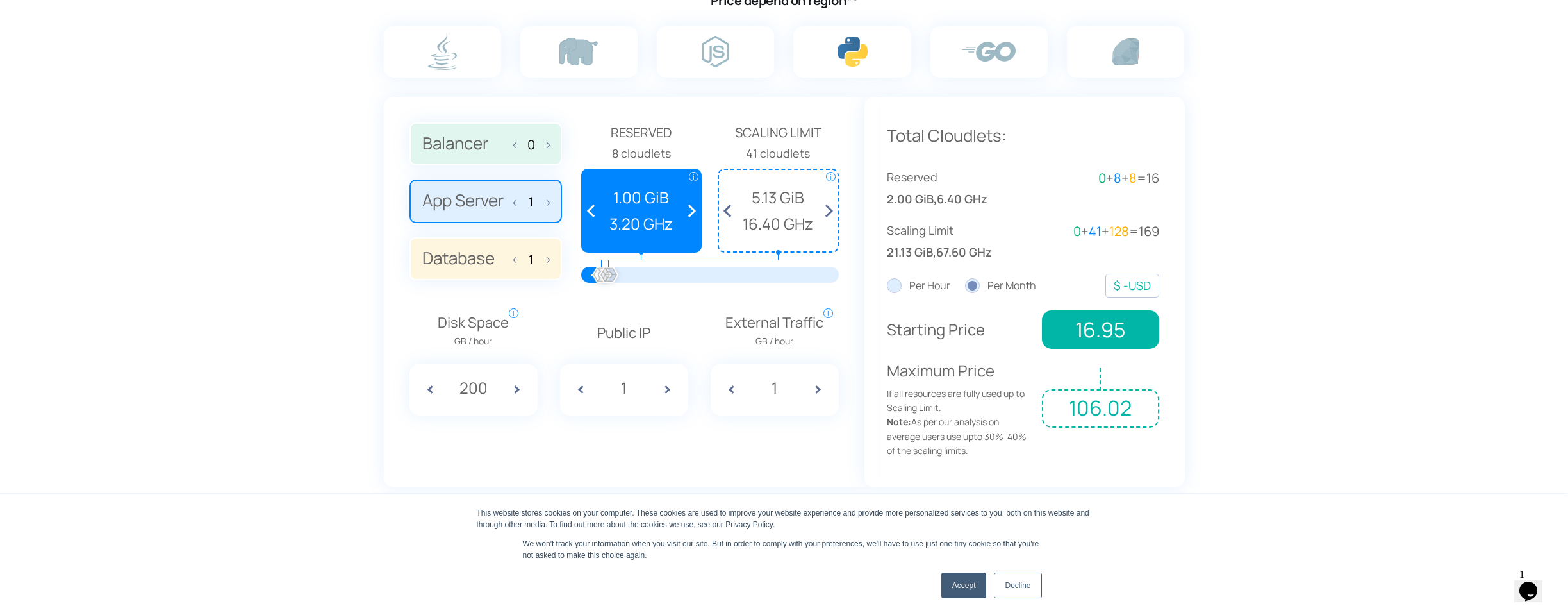
click at [645, 297] on div "Disk Space GB / hour i Amount of disk space consumed per hour. While checking p…" at bounding box center [624, 354] width 442 height 122
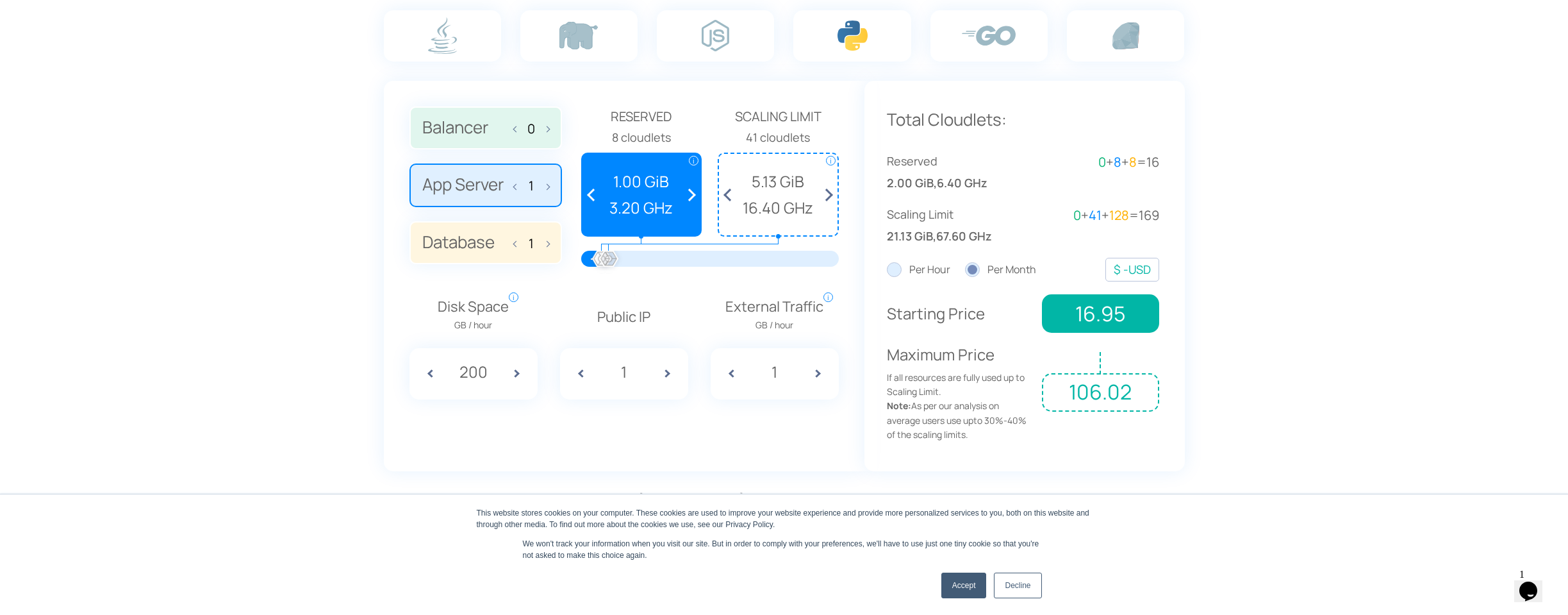
scroll to position [913, 0]
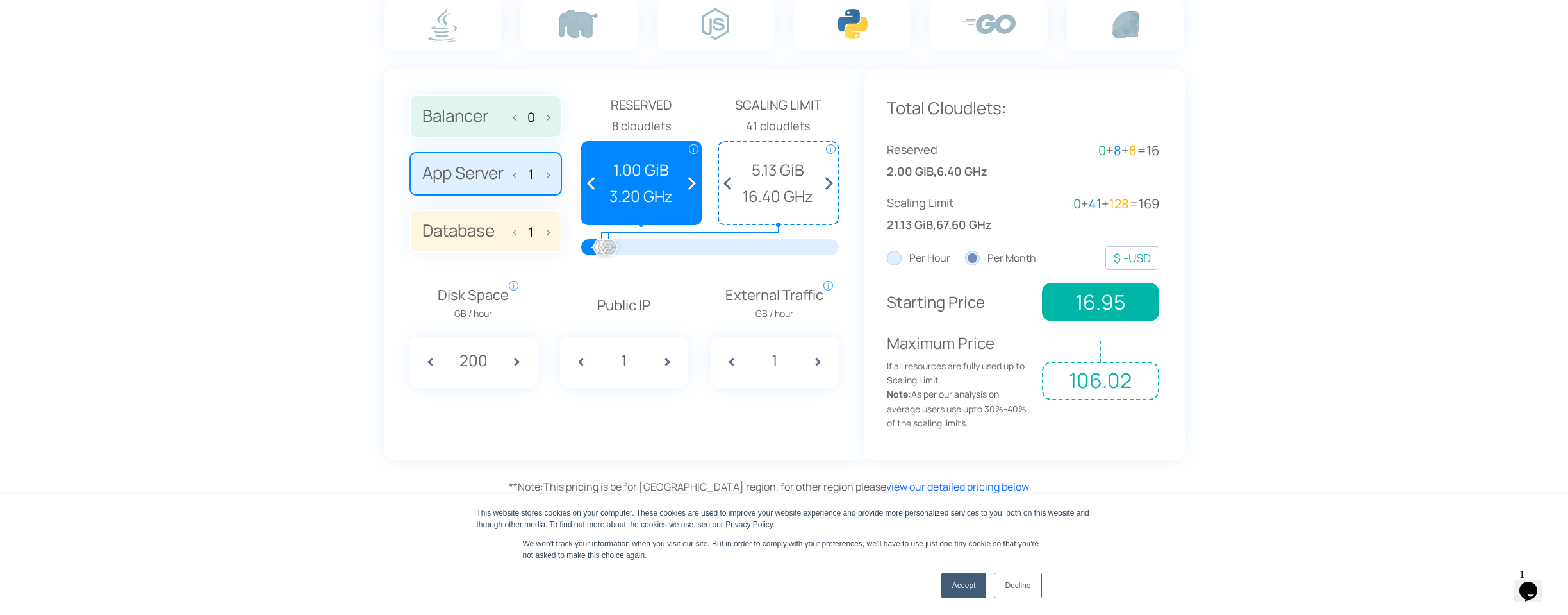
drag, startPoint x: 929, startPoint y: 353, endPoint x: 988, endPoint y: 425, distance: 93.1
click at [988, 428] on div "Total Cloudlets: Reserved 2.00 GiB , 6.40 GHz 0 + 8 + 8 = 16 Scaling Limit 21.1…" at bounding box center [1024, 264] width 320 height 390
click at [498, 122] on label "Balancer 0" at bounding box center [486, 117] width 153 height 44
click at [0, 0] on input "Balancer 0" at bounding box center [0, 0] width 0 height 0
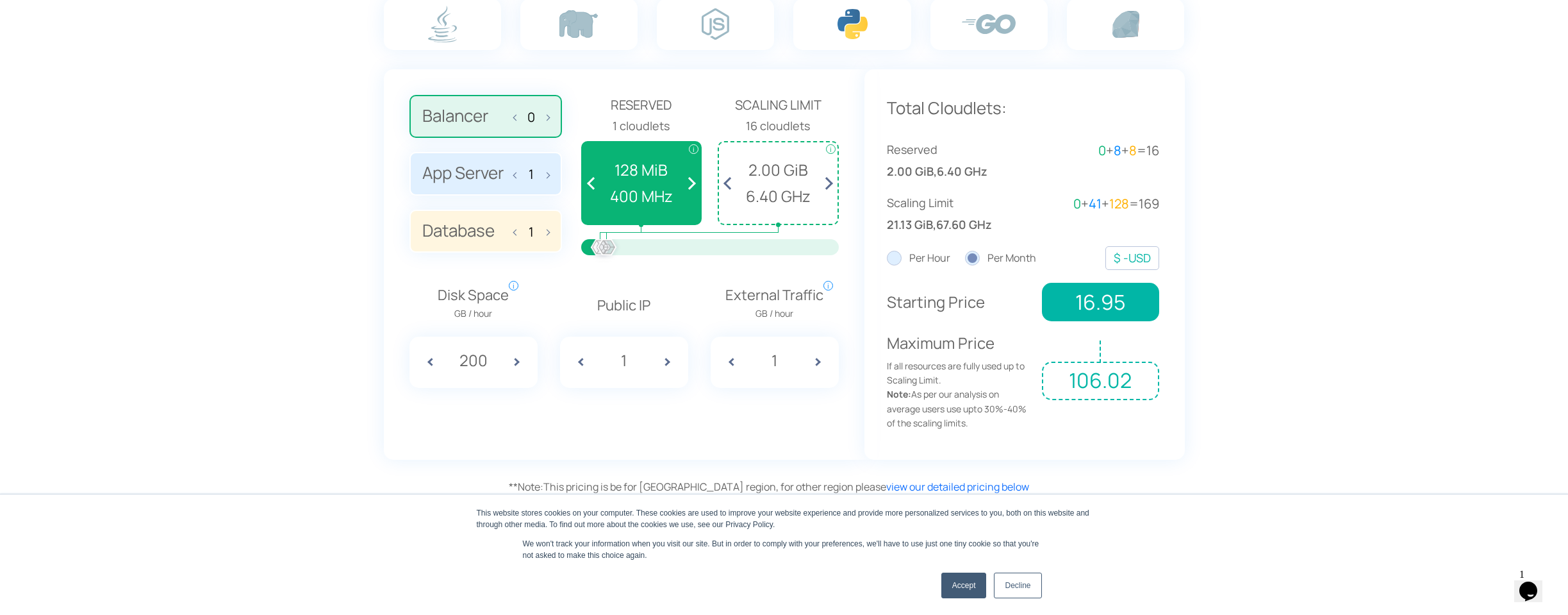
click at [477, 231] on label "Database 1" at bounding box center [486, 231] width 153 height 44
click at [0, 0] on input "Database 1" at bounding box center [0, 0] width 0 height 0
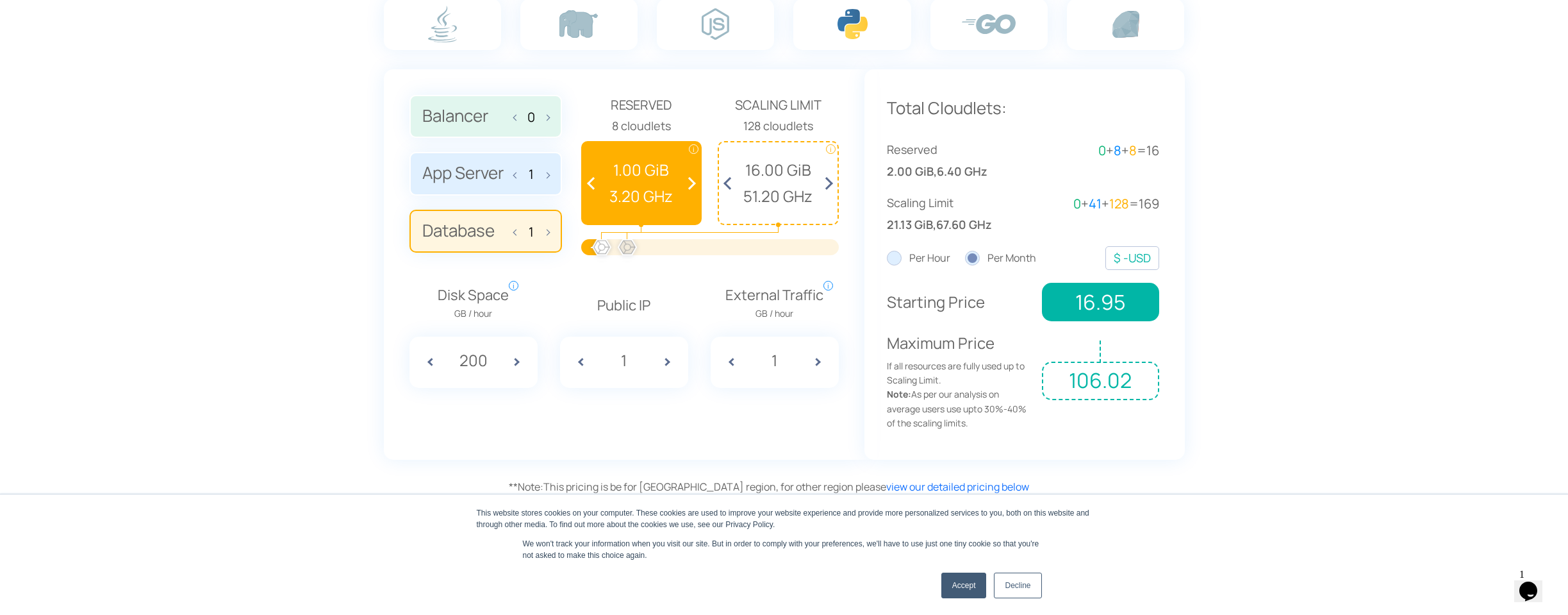
click at [479, 231] on label "Database 1" at bounding box center [486, 231] width 153 height 44
click at [0, 0] on input "Database 1" at bounding box center [0, 0] width 0 height 0
drag, startPoint x: 600, startPoint y: 242, endPoint x: 607, endPoint y: 244, distance: 7.3
click at [607, 244] on div at bounding box center [606, 248] width 28 height 28
click at [656, 279] on div "Disk Space GB / hour i Amount of disk space consumed per hour. While checking p…" at bounding box center [624, 326] width 442 height 122
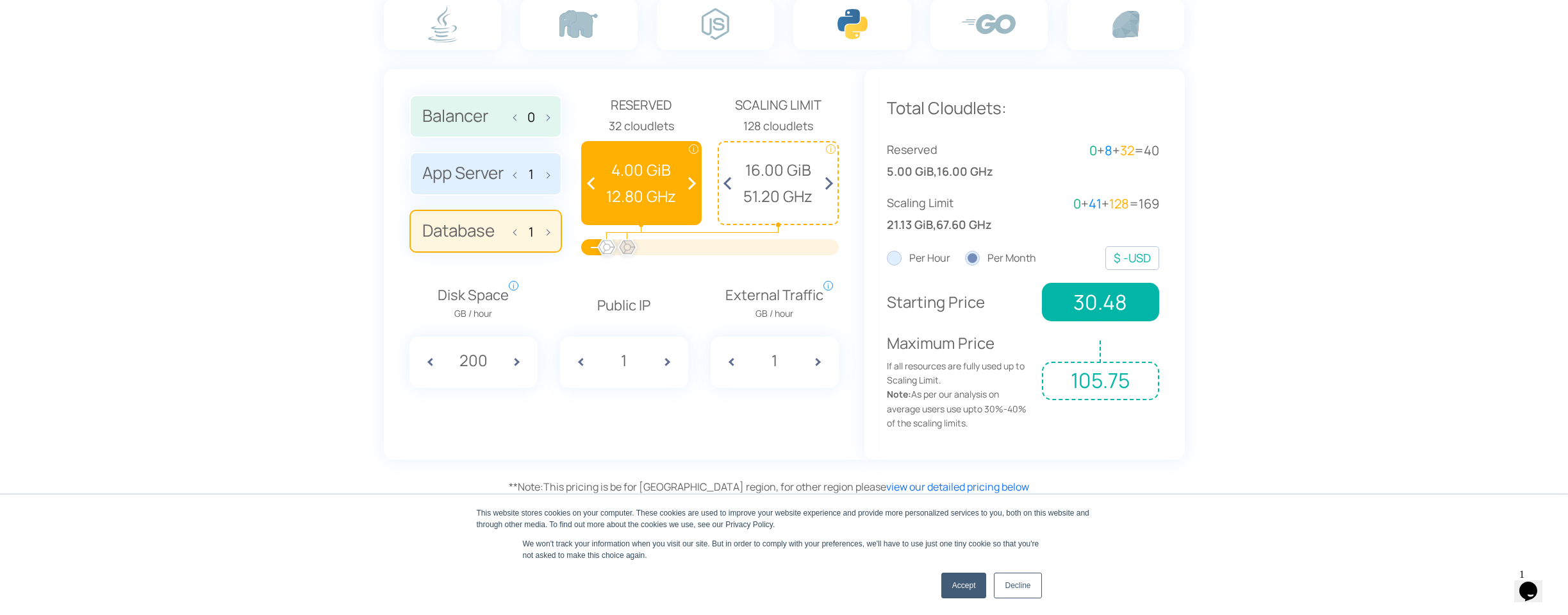
click at [491, 178] on label "App Server 1" at bounding box center [486, 174] width 153 height 44
click at [0, 0] on input "App Server 1" at bounding box center [0, 0] width 0 height 0
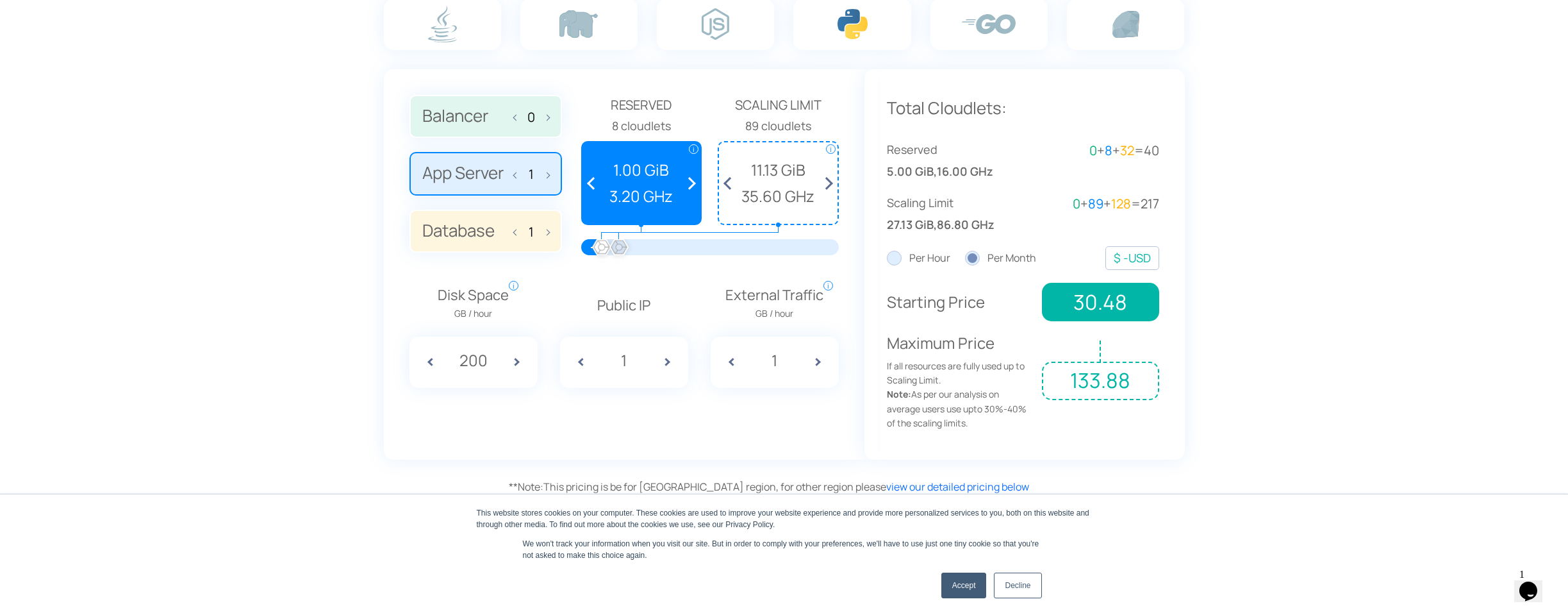
drag, startPoint x: 612, startPoint y: 242, endPoint x: 619, endPoint y: 242, distance: 7.0
click at [619, 242] on div at bounding box center [619, 248] width 28 height 28
drag, startPoint x: 605, startPoint y: 245, endPoint x: 617, endPoint y: 246, distance: 12.0
click at [617, 246] on div at bounding box center [616, 248] width 28 height 28
drag, startPoint x: 599, startPoint y: 249, endPoint x: 607, endPoint y: 249, distance: 8.0
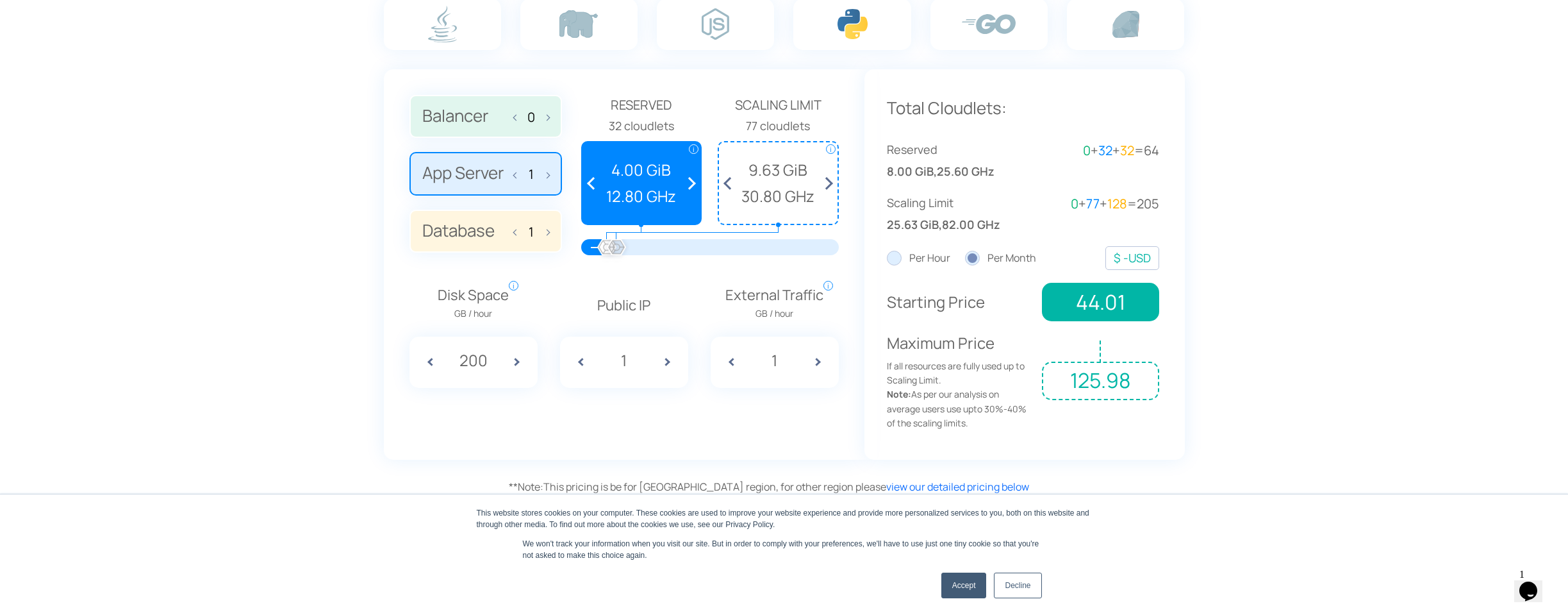
click at [607, 249] on div at bounding box center [709, 247] width 219 height 16
click at [617, 250] on div at bounding box center [617, 248] width 28 height 28
click at [632, 266] on div "Disk Space GB / hour i Amount of disk space consumed per hour. While checking p…" at bounding box center [624, 326] width 442 height 122
click at [494, 108] on label "Balancer 0" at bounding box center [486, 117] width 153 height 44
click at [0, 0] on input "Balancer 0" at bounding box center [0, 0] width 0 height 0
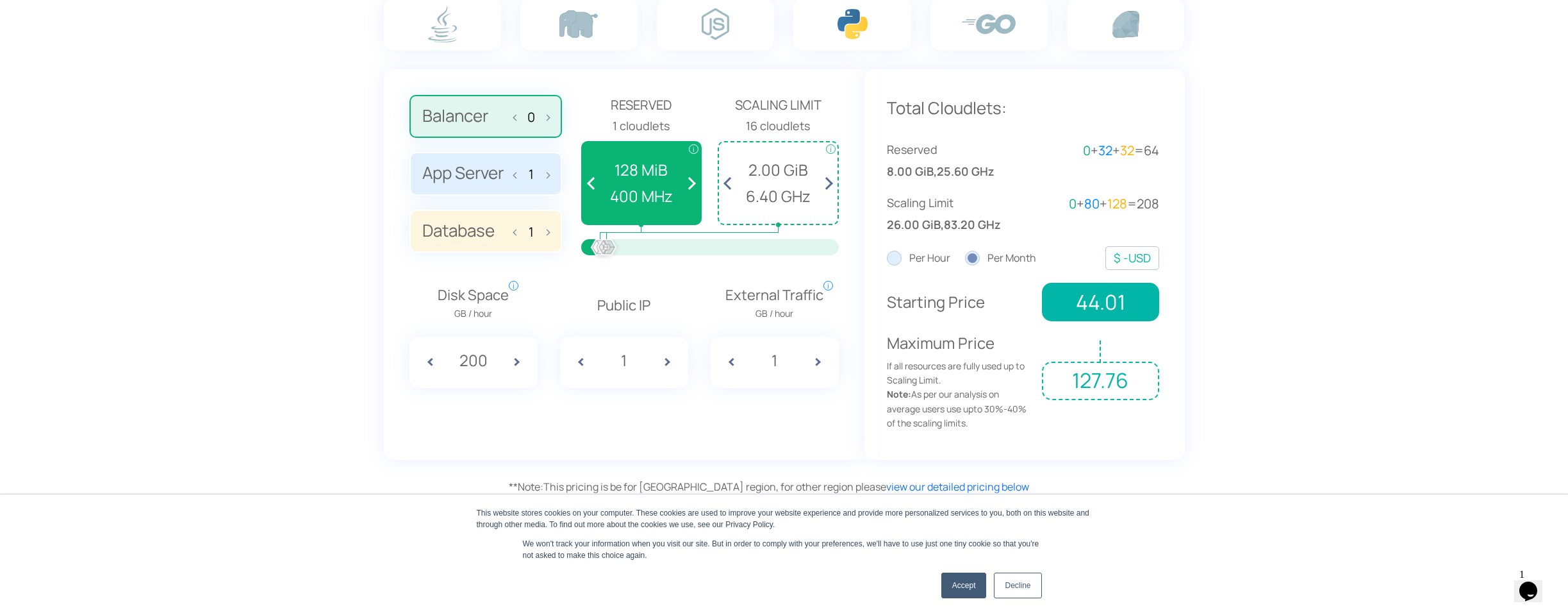
click at [466, 128] on label "Balancer 0" at bounding box center [486, 117] width 153 height 44
click at [0, 0] on input "Balancer 0" at bounding box center [0, 0] width 0 height 0
click at [469, 121] on label "Balancer 0" at bounding box center [486, 117] width 153 height 44
click at [0, 0] on input "Balancer 0" at bounding box center [0, 0] width 0 height 0
drag, startPoint x: 599, startPoint y: 247, endPoint x: 474, endPoint y: 253, distance: 125.1
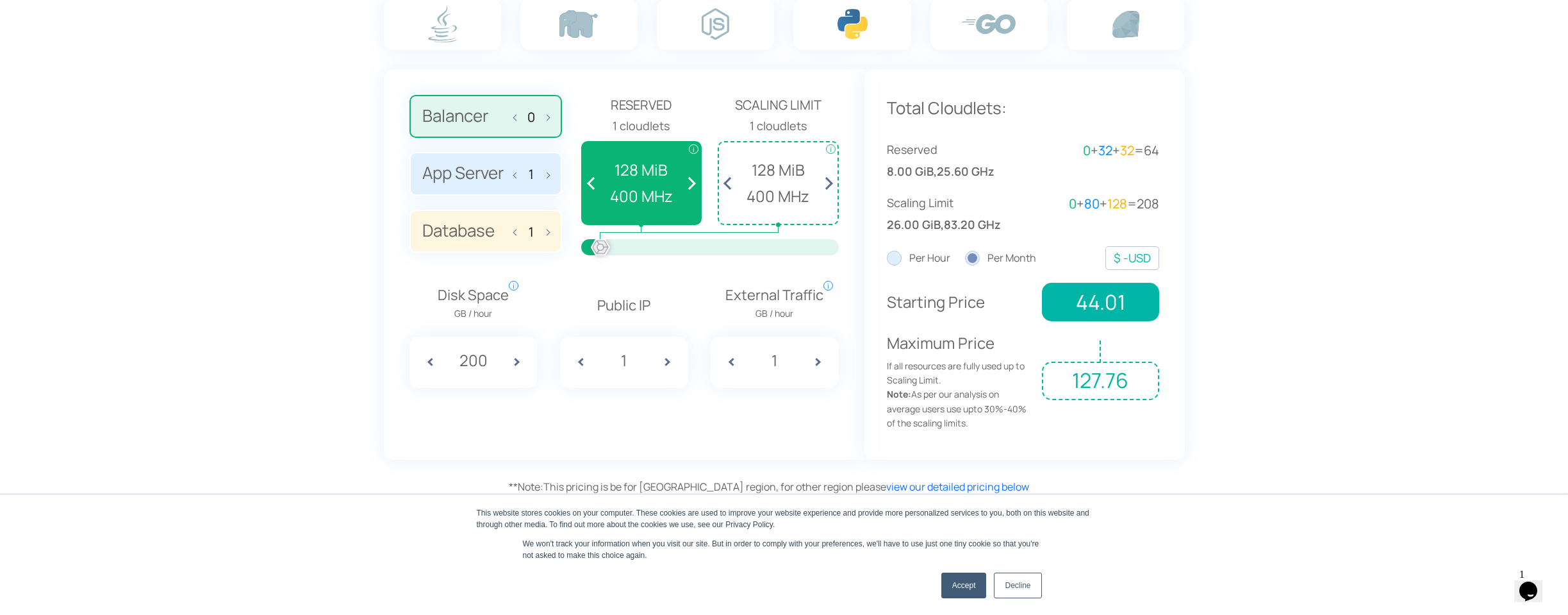
click at [474, 253] on div "Balancer 0 App Server 1 Database 1 Reserved" at bounding box center [623, 180] width 429 height 170
drag, startPoint x: 603, startPoint y: 249, endPoint x: 662, endPoint y: 245, distance: 59.1
click at [615, 245] on div at bounding box center [599, 248] width 28 height 28
drag, startPoint x: 604, startPoint y: 246, endPoint x: 512, endPoint y: 244, distance: 92.0
click at [510, 248] on div "Balancer 0 App Server 1 Database 1 Reserved" at bounding box center [623, 180] width 429 height 170
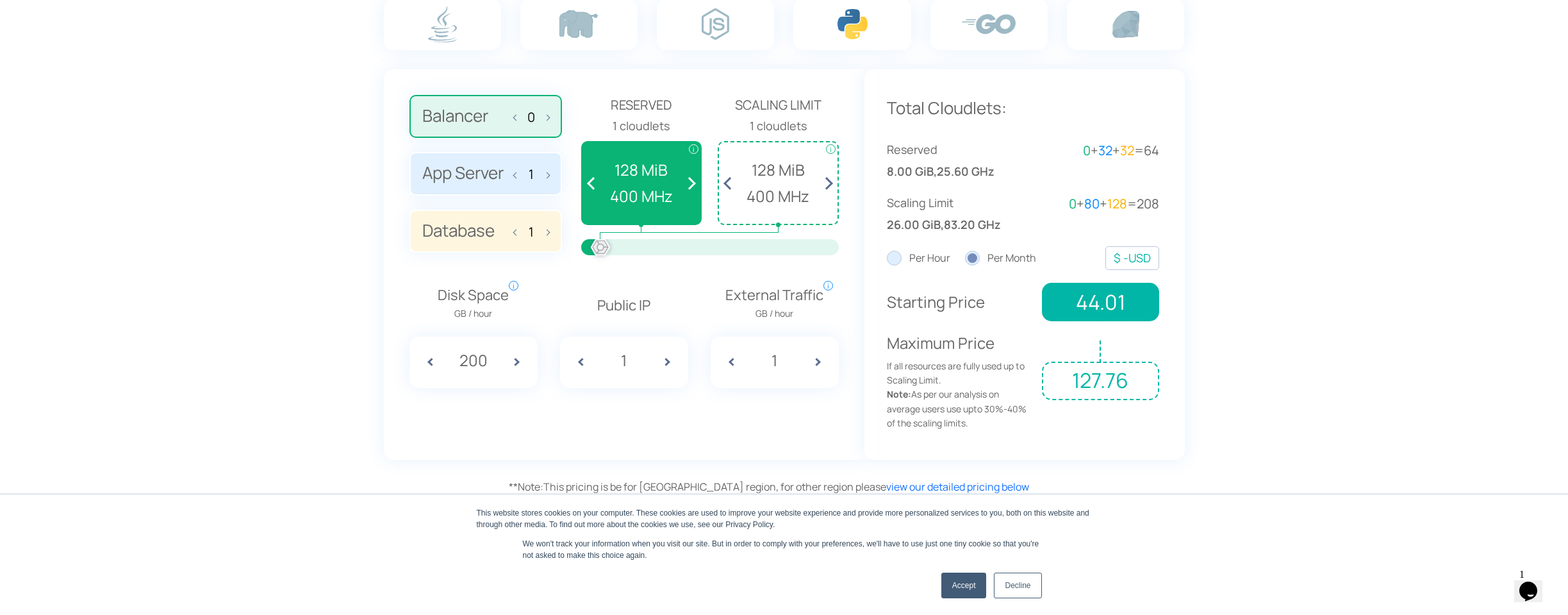
drag, startPoint x: 635, startPoint y: 246, endPoint x: 532, endPoint y: 253, distance: 103.2
click at [532, 253] on div "Balancer 0 App Server 1 Database 1 Reserved" at bounding box center [623, 180] width 429 height 170
drag, startPoint x: 607, startPoint y: 250, endPoint x: 526, endPoint y: 234, distance: 82.6
click at [526, 234] on div "Balancer 0 App Server 1 Database 1 Reserved" at bounding box center [623, 180] width 429 height 170
click at [484, 173] on label "App Server 1" at bounding box center [486, 174] width 153 height 44
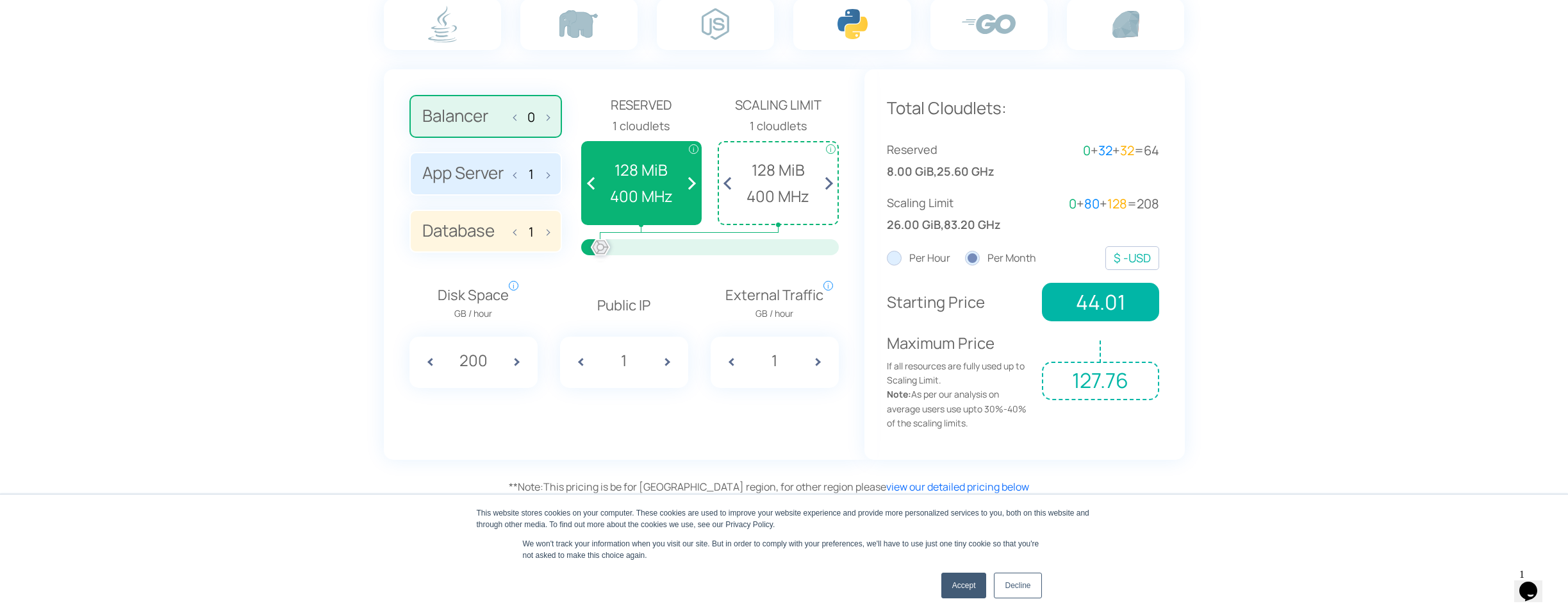
click at [0, 0] on input "App Server 1" at bounding box center [0, 0] width 0 height 0
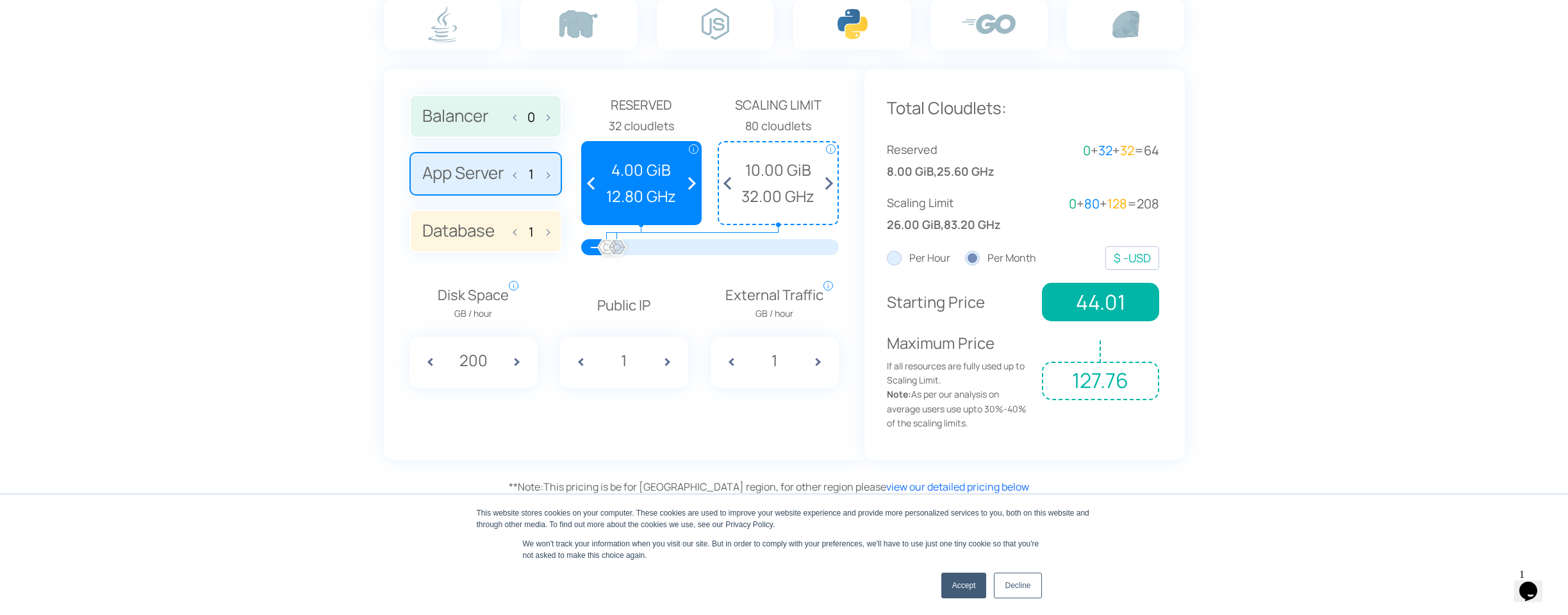
click at [469, 219] on label "Database 1" at bounding box center [486, 231] width 153 height 44
click at [0, 0] on input "Database 1" at bounding box center [0, 0] width 0 height 0
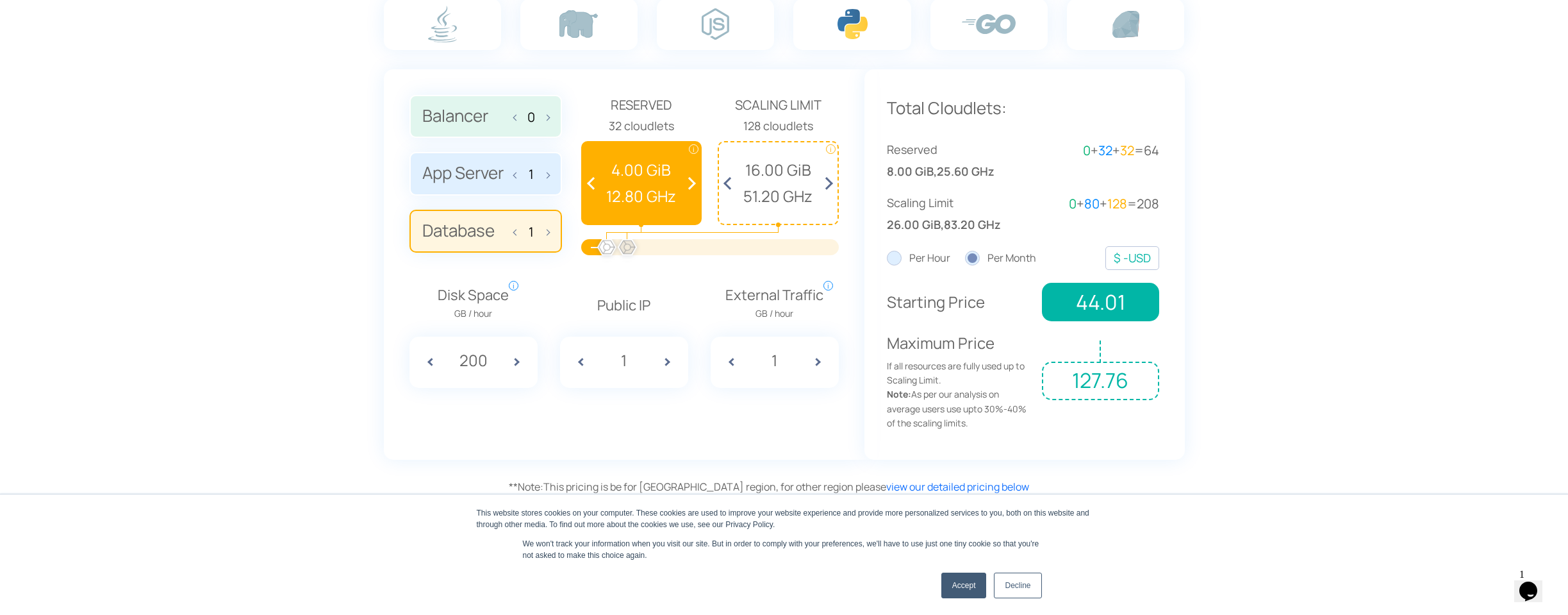
click at [502, 189] on label "App Server 1" at bounding box center [486, 174] width 153 height 44
click at [0, 0] on input "App Server 1" at bounding box center [0, 0] width 0 height 0
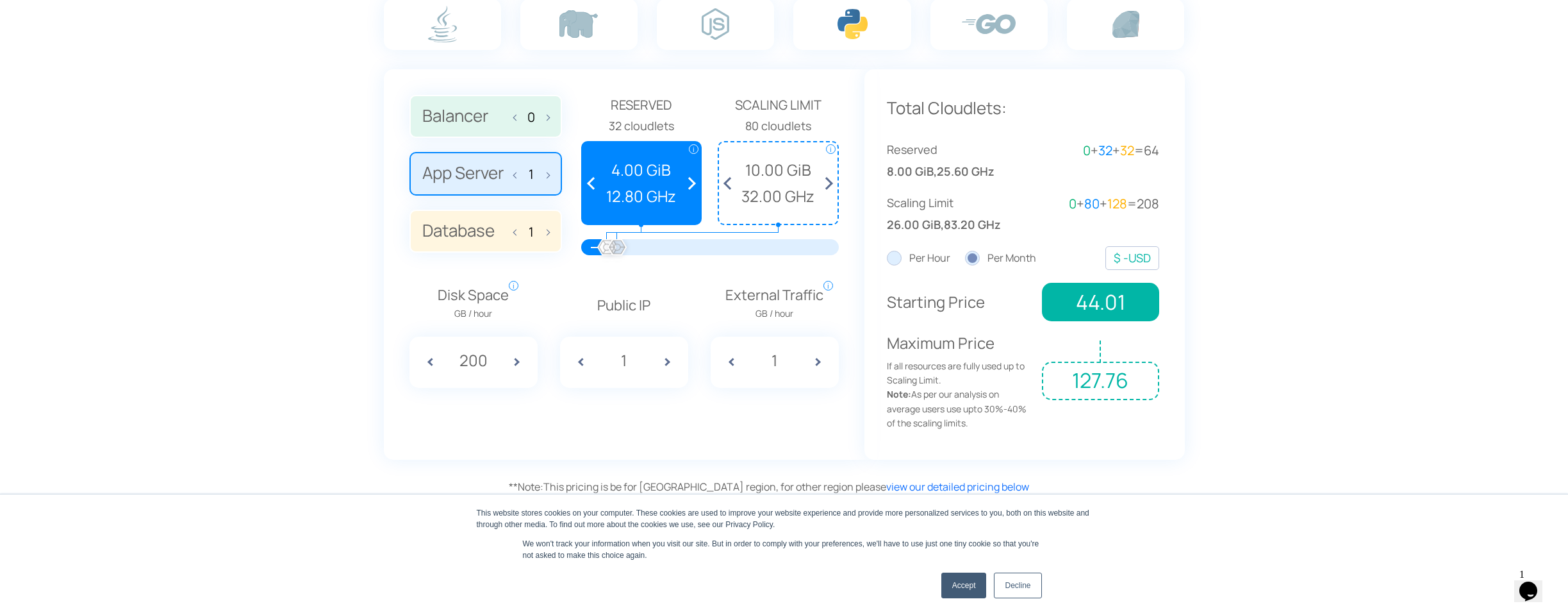
click at [490, 238] on label "Database 1" at bounding box center [486, 231] width 153 height 44
click at [0, 0] on input "Database 1" at bounding box center [0, 0] width 0 height 0
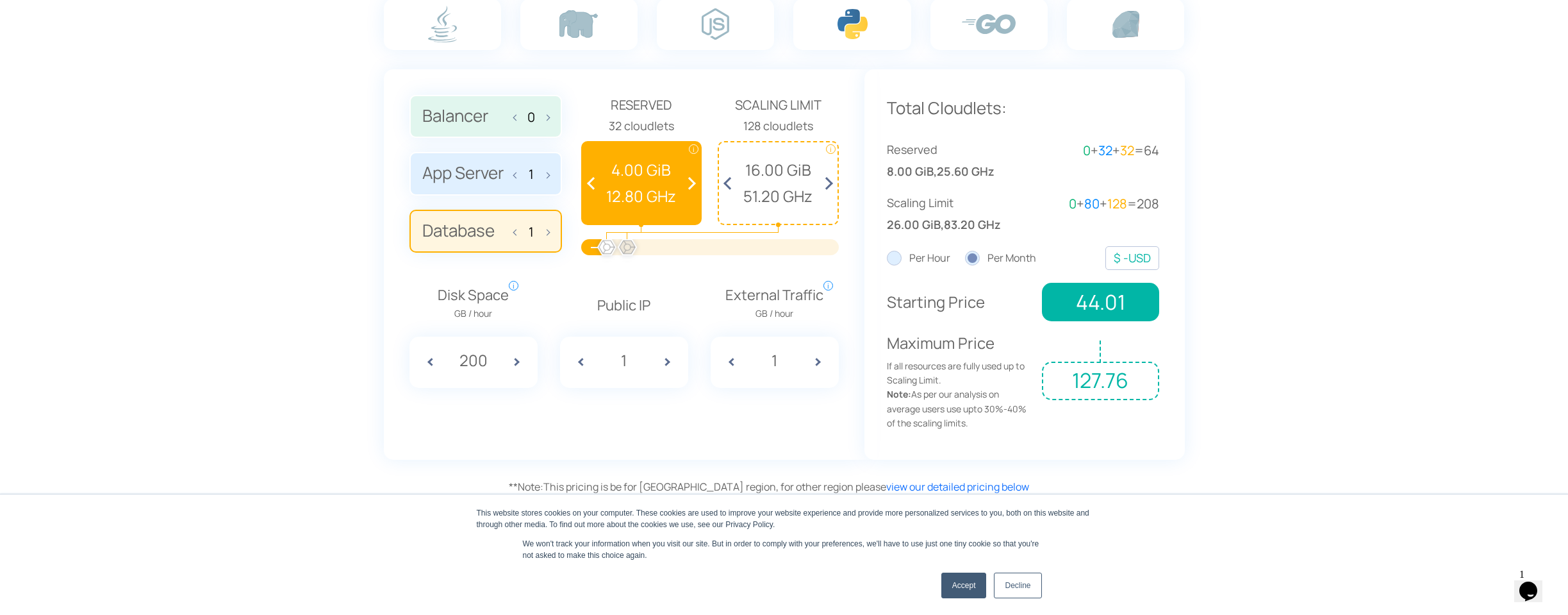
click at [510, 182] on label "App Server 1" at bounding box center [486, 174] width 153 height 44
click at [0, 0] on input "App Server 1" at bounding box center [0, 0] width 0 height 0
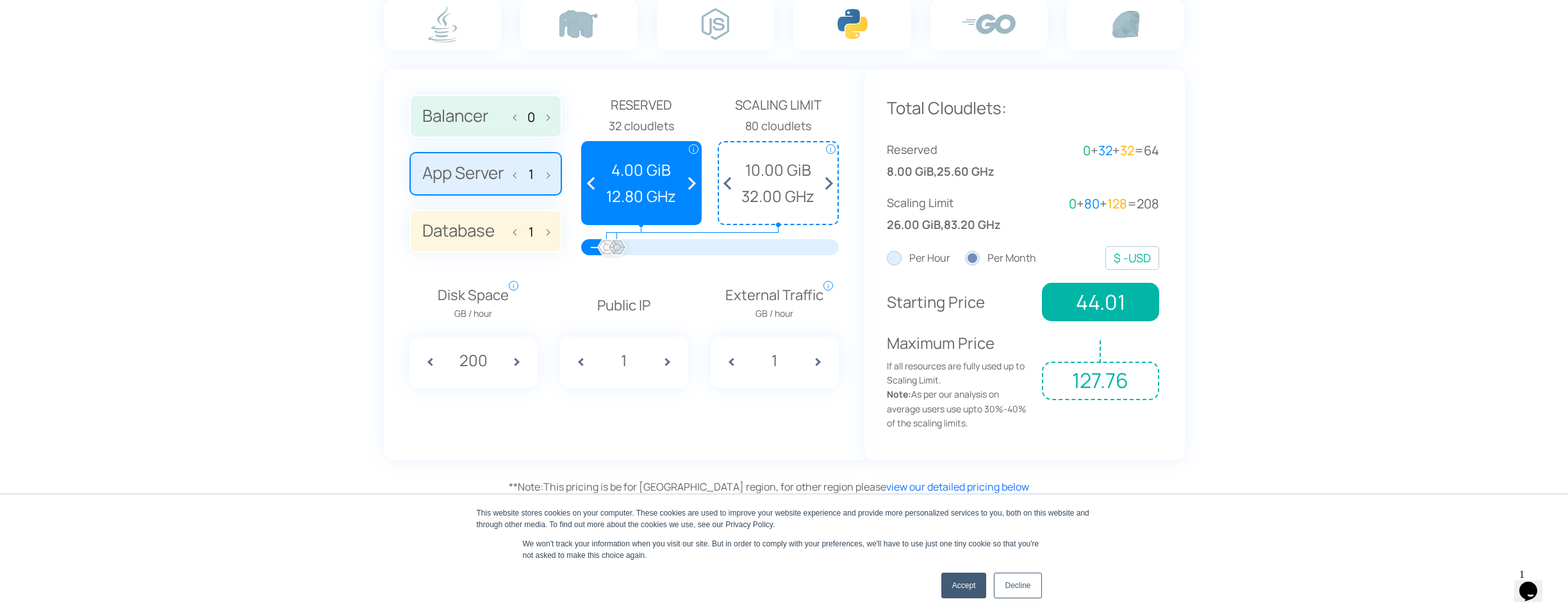
click at [500, 234] on label "Database 1" at bounding box center [486, 231] width 153 height 44
click at [0, 0] on input "Database 1" at bounding box center [0, 0] width 0 height 0
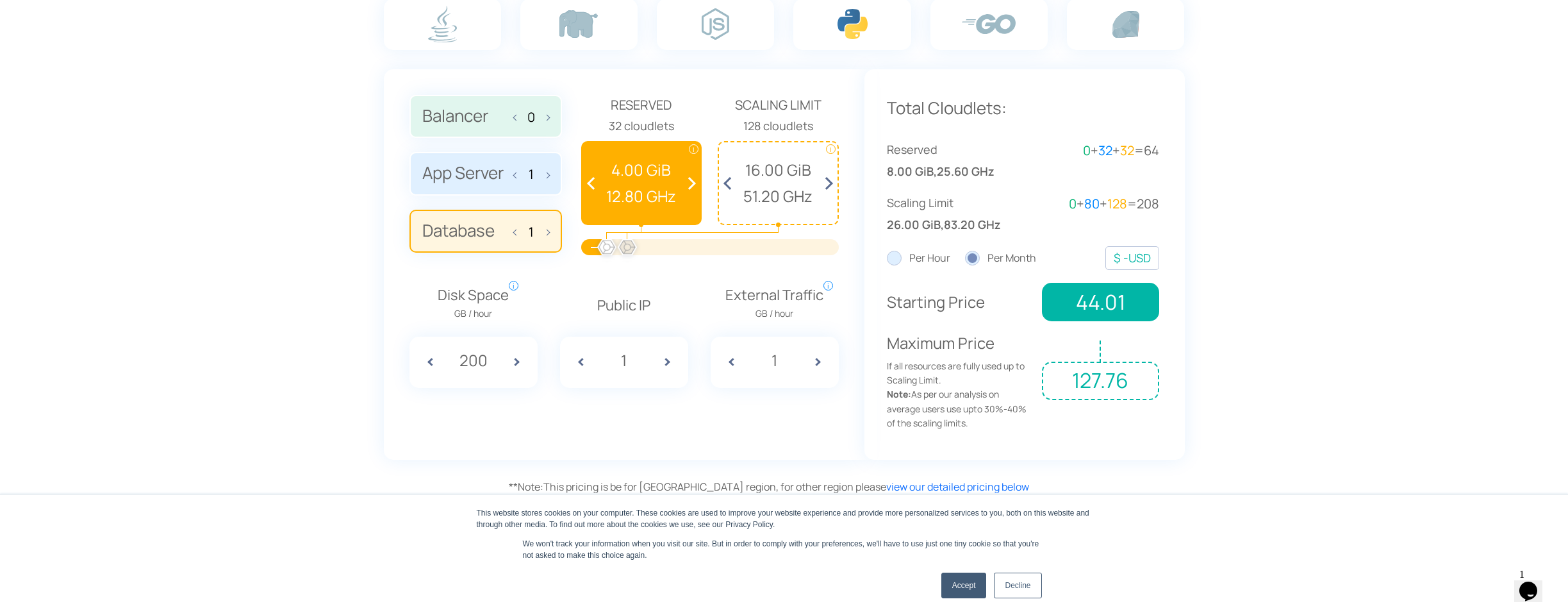
click at [508, 181] on label "App Server 1" at bounding box center [486, 174] width 153 height 44
click at [0, 0] on input "App Server 1" at bounding box center [0, 0] width 0 height 0
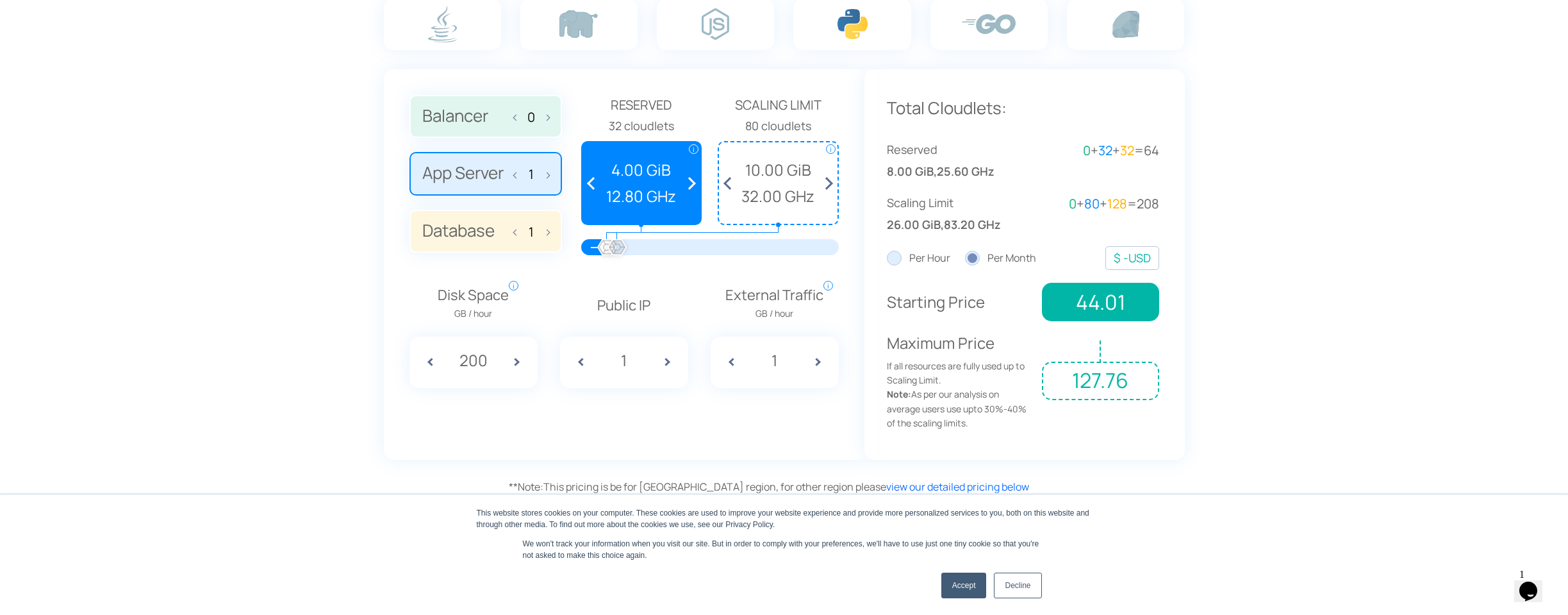
click at [505, 224] on label "Database 1" at bounding box center [486, 231] width 153 height 44
click at [0, 0] on input "Database 1" at bounding box center [0, 0] width 0 height 0
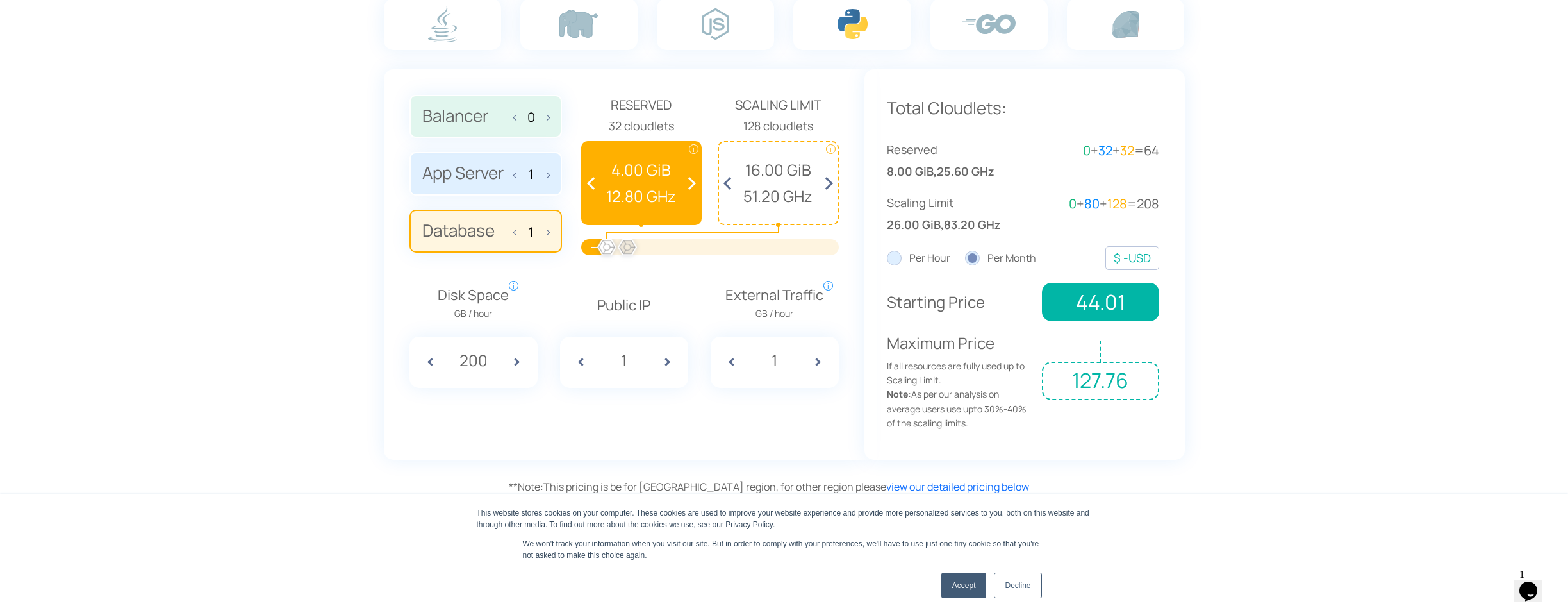
click at [508, 168] on label "App Server 1" at bounding box center [486, 174] width 153 height 44
click at [0, 0] on input "App Server 1" at bounding box center [0, 0] width 0 height 0
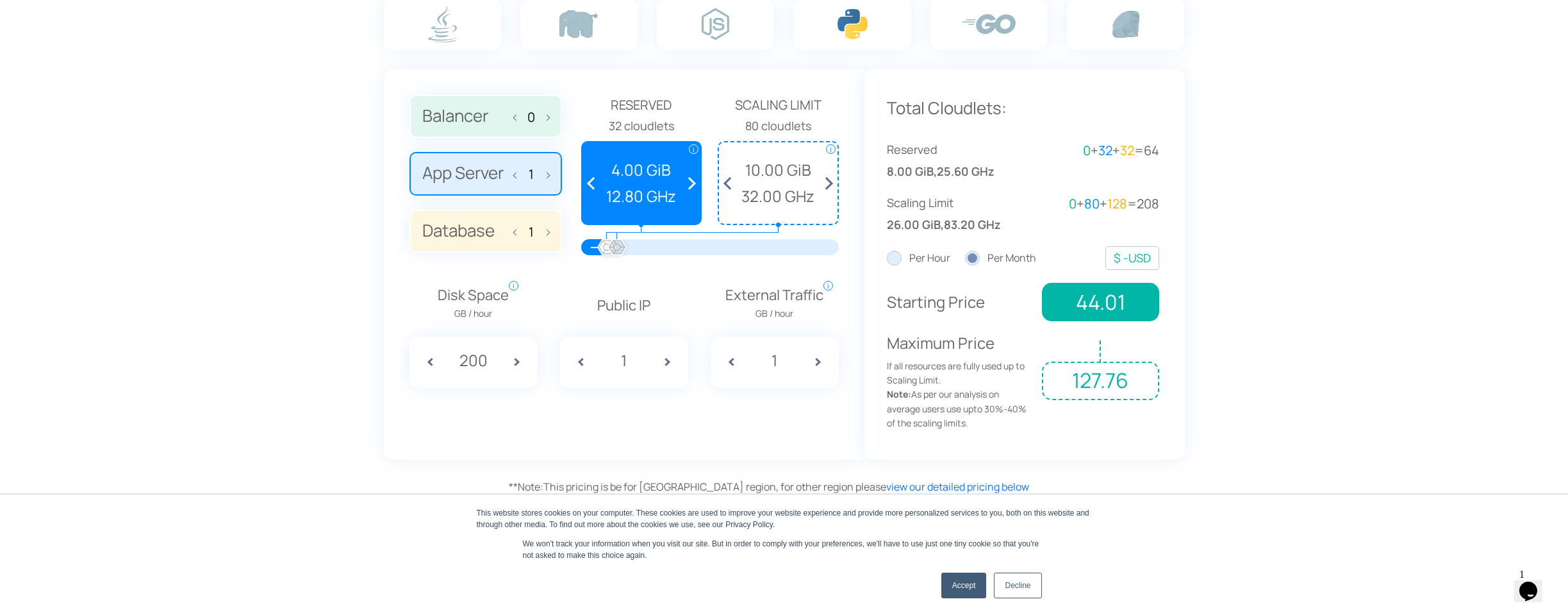
click at [502, 225] on label "Database 1" at bounding box center [486, 231] width 153 height 44
click at [0, 0] on input "Database 1" at bounding box center [0, 0] width 0 height 0
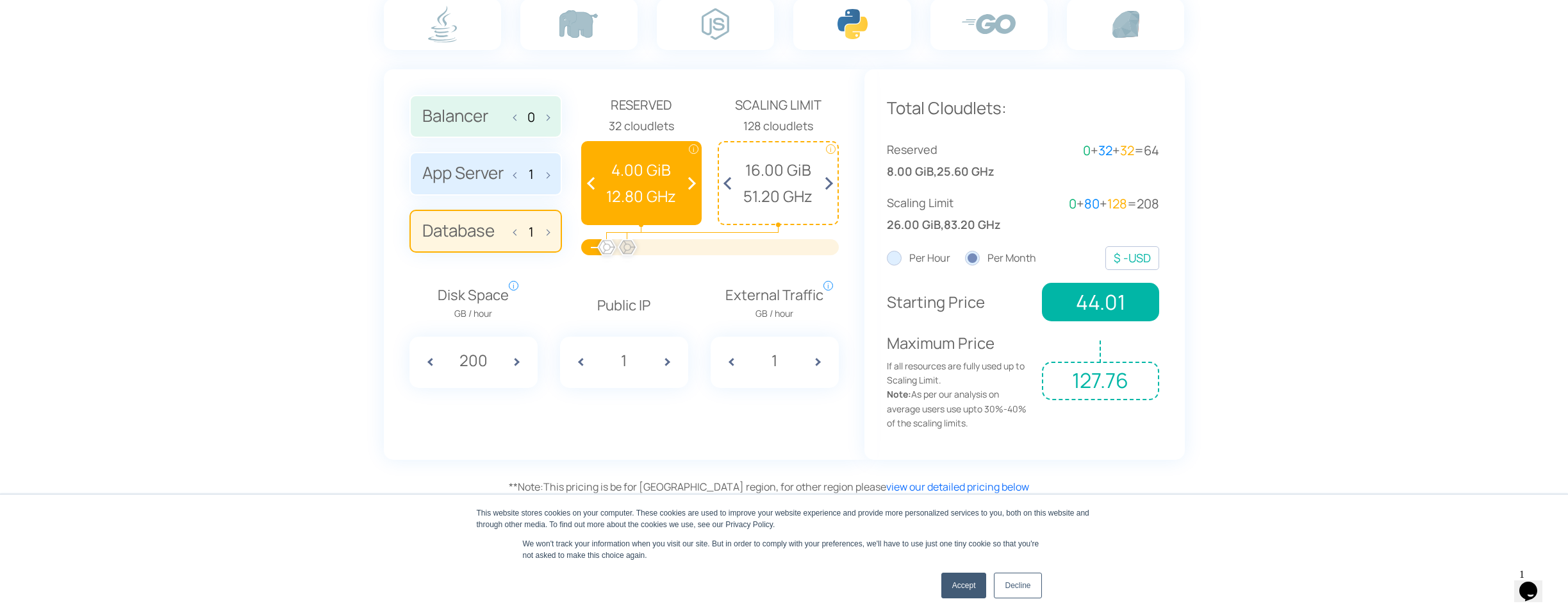
click at [507, 165] on label "App Server 1" at bounding box center [486, 174] width 153 height 44
click at [0, 0] on input "App Server 1" at bounding box center [0, 0] width 0 height 0
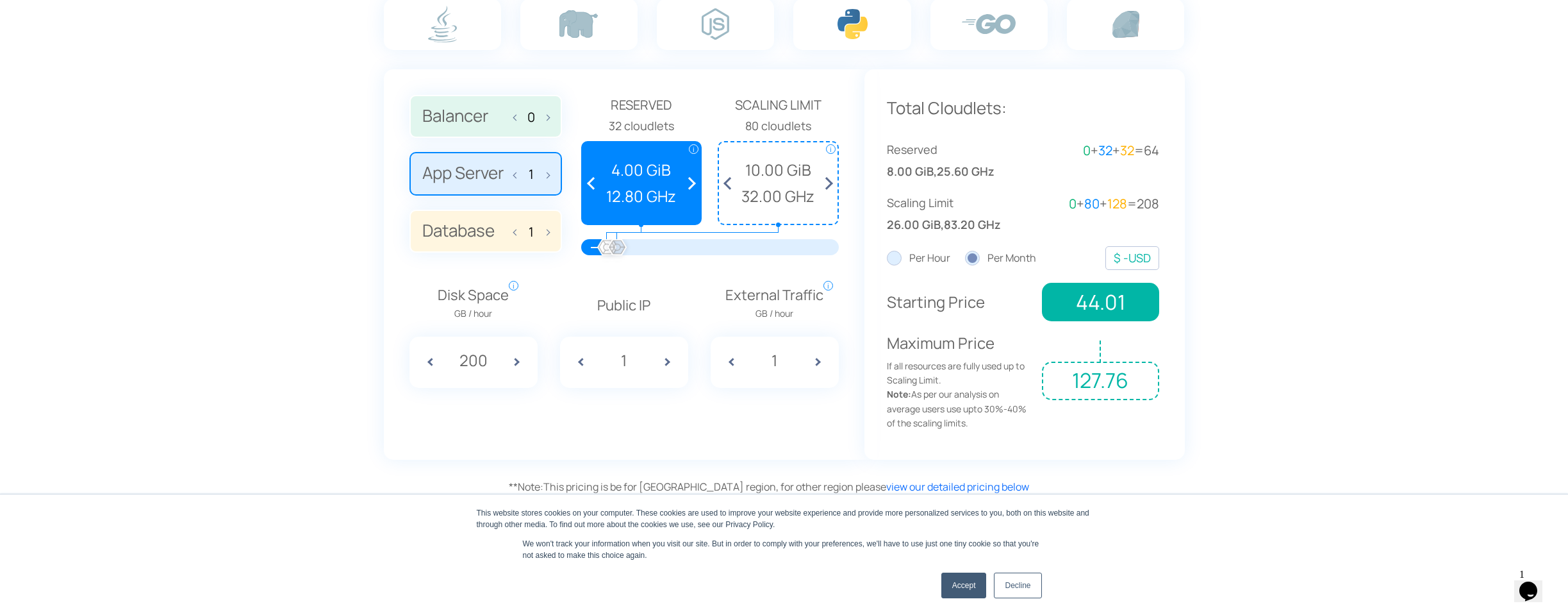
click at [506, 219] on label "Database 1" at bounding box center [486, 231] width 153 height 44
click at [0, 0] on input "Database 1" at bounding box center [0, 0] width 0 height 0
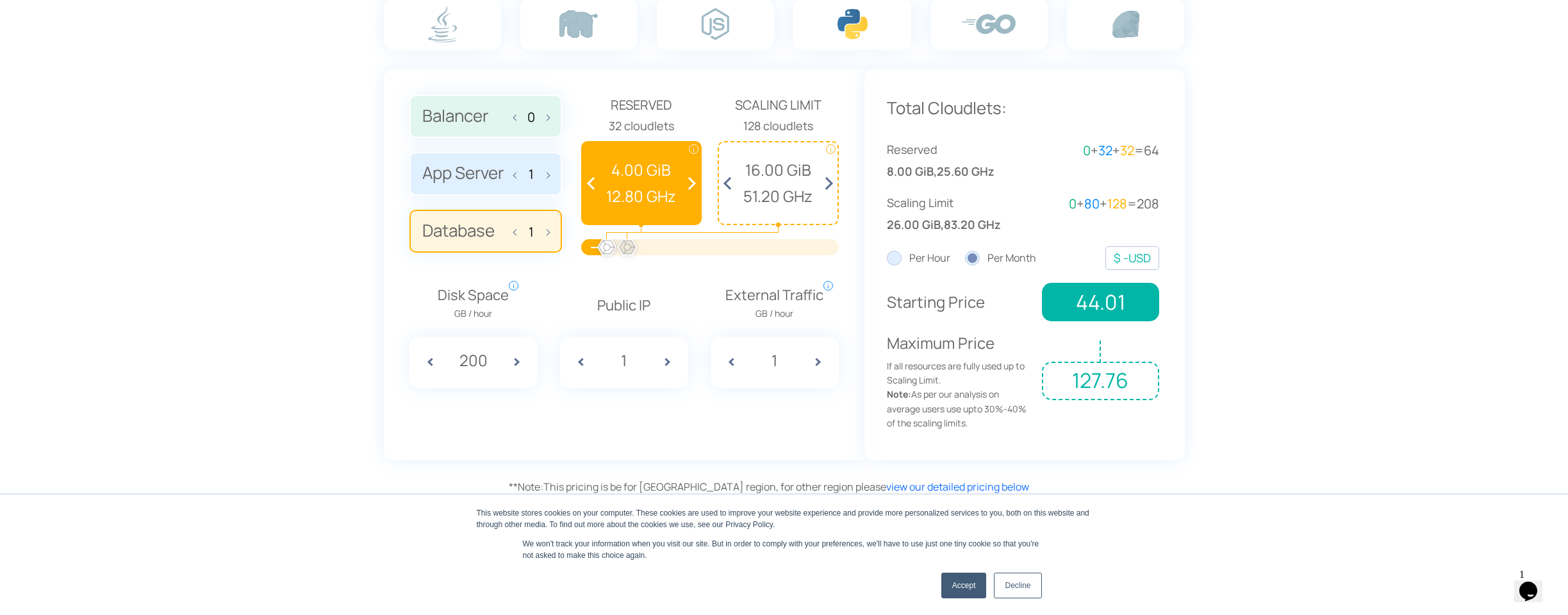
click at [516, 168] on span at bounding box center [518, 173] width 9 height 27
click at [516, 166] on span at bounding box center [518, 173] width 9 height 27
click at [489, 163] on label "App Server 0" at bounding box center [486, 174] width 153 height 44
click at [0, 0] on input "App Server 0" at bounding box center [0, 0] width 0 height 0
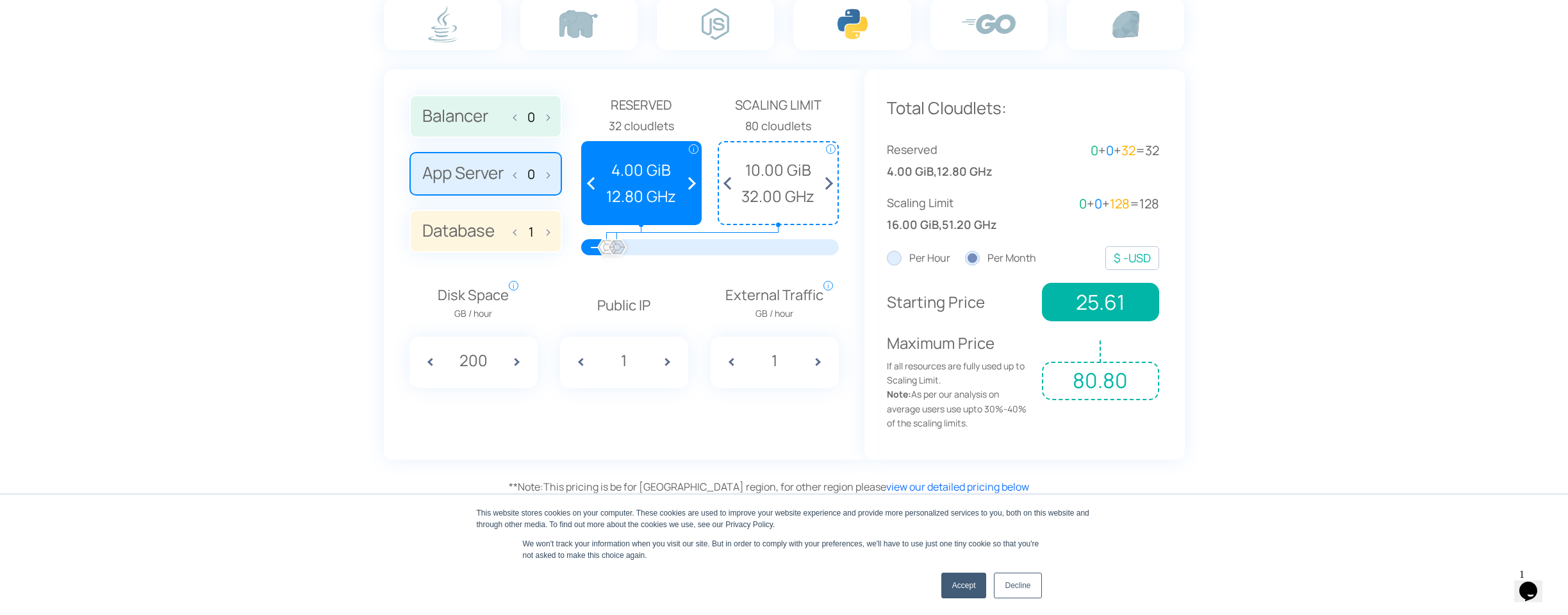
scroll to position [922, 0]
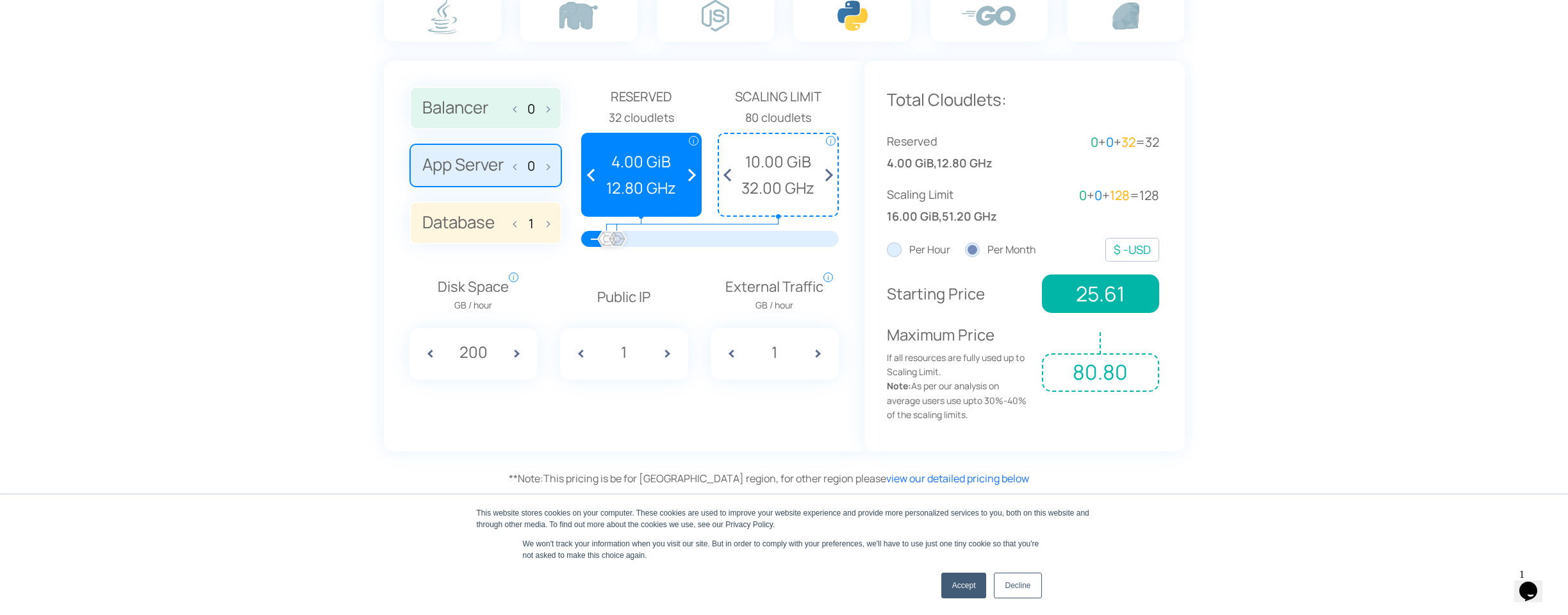
click at [462, 223] on label "Database 1" at bounding box center [486, 223] width 153 height 44
click at [0, 0] on input "Database 1" at bounding box center [0, 0] width 0 height 0
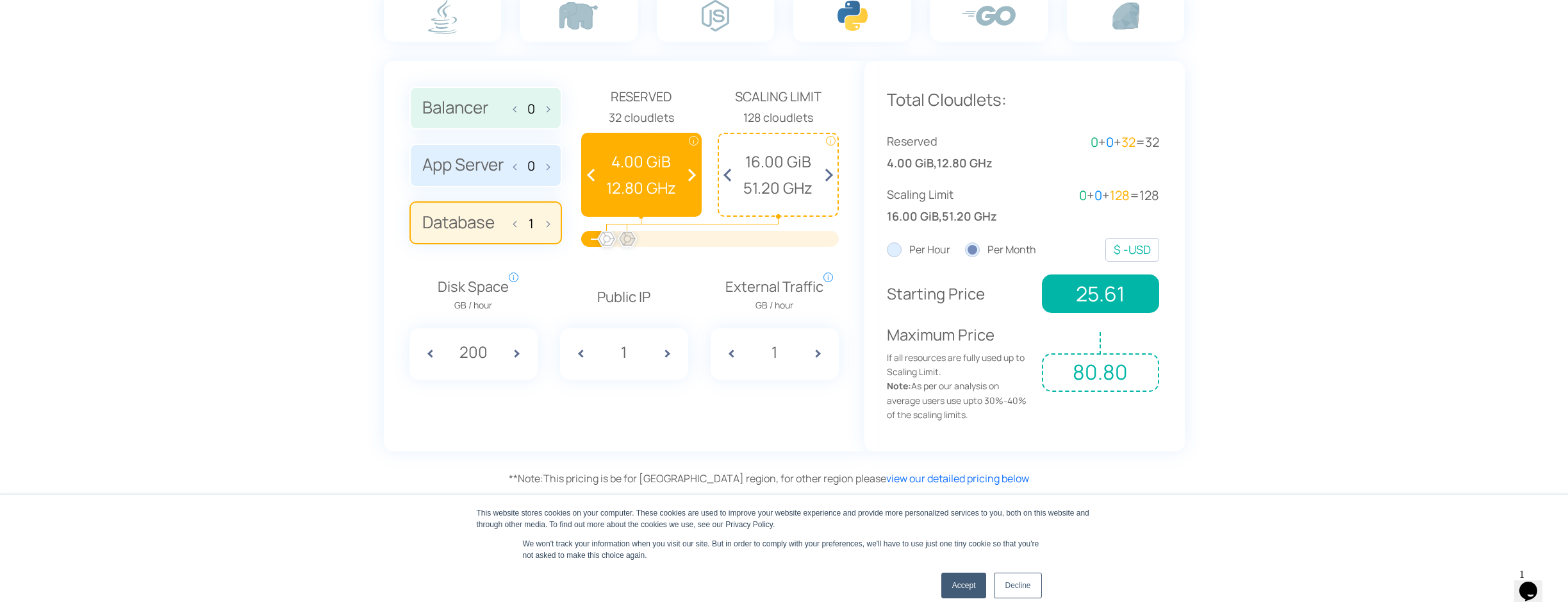
click at [485, 158] on label "App Server 0" at bounding box center [486, 165] width 153 height 44
click at [0, 0] on input "App Server 0" at bounding box center [0, 0] width 0 height 0
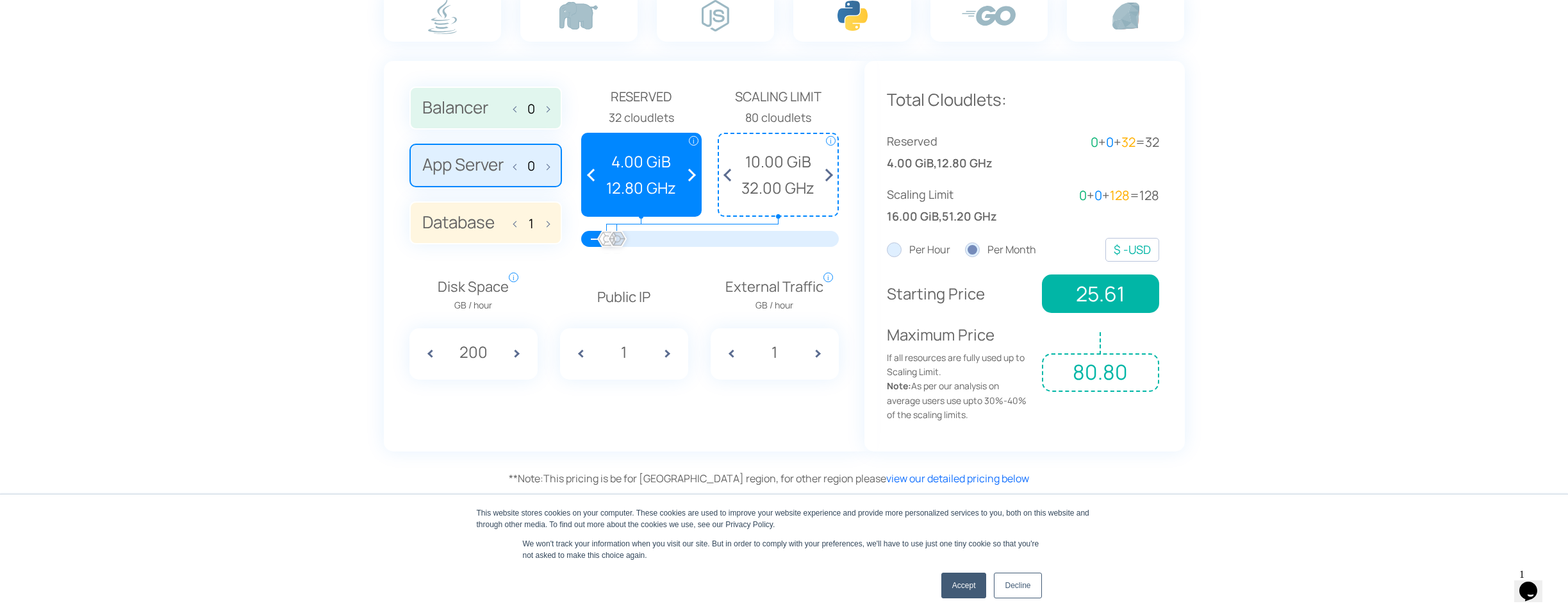
click at [553, 164] on label "App Server 0" at bounding box center [486, 165] width 153 height 44
click at [0, 0] on input "App Server 0" at bounding box center [0, 0] width 0 height 0
click at [547, 163] on span at bounding box center [544, 165] width 9 height 27
type input "1"
click at [491, 229] on label "Database 1" at bounding box center [486, 223] width 153 height 44
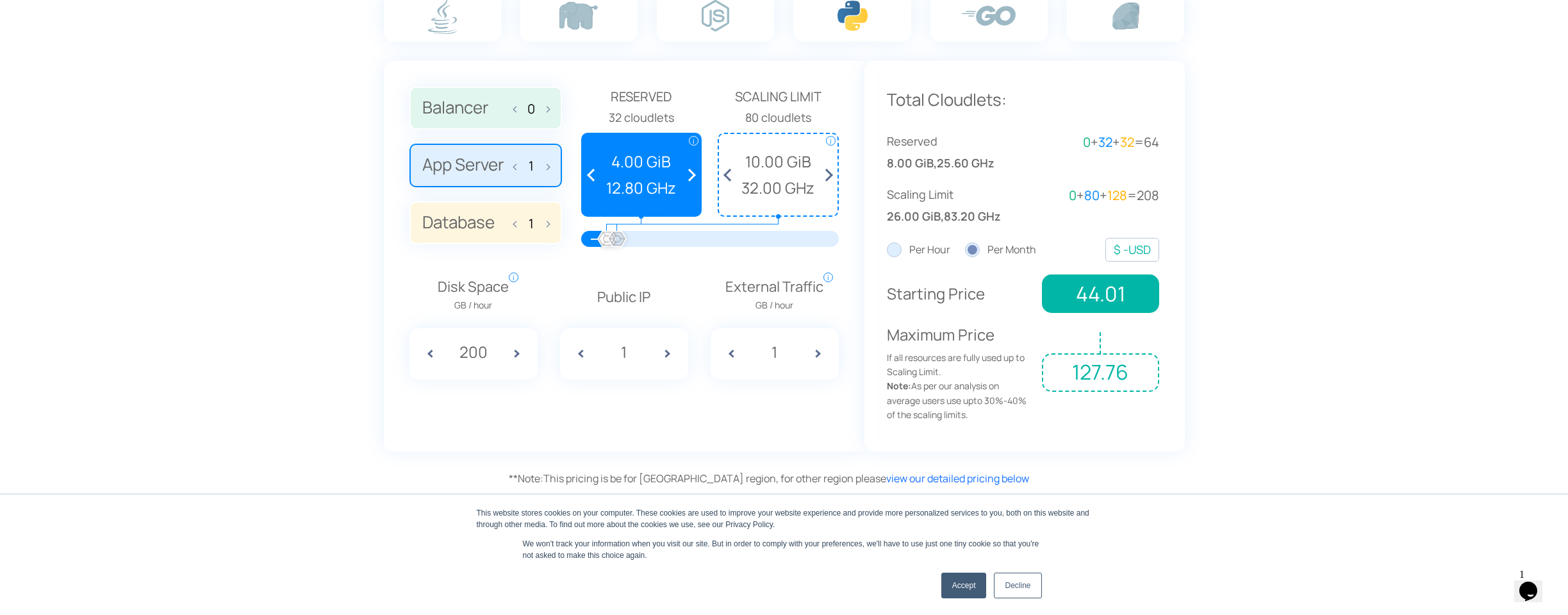
click at [0, 0] on input "Database 1" at bounding box center [0, 0] width 0 height 0
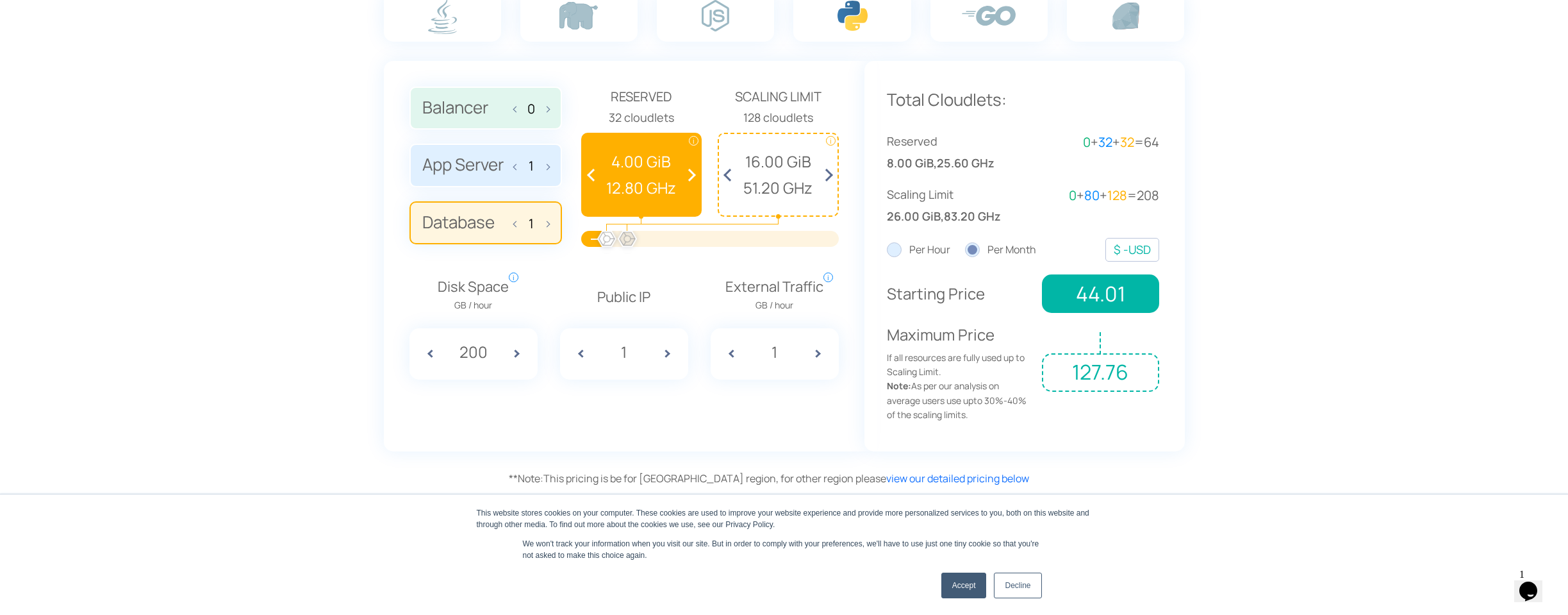
click at [468, 347] on input "200" at bounding box center [473, 351] width 48 height 24
click at [630, 349] on input "1" at bounding box center [624, 351] width 48 height 24
click at [773, 345] on input "1" at bounding box center [774, 351] width 48 height 24
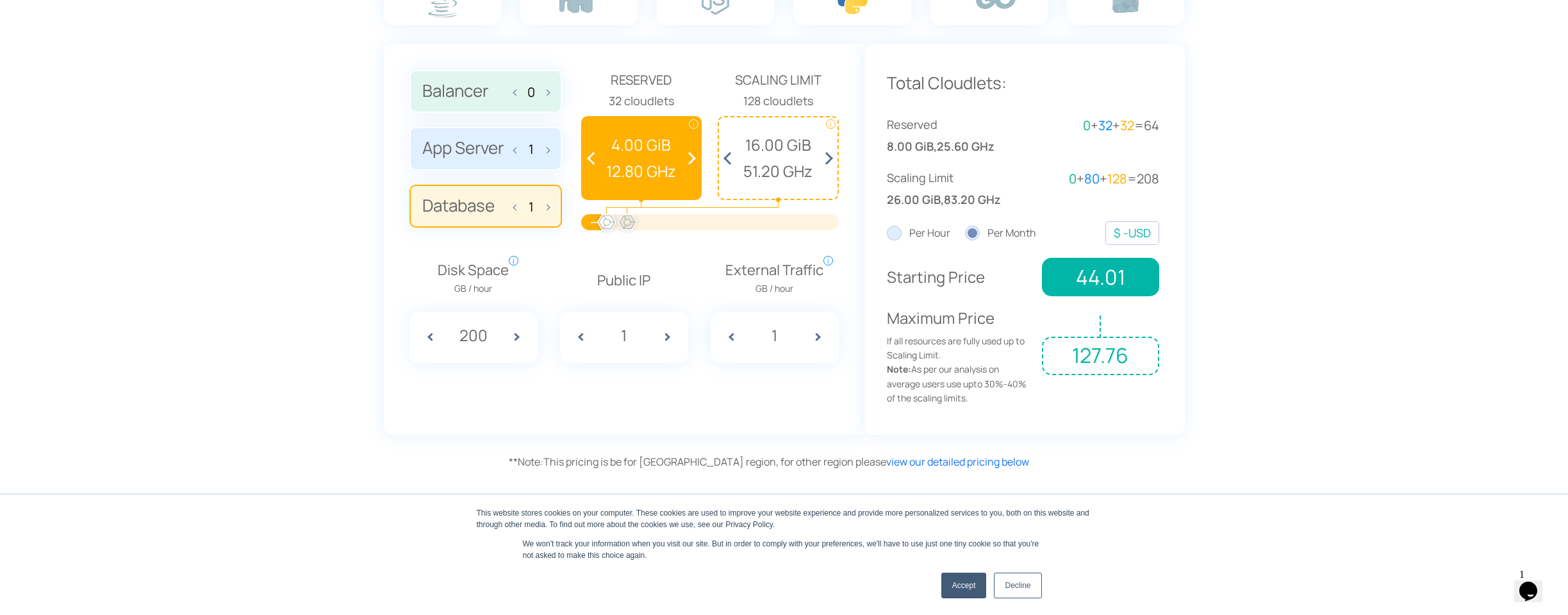
scroll to position [1041, 0]
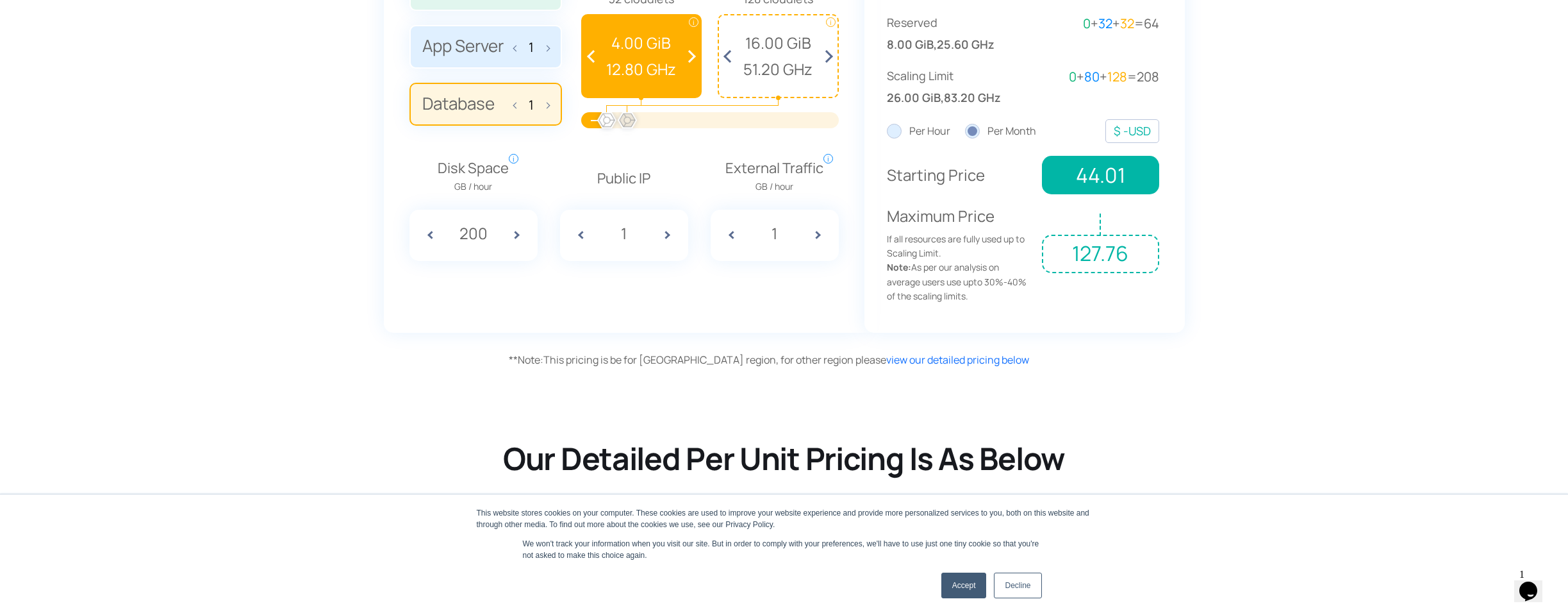
click at [508, 143] on div "Disk Space GB / hour i Amount of disk space consumed per hour. While checking p…" at bounding box center [624, 199] width 442 height 122
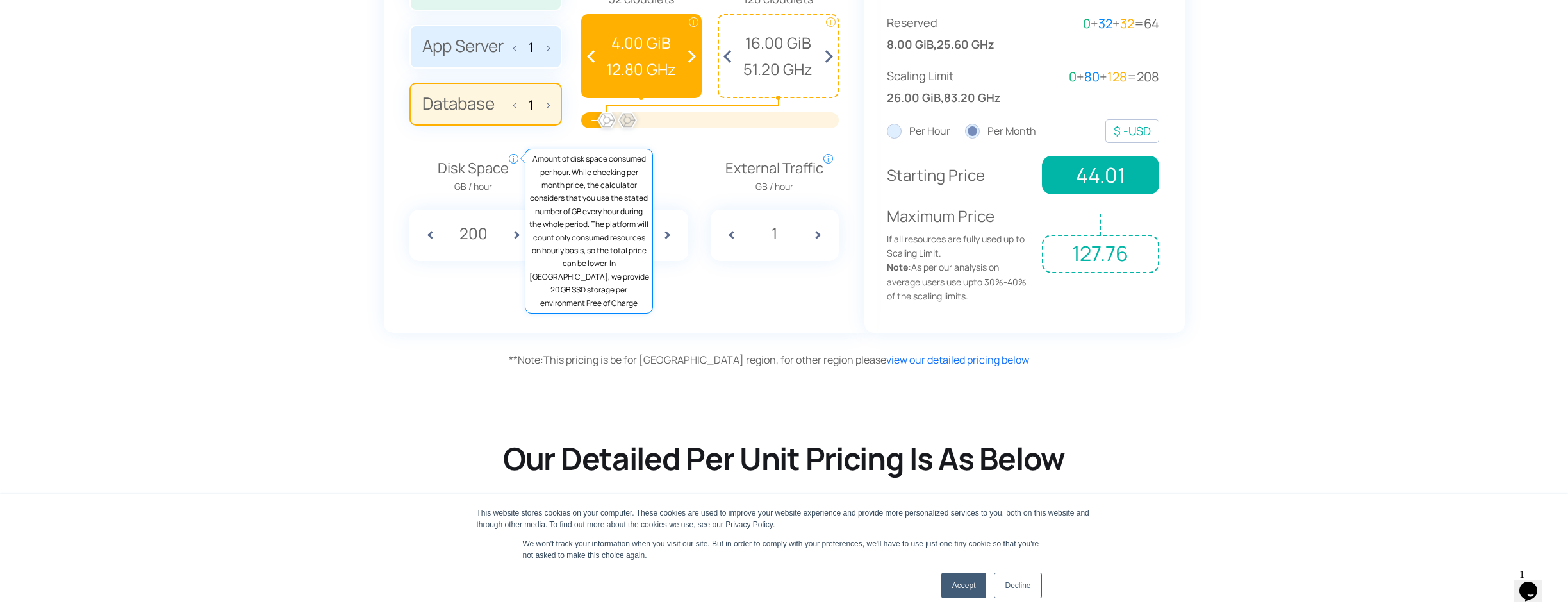
click at [512, 155] on span "i" at bounding box center [513, 159] width 10 height 10
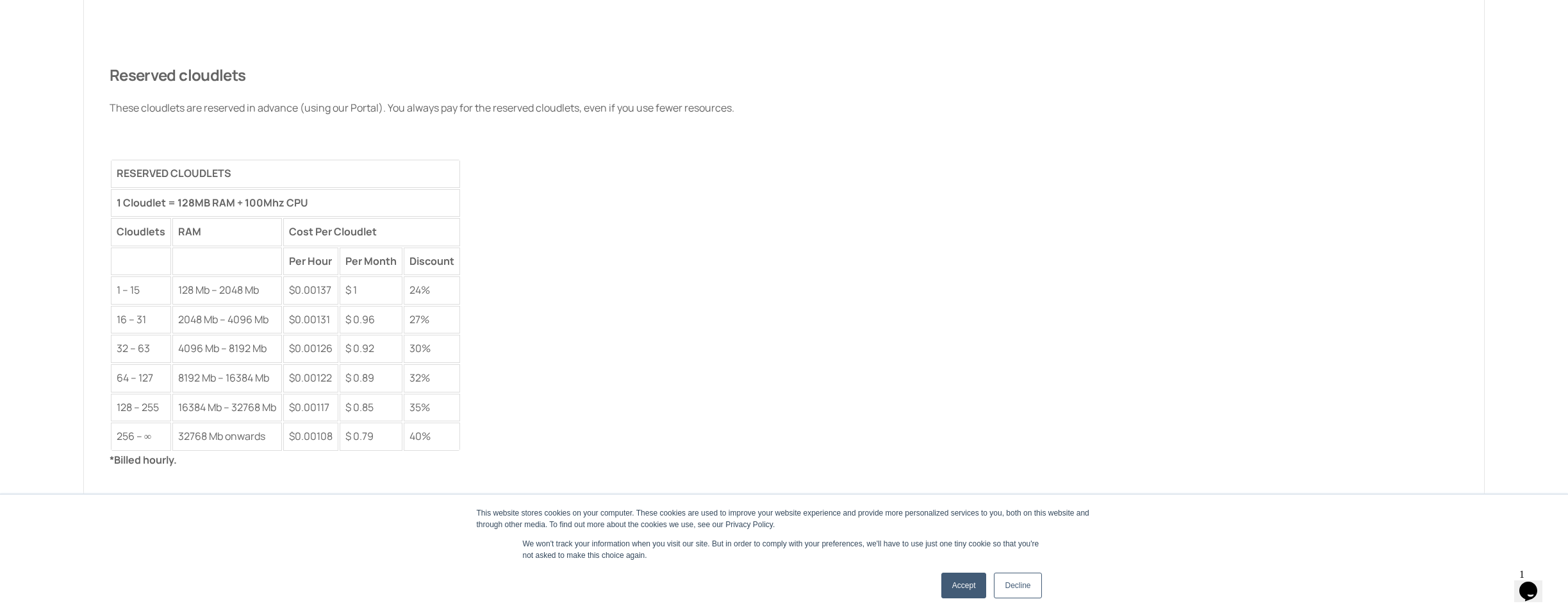
scroll to position [1557, 0]
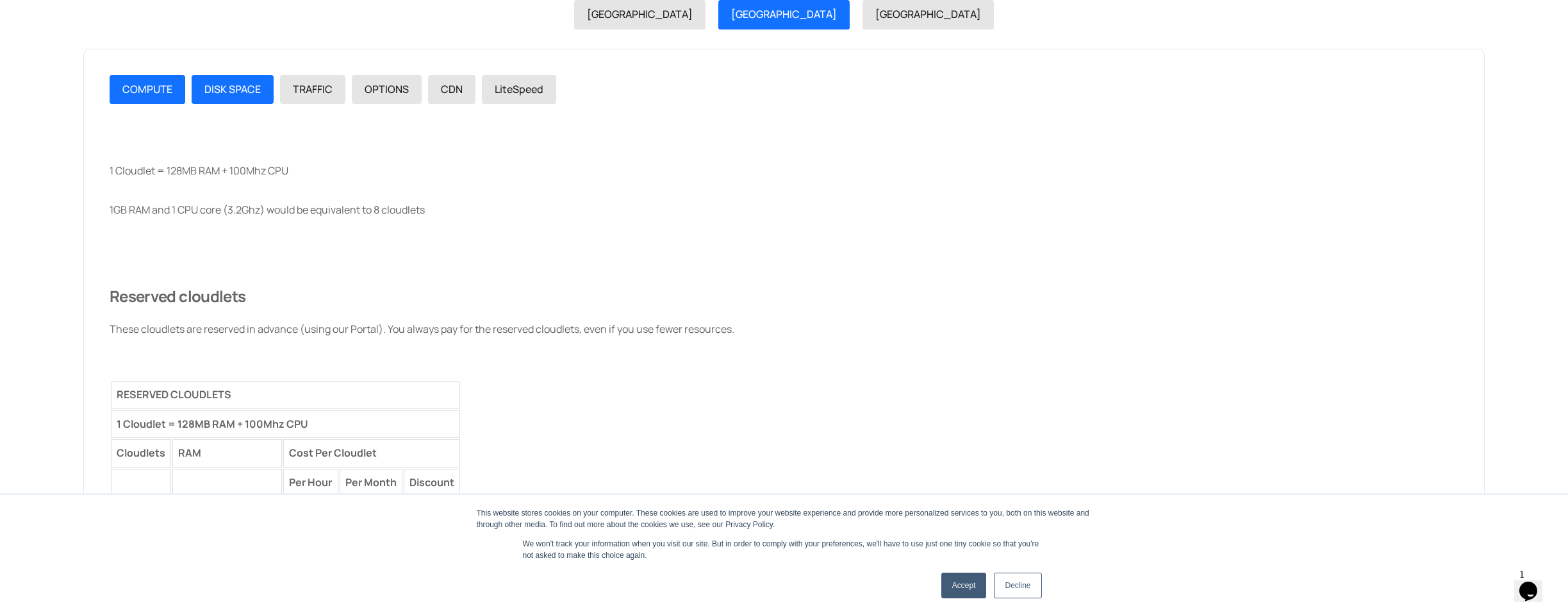
click at [250, 82] on span "DISK SPACE" at bounding box center [232, 89] width 56 height 14
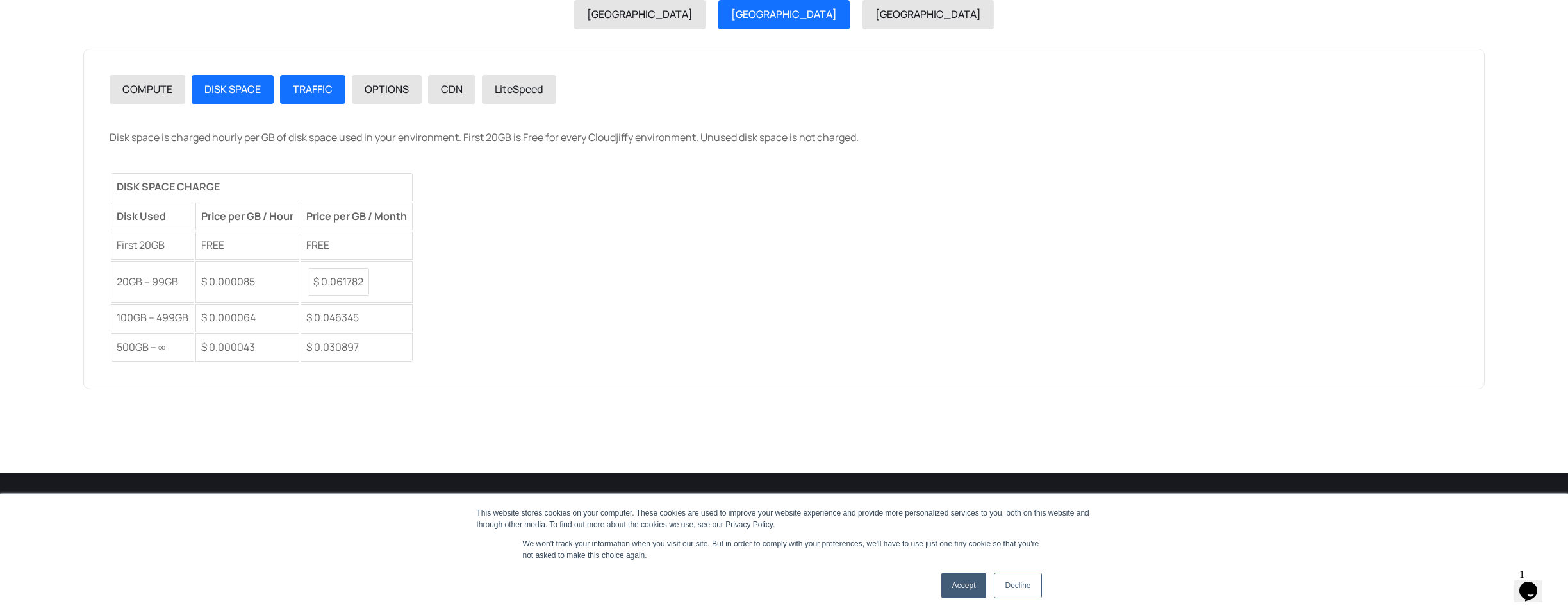
click at [313, 82] on span "TRAFFIC" at bounding box center [313, 89] width 40 height 14
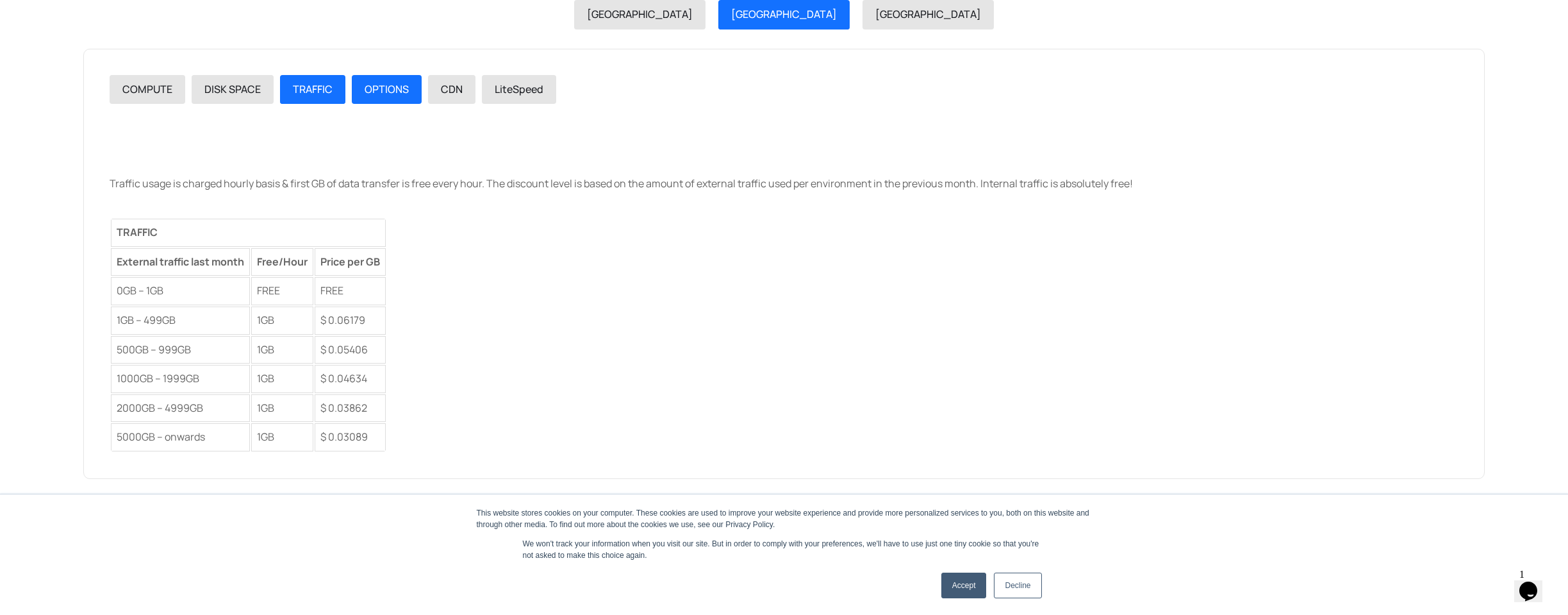
click at [346, 82] on div "OPTIONS" at bounding box center [383, 89] width 76 height 30
click at [355, 90] on link "OPTIONS" at bounding box center [386, 89] width 70 height 30
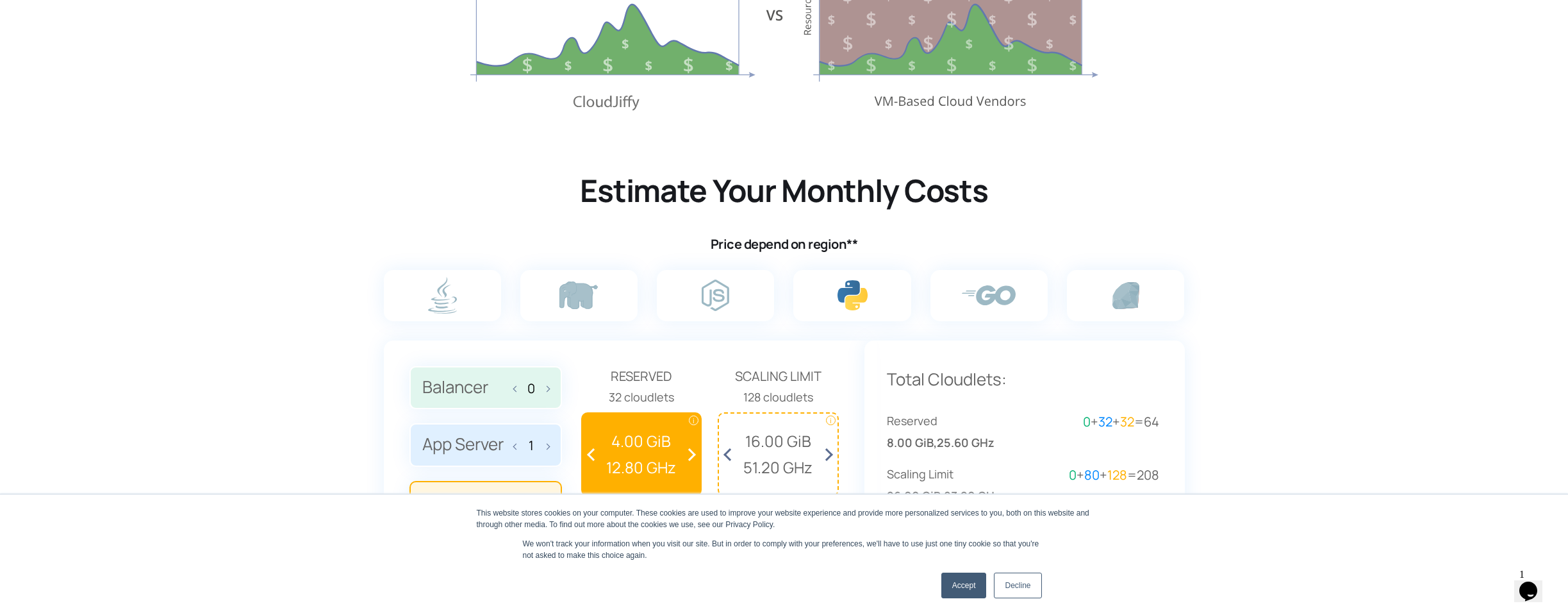
scroll to position [1367, 0]
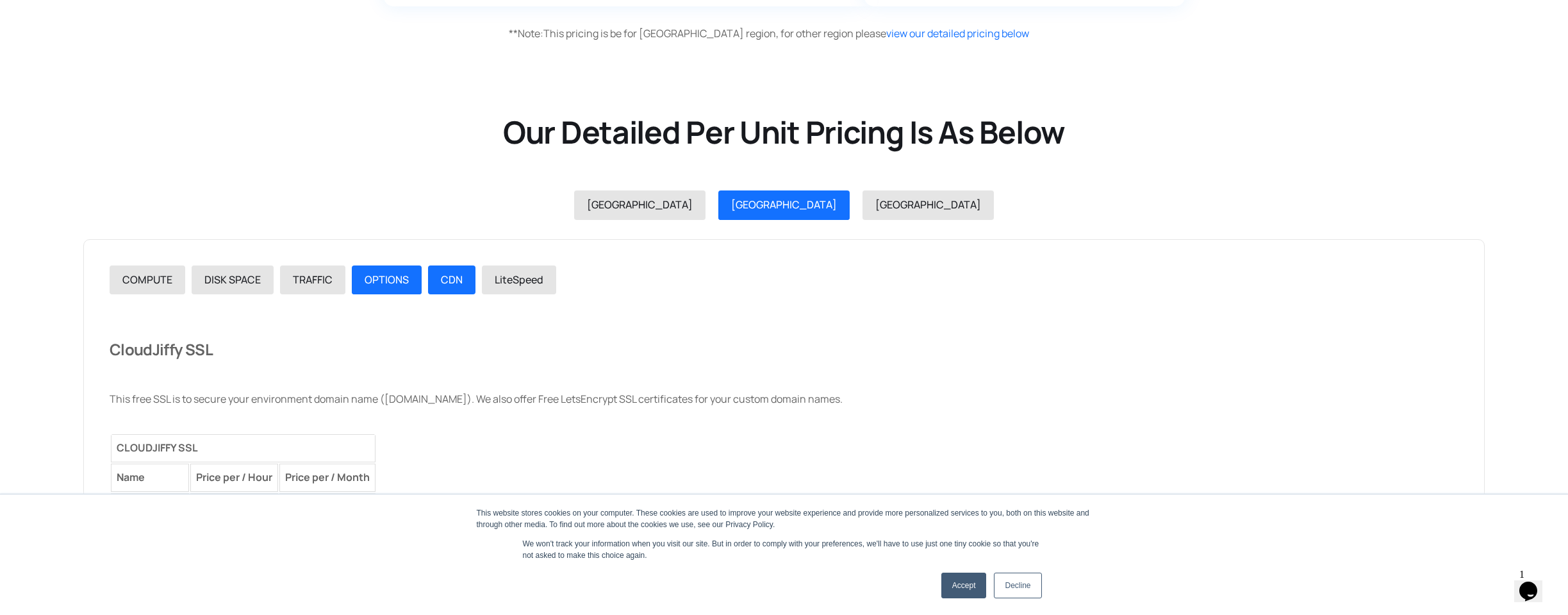
click at [468, 267] on link "CDN" at bounding box center [452, 279] width 48 height 30
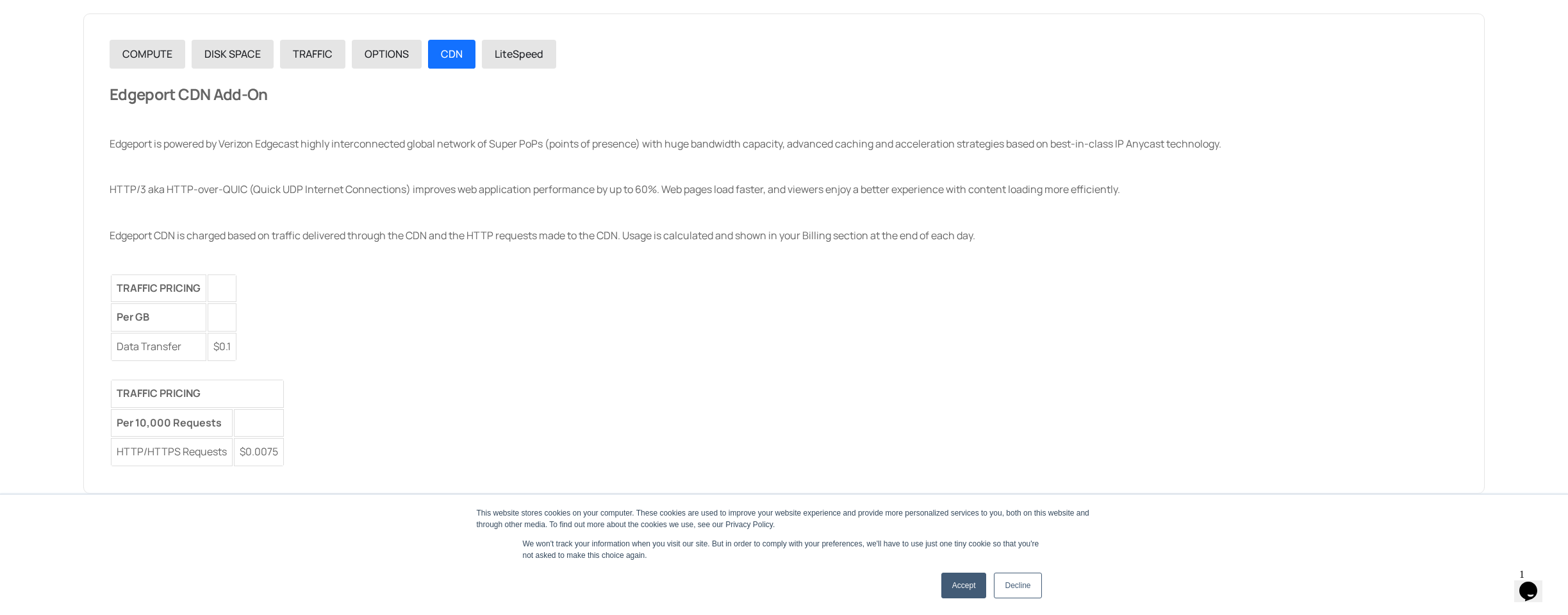
scroll to position [1461, 0]
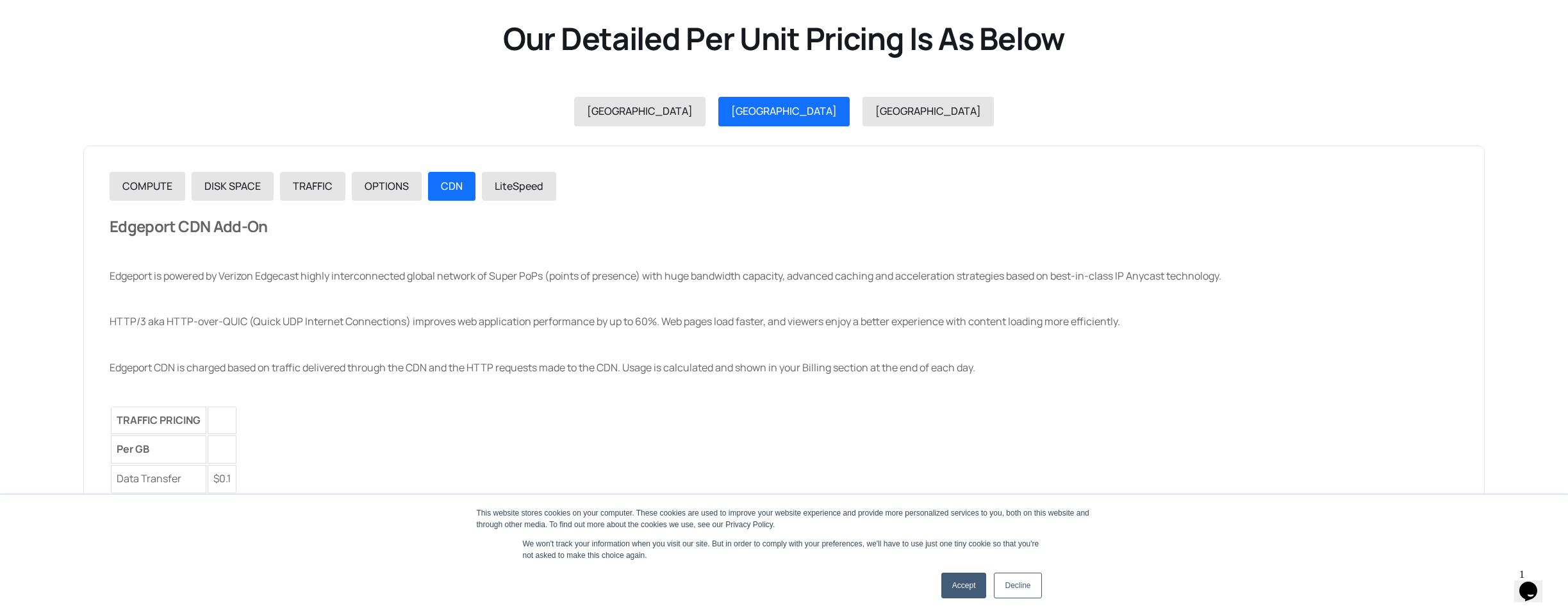
drag, startPoint x: 266, startPoint y: 223, endPoint x: 273, endPoint y: 205, distance: 19.3
click at [273, 205] on div "COMPUTE" at bounding box center [784, 385] width 1349 height 428
click at [533, 190] on link "LiteSpeed" at bounding box center [519, 187] width 75 height 30
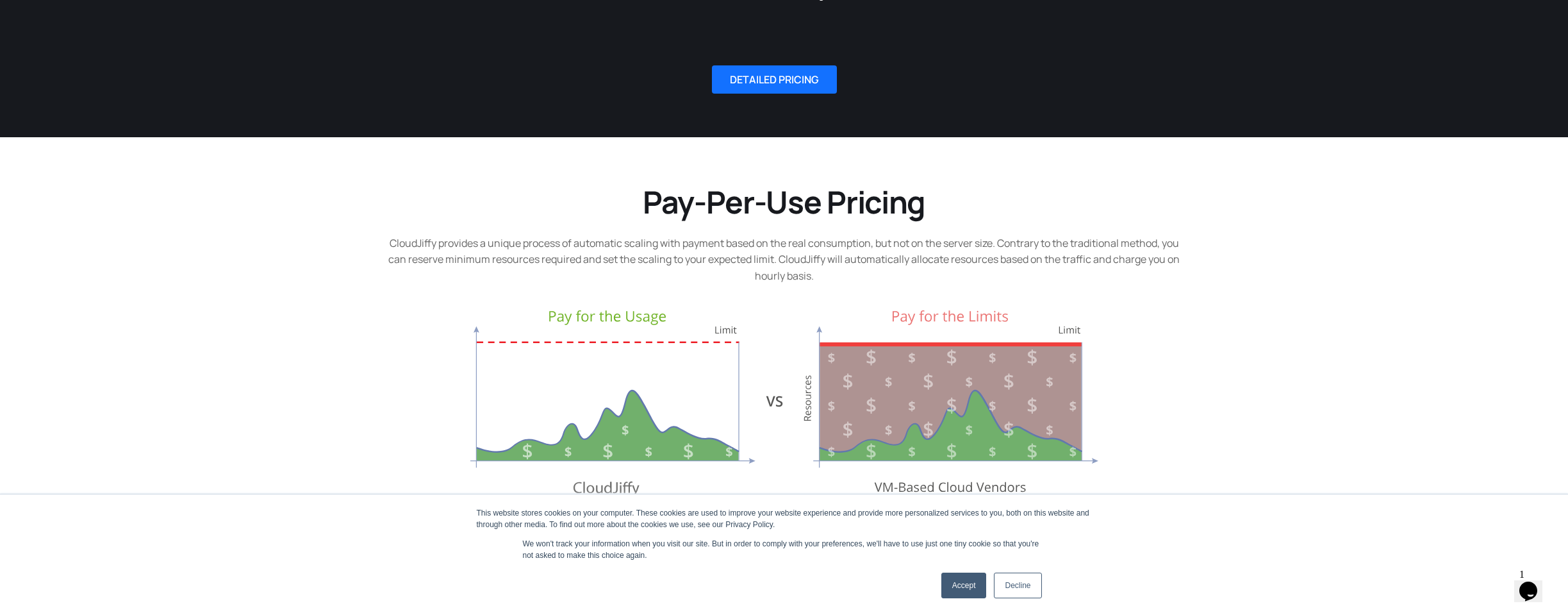
scroll to position [408, 0]
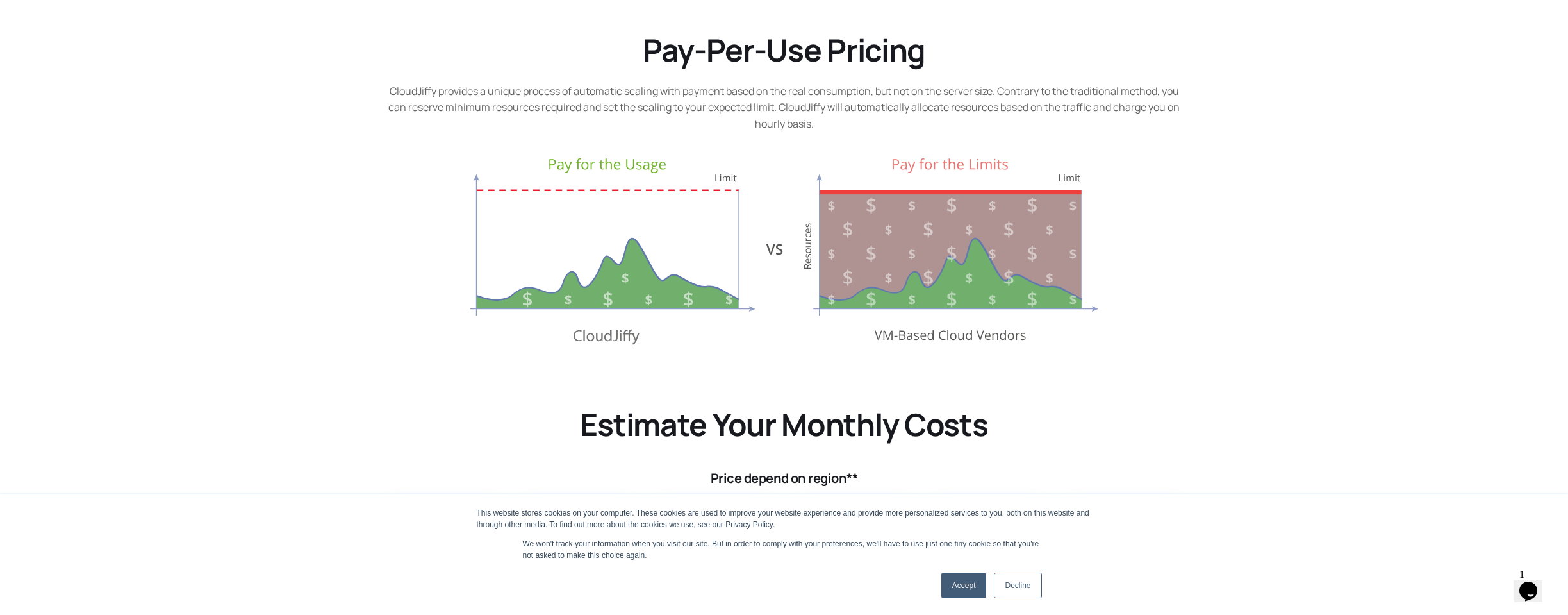
click at [947, 271] on img at bounding box center [784, 253] width 628 height 187
click at [643, 267] on img at bounding box center [784, 253] width 628 height 187
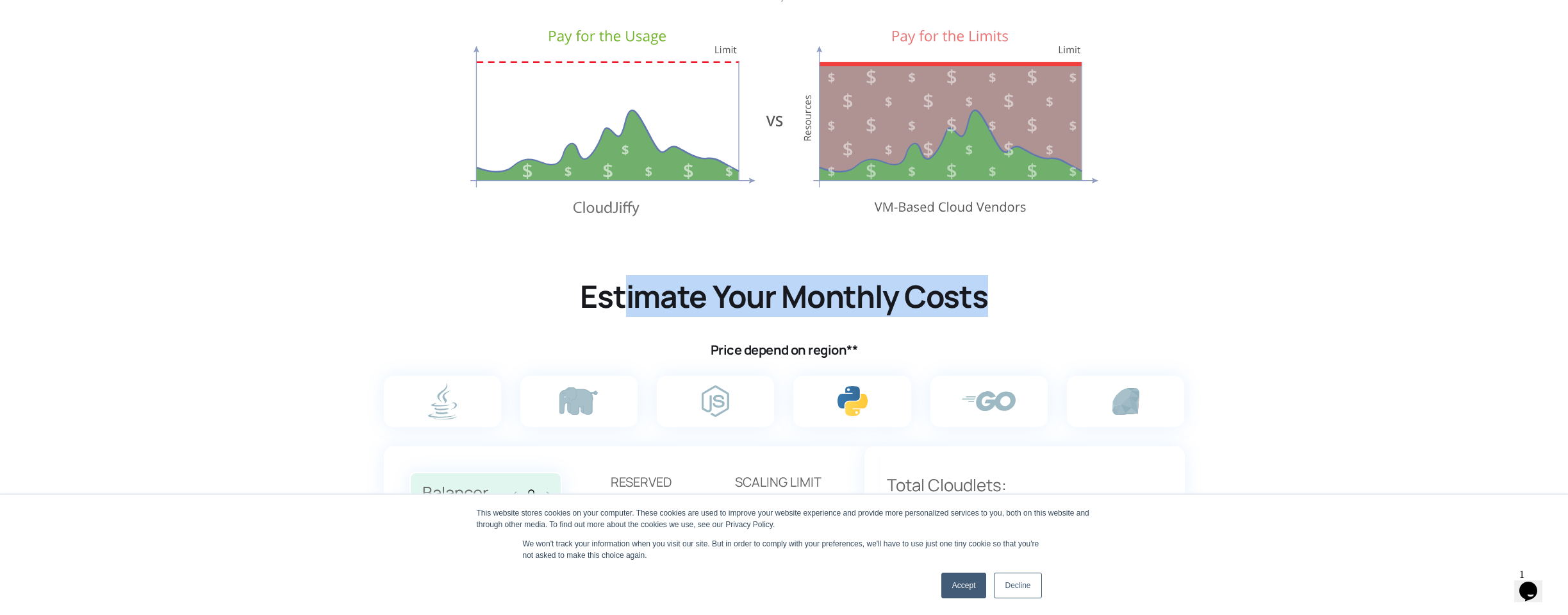
drag, startPoint x: 622, startPoint y: 294, endPoint x: 1078, endPoint y: 290, distance: 456.0
click at [1078, 290] on h2 "Estimate Your Monthly Costs" at bounding box center [784, 297] width 807 height 40
drag, startPoint x: 773, startPoint y: 284, endPoint x: 441, endPoint y: 288, distance: 332.0
click at [441, 288] on h2 "Estimate Your Monthly Costs" at bounding box center [784, 297] width 807 height 40
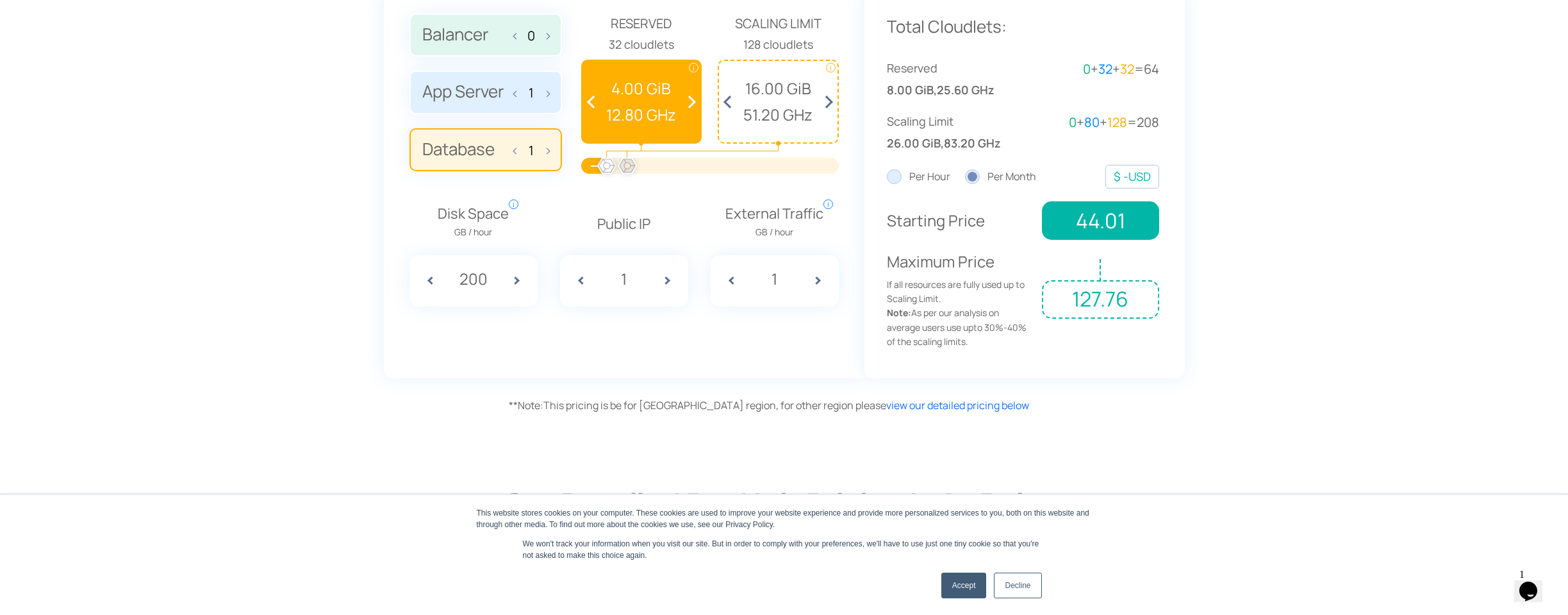
scroll to position [902, 0]
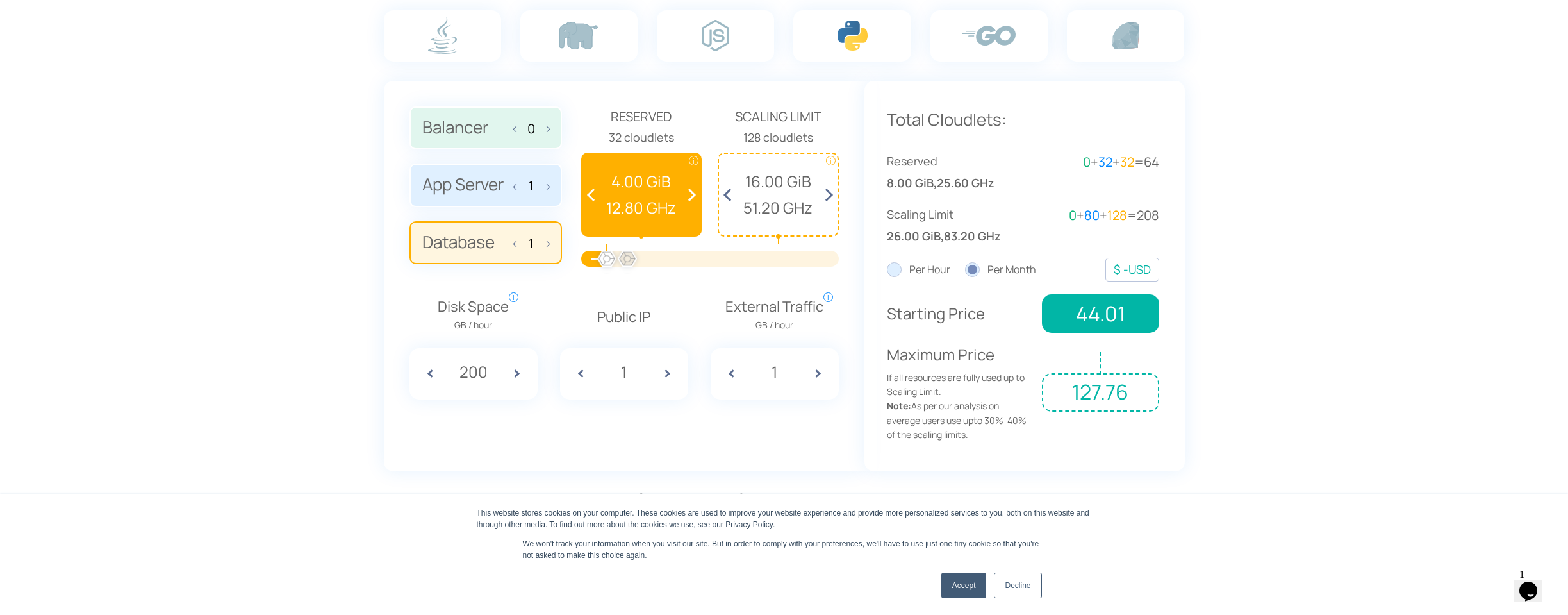
click at [465, 195] on label "App Server 1" at bounding box center [486, 186] width 153 height 44
click at [0, 0] on input "App Server 1" at bounding box center [0, 0] width 0 height 0
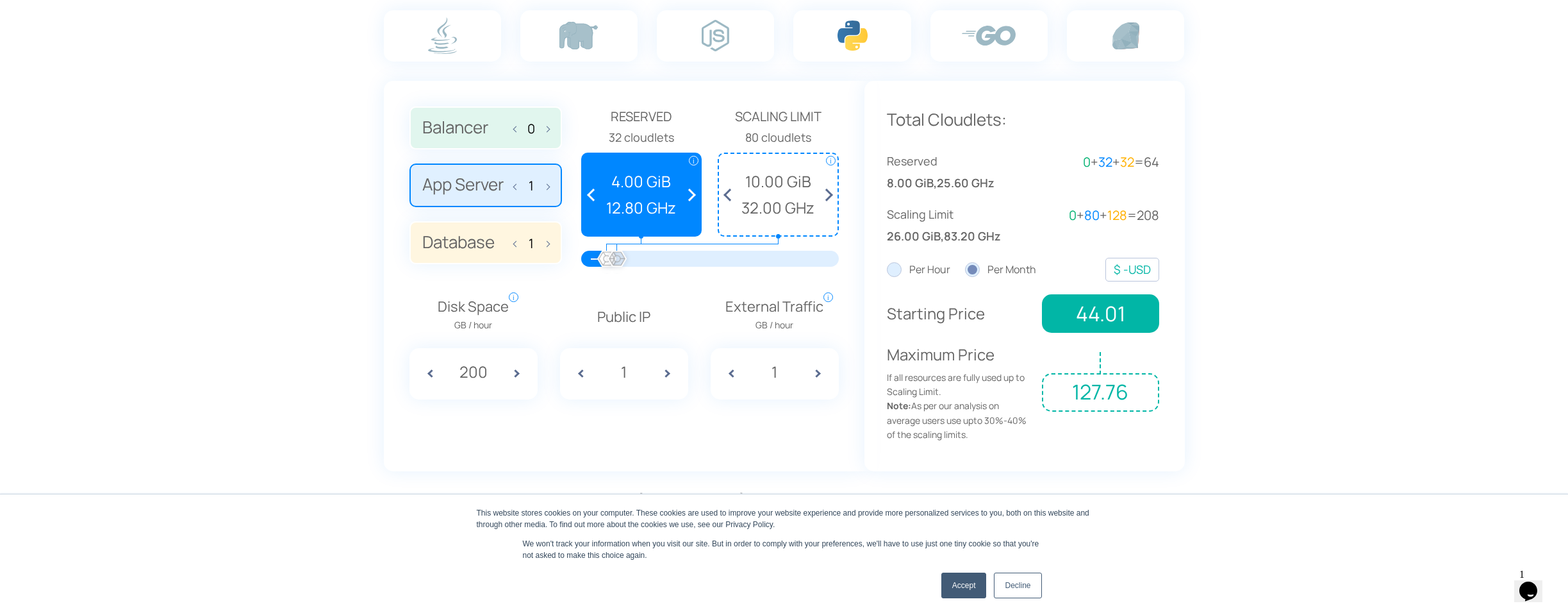
click at [482, 237] on label "Database 1" at bounding box center [486, 243] width 153 height 44
click at [0, 0] on input "Database 1" at bounding box center [0, 0] width 0 height 0
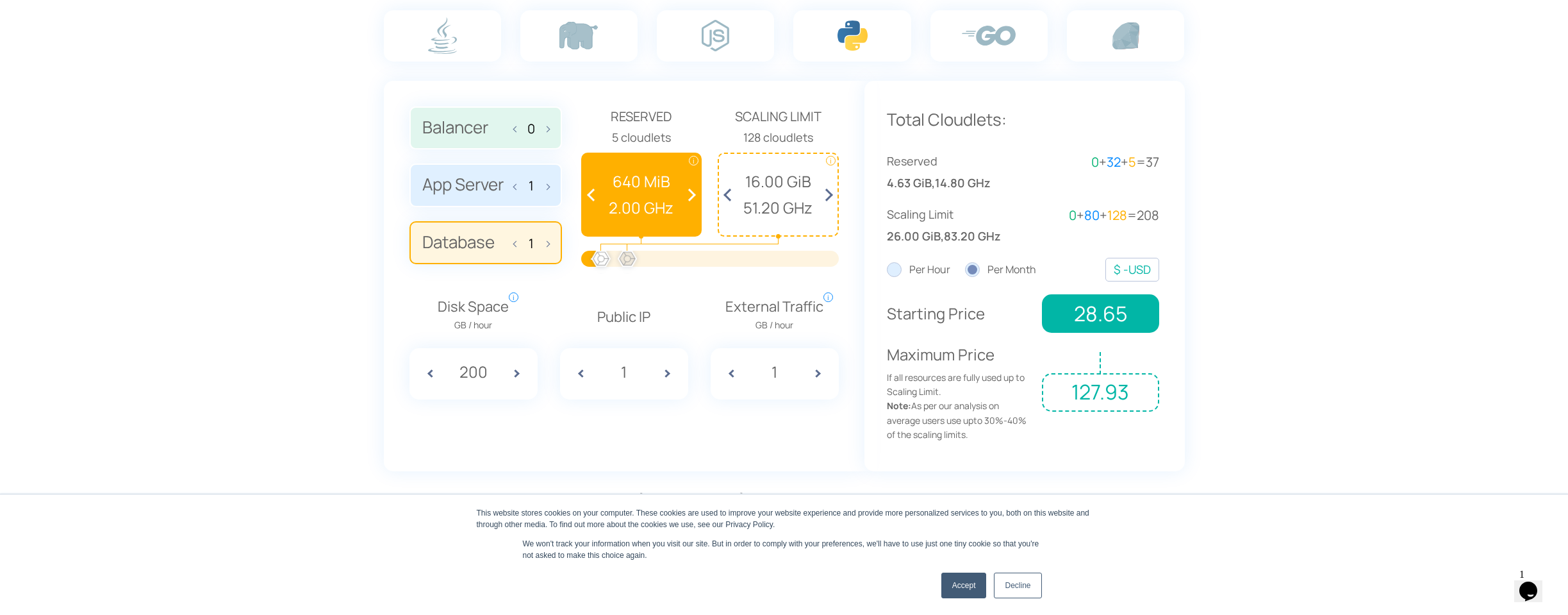
click at [601, 263] on div at bounding box center [600, 259] width 28 height 28
click at [601, 261] on div at bounding box center [601, 259] width 28 height 28
click at [635, 276] on div "Disk Space GB / hour i Amount of disk space consumed per hour. While checking p…" at bounding box center [624, 338] width 442 height 122
drag, startPoint x: 1046, startPoint y: 302, endPoint x: 1191, endPoint y: 306, distance: 145.1
click at [1191, 306] on div "Estimate Your Monthly Costs Price depend on region** 0 1 1 i i i" at bounding box center [784, 195] width 820 height 634
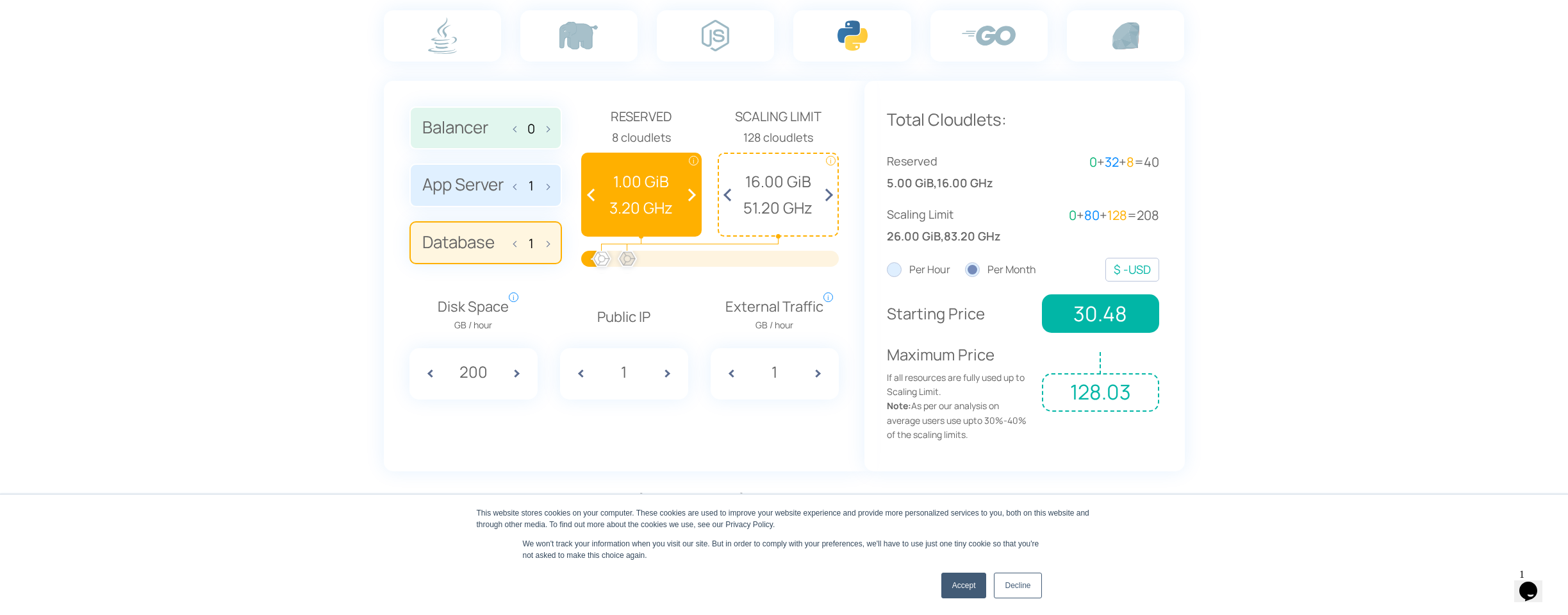
click at [491, 172] on label "App Server 1" at bounding box center [486, 186] width 153 height 44
click at [0, 0] on input "App Server 1" at bounding box center [0, 0] width 0 height 0
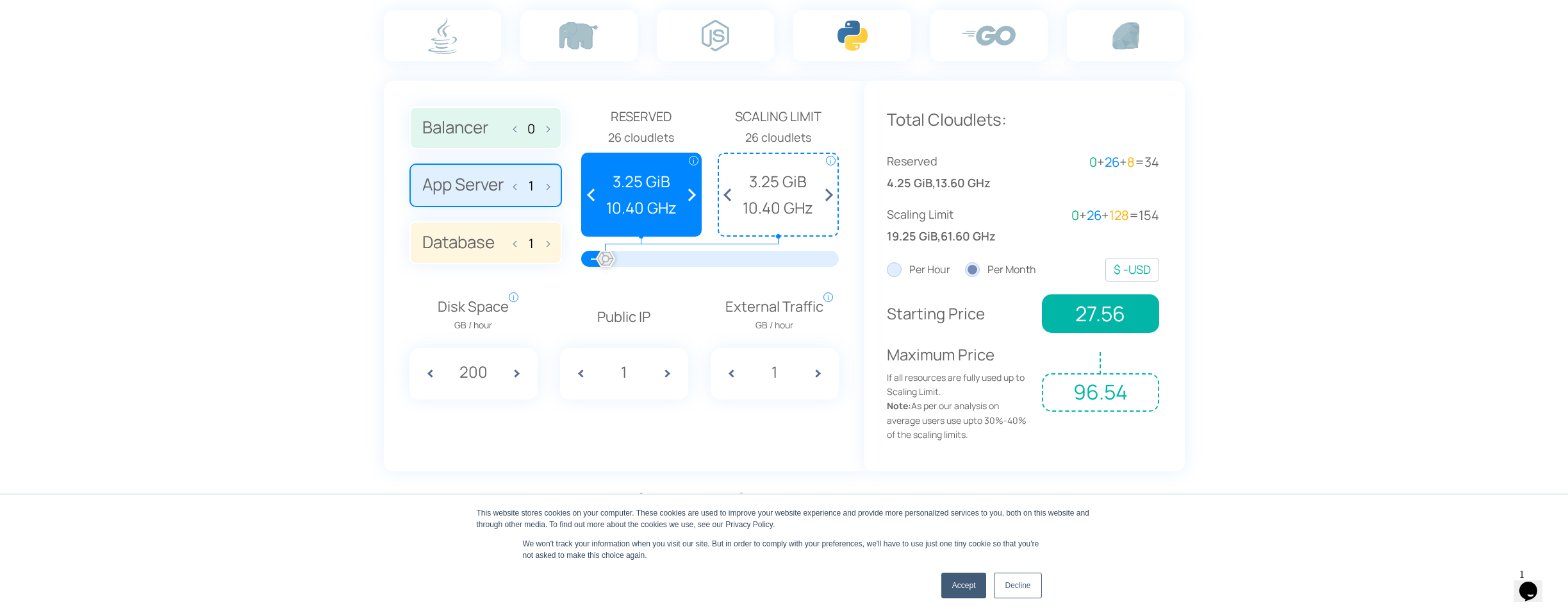
drag, startPoint x: 624, startPoint y: 258, endPoint x: 607, endPoint y: 259, distance: 17.0
click at [605, 260] on div at bounding box center [605, 259] width 28 height 28
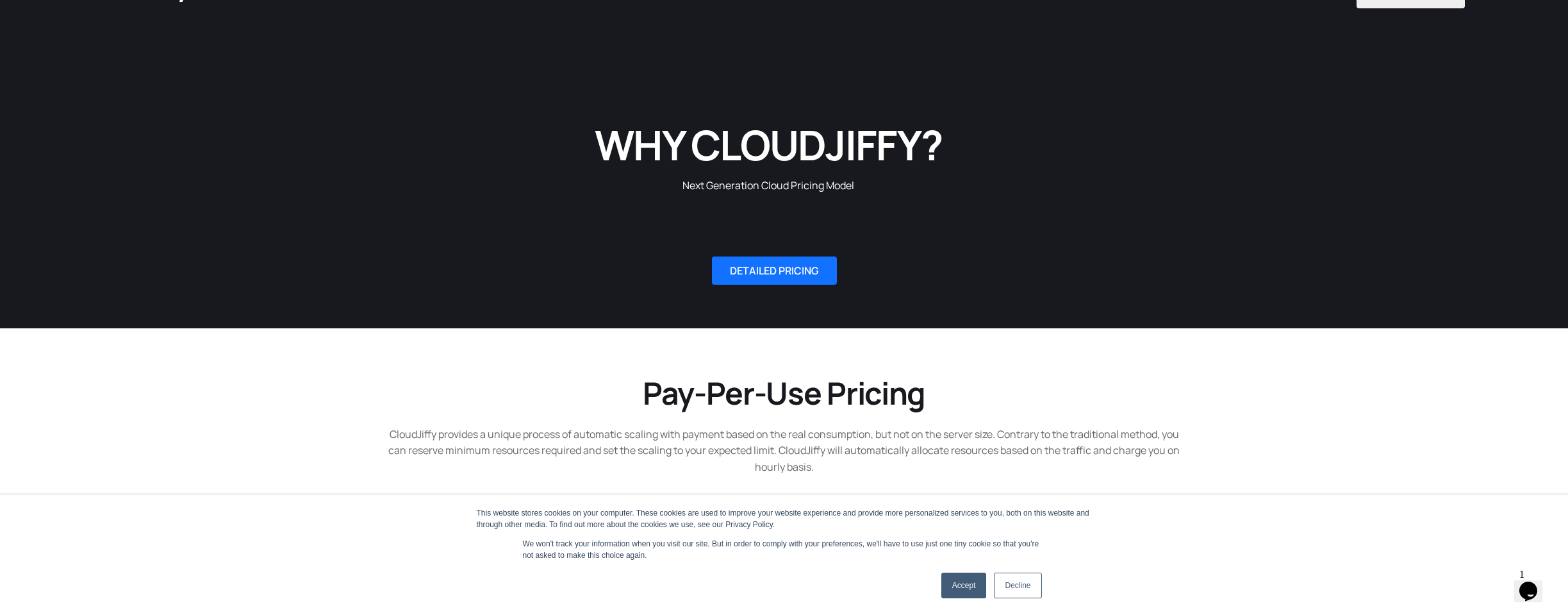
scroll to position [0, 0]
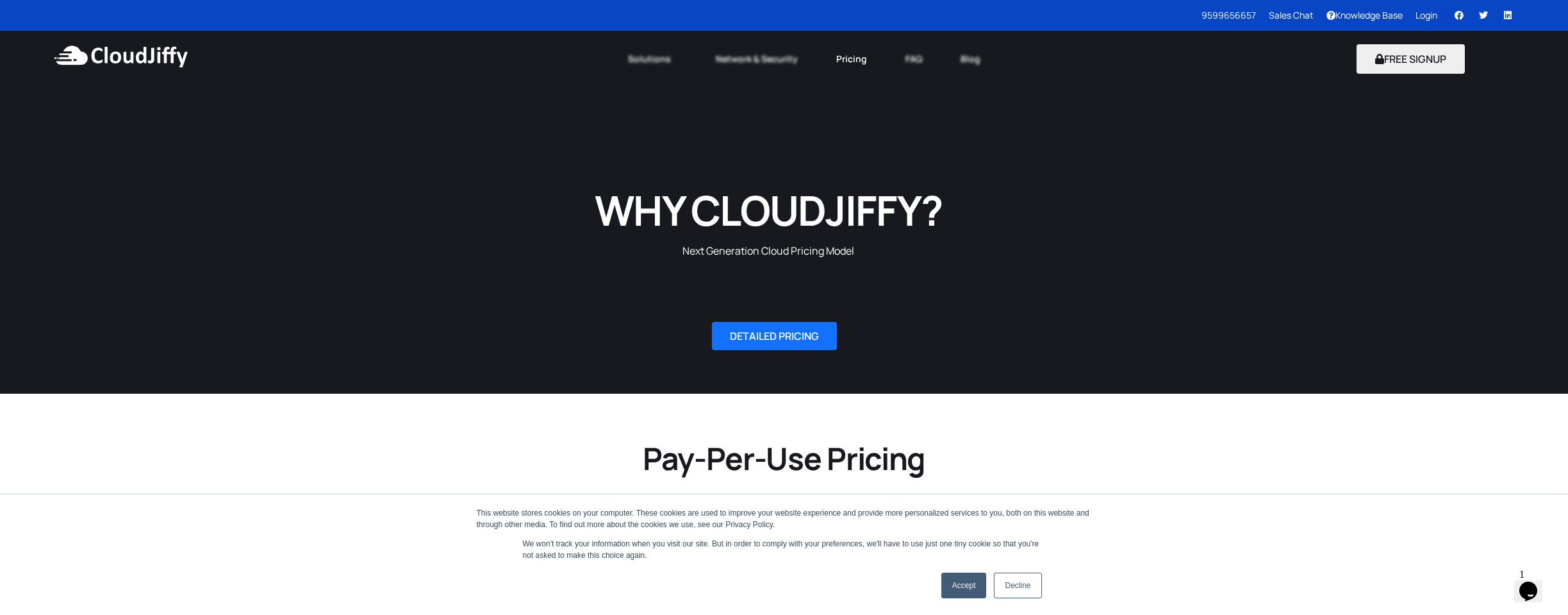
click at [845, 58] on link "Pricing" at bounding box center [852, 58] width 69 height 28
